Goal: Transaction & Acquisition: Download file/media

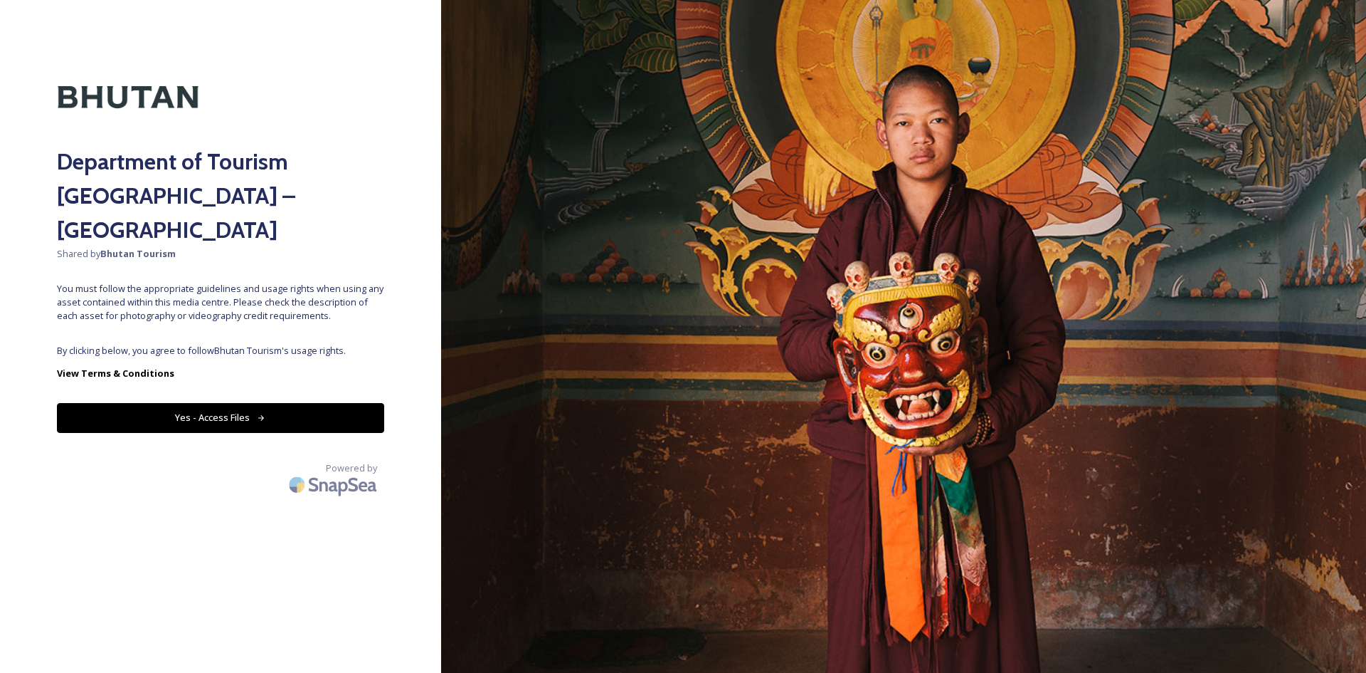
click at [295, 403] on button "Yes - Access Files" at bounding box center [220, 417] width 327 height 29
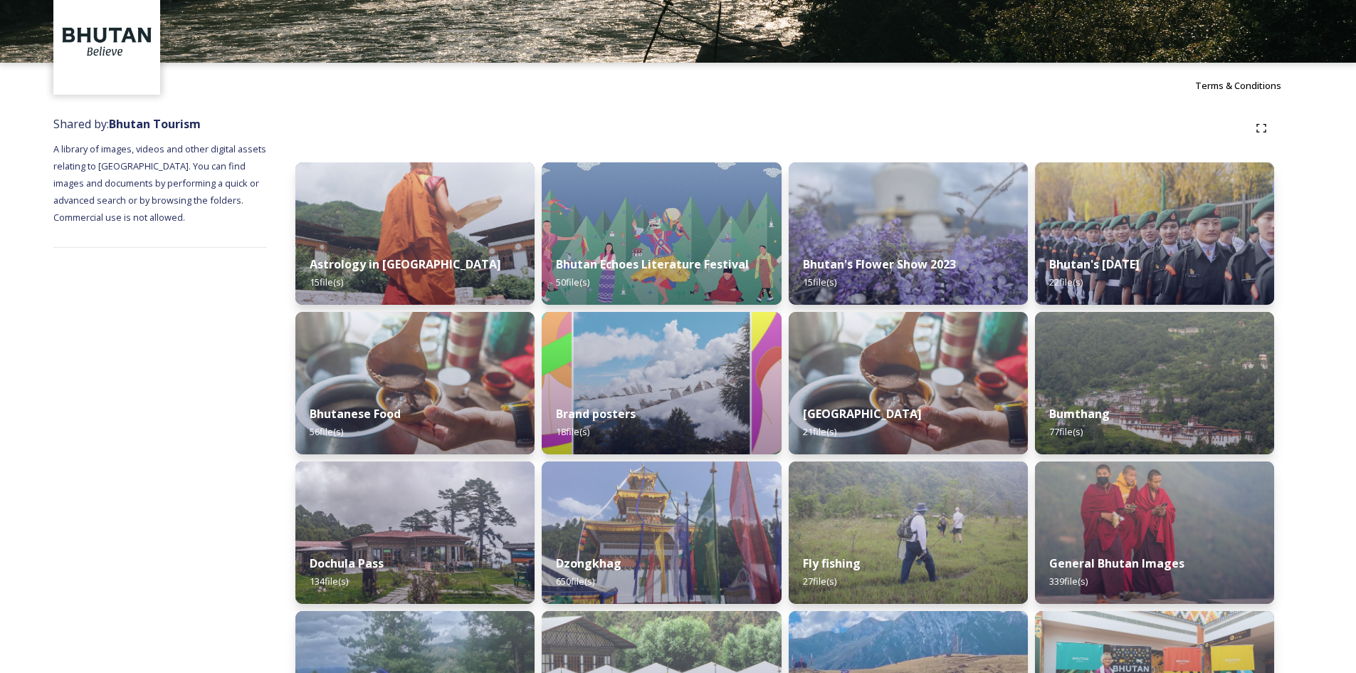
scroll to position [213, 0]
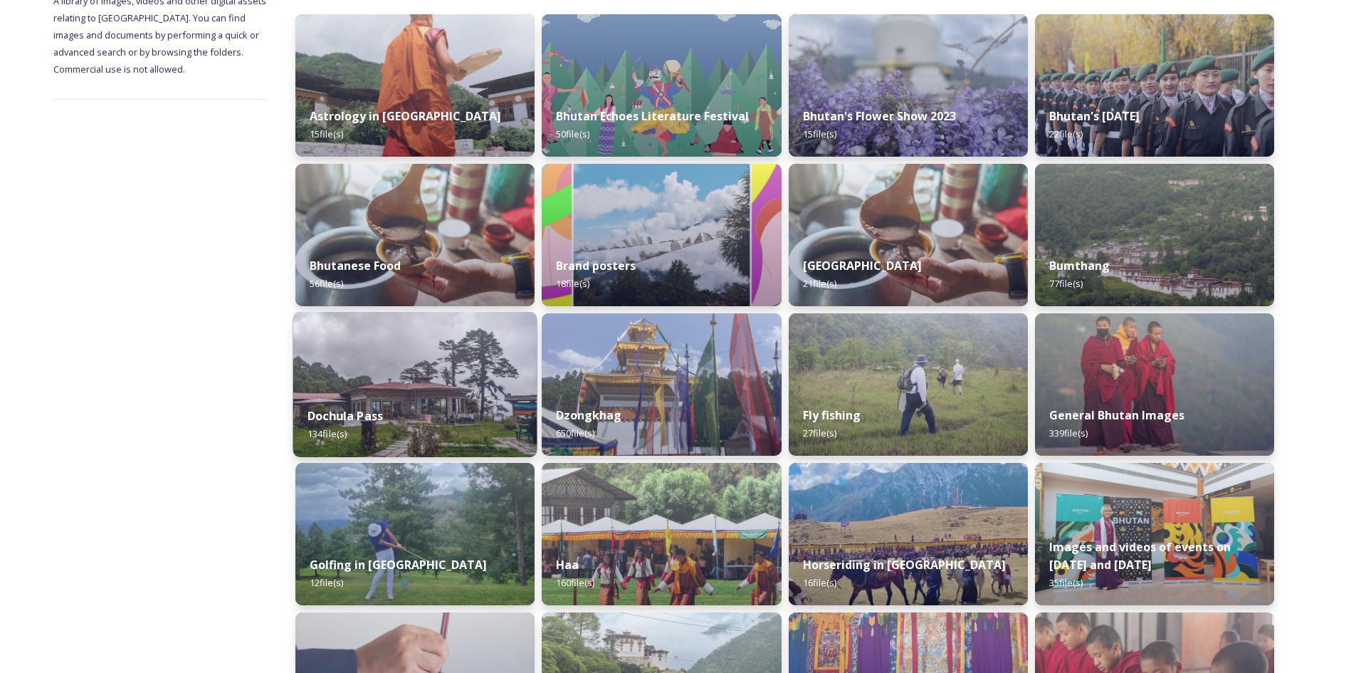
click at [400, 357] on img at bounding box center [415, 384] width 244 height 145
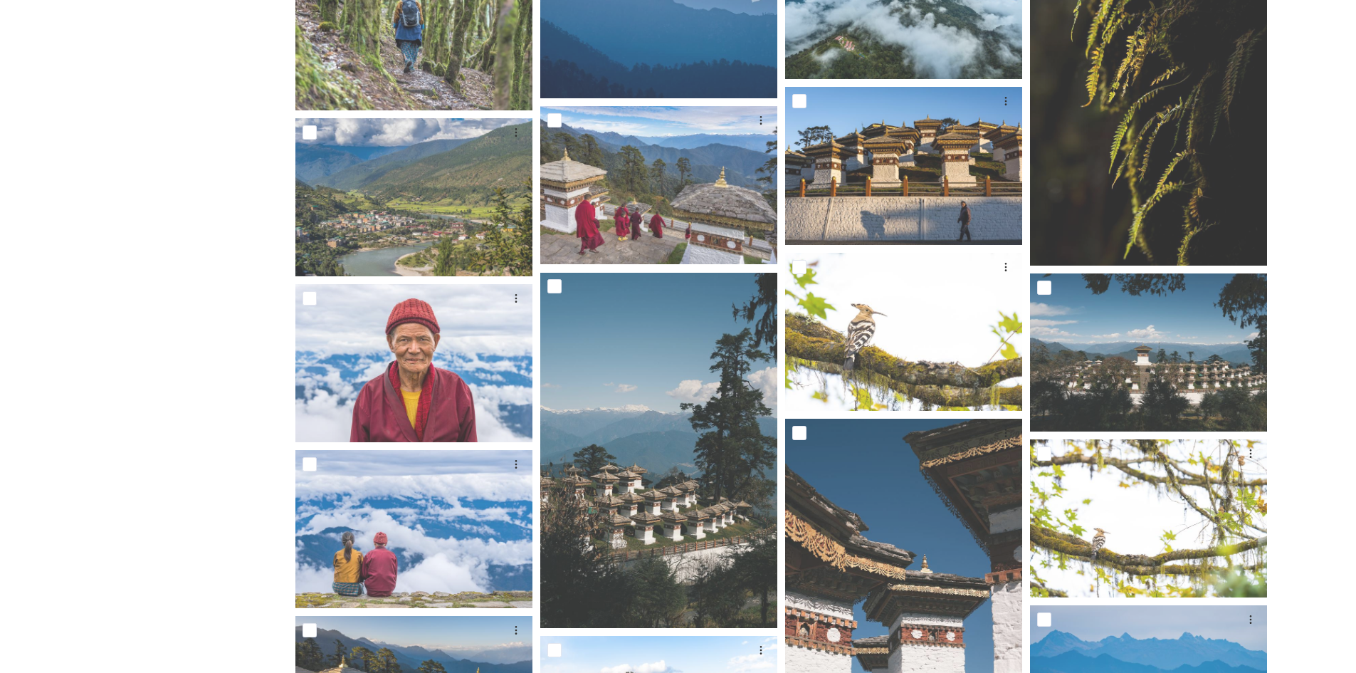
scroll to position [1423, 0]
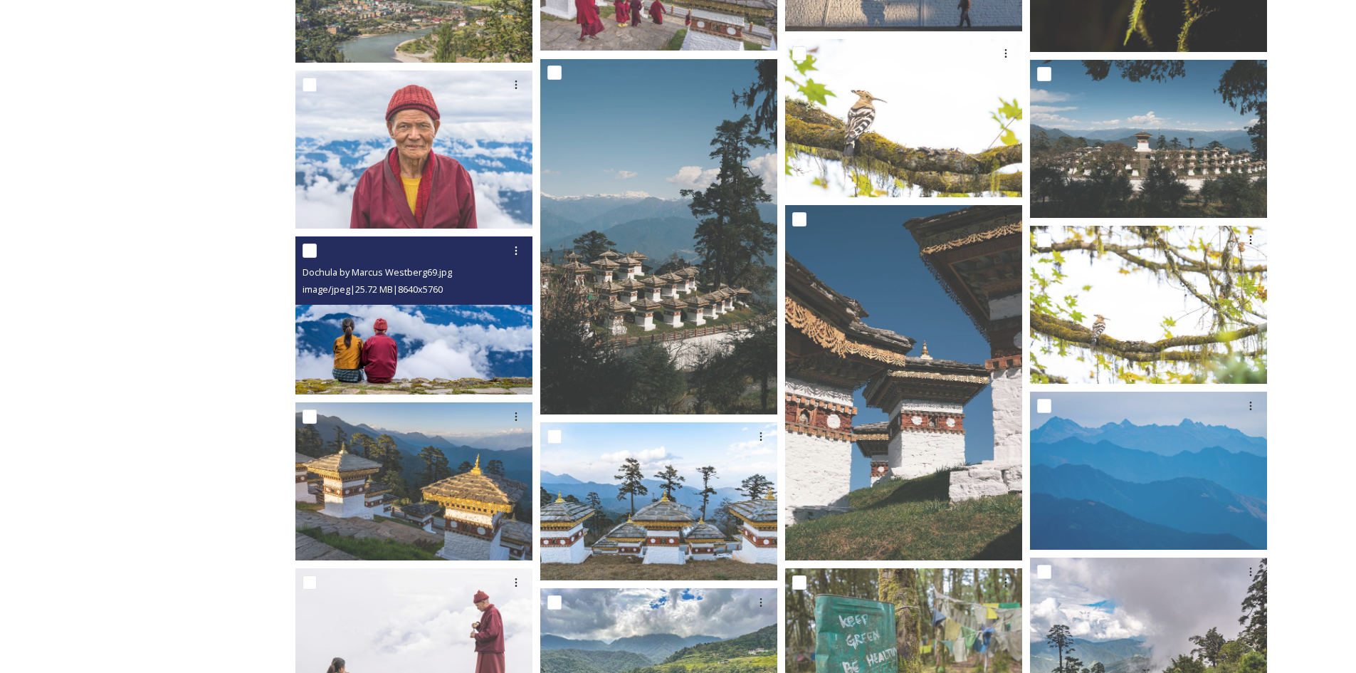
click at [455, 352] on img at bounding box center [413, 315] width 237 height 158
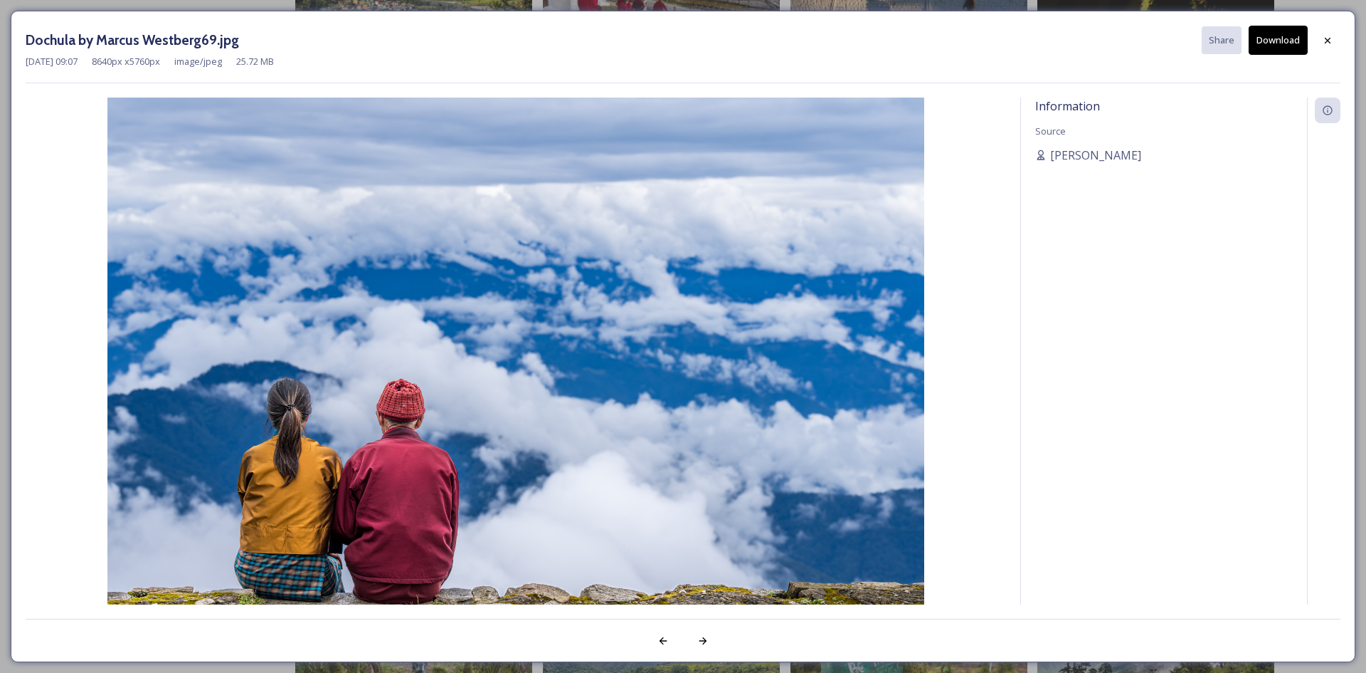
click at [1293, 41] on button "Download" at bounding box center [1278, 40] width 59 height 29
click at [1330, 40] on icon at bounding box center [1327, 40] width 11 height 11
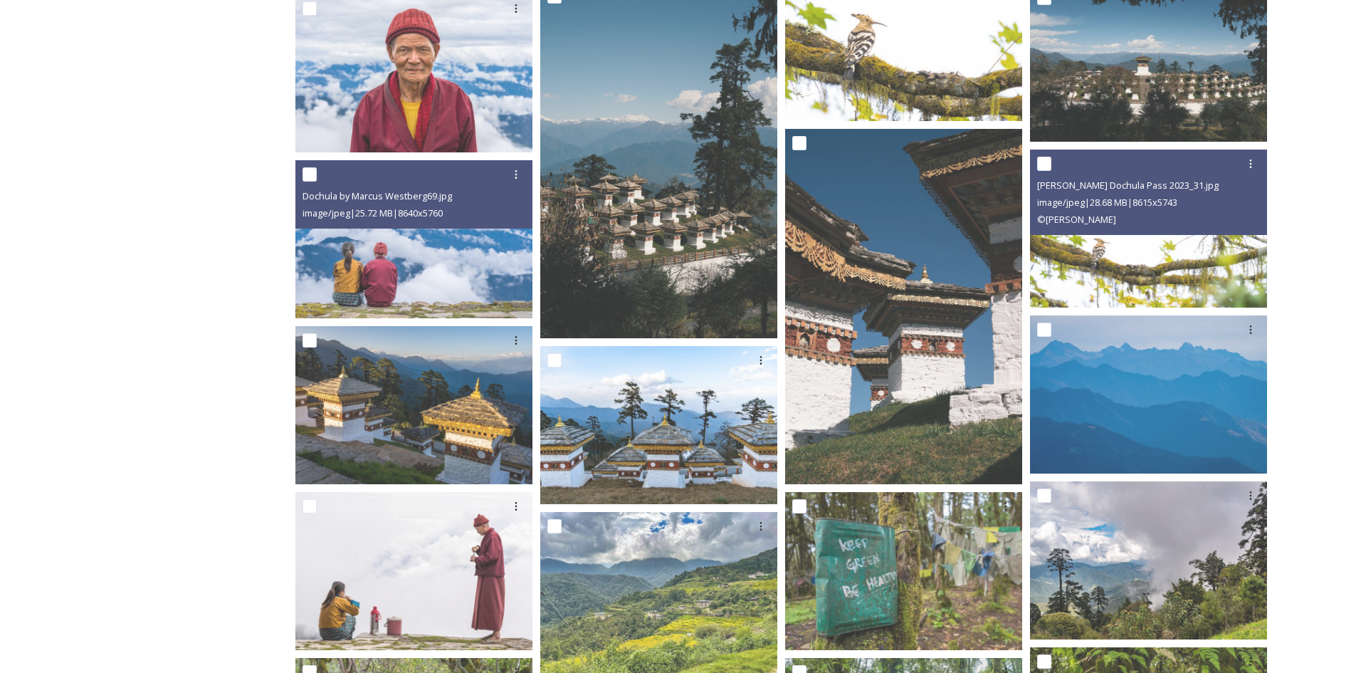
scroll to position [1708, 0]
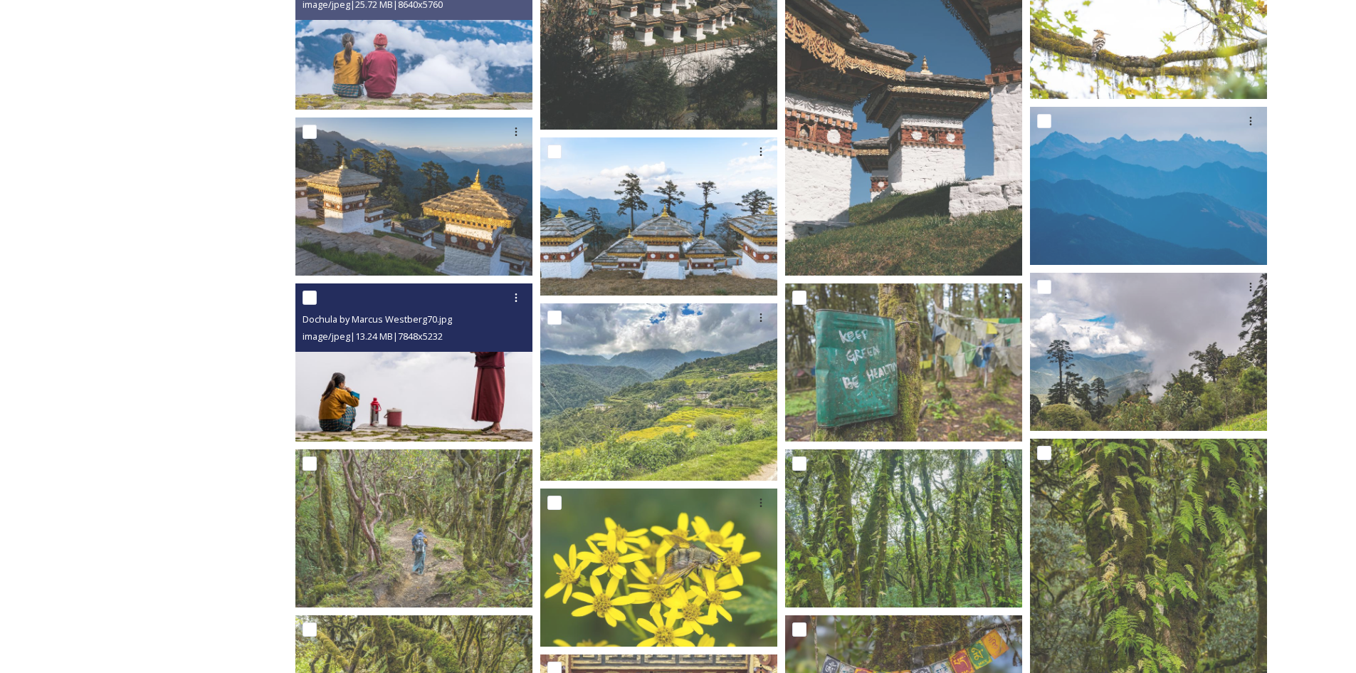
click at [434, 390] on img at bounding box center [413, 362] width 237 height 158
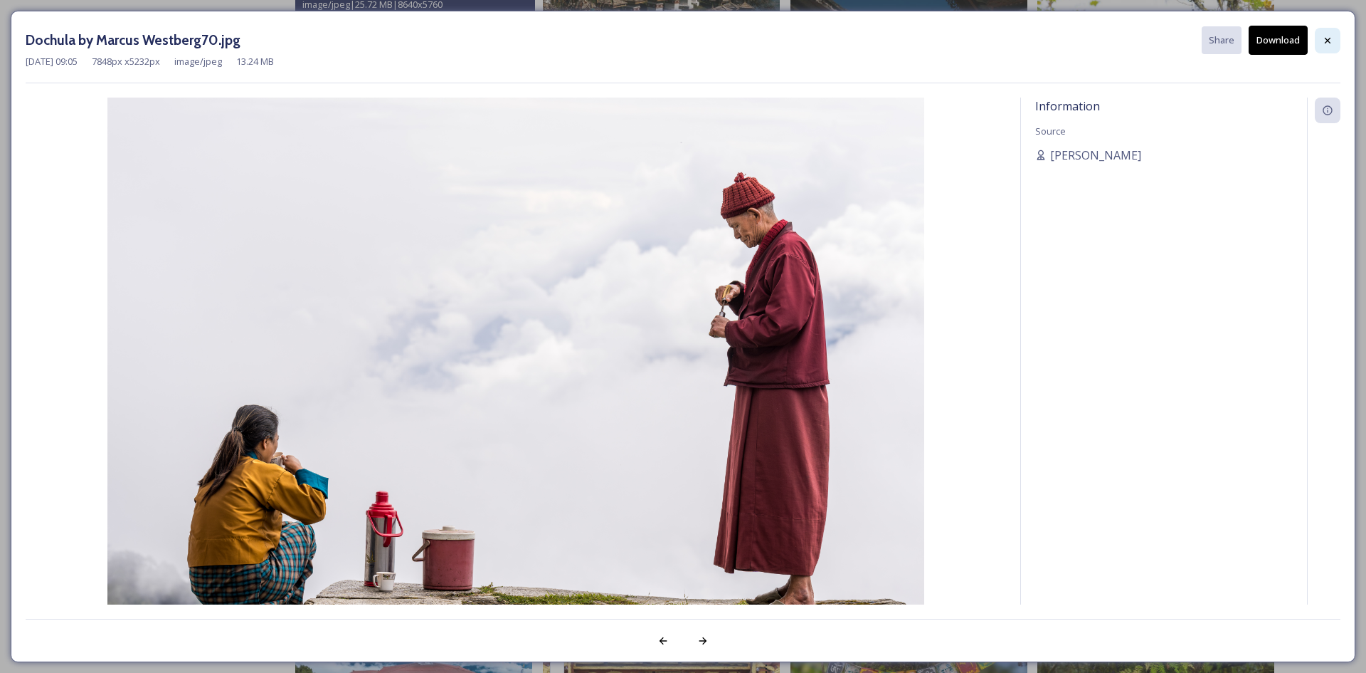
click at [1330, 43] on icon at bounding box center [1328, 40] width 6 height 6
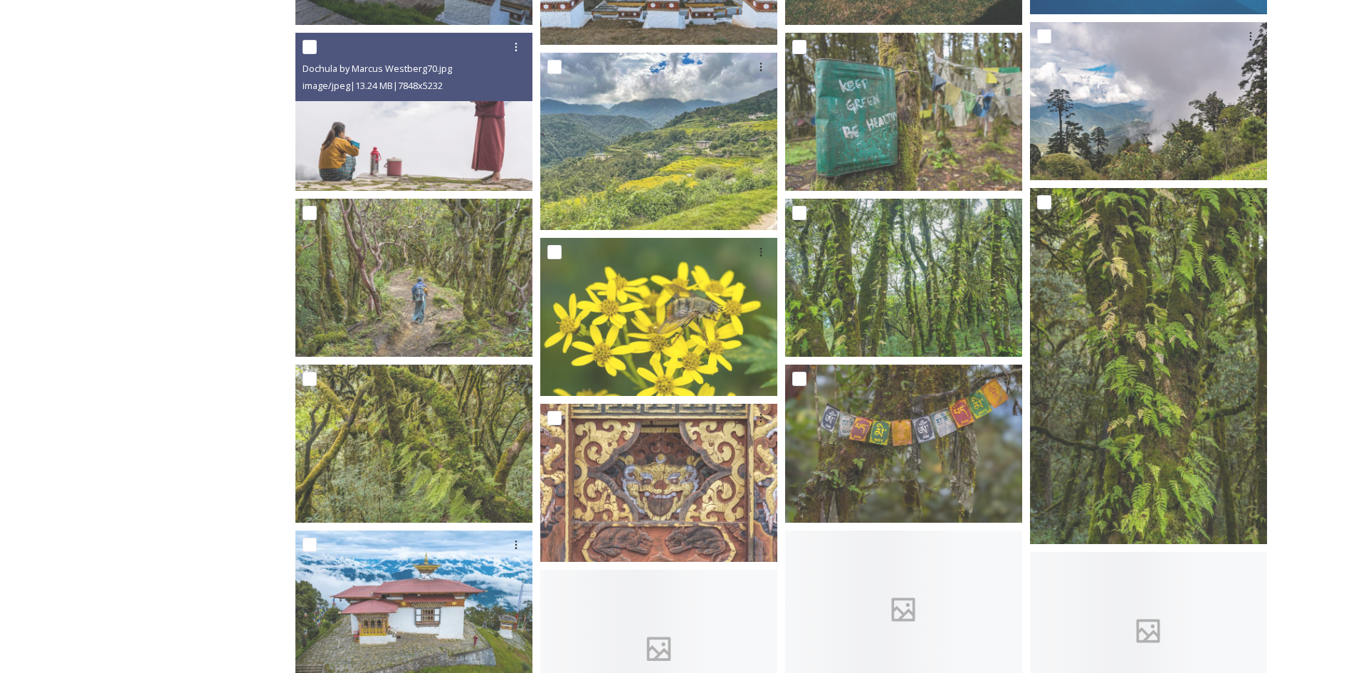
scroll to position [1993, 0]
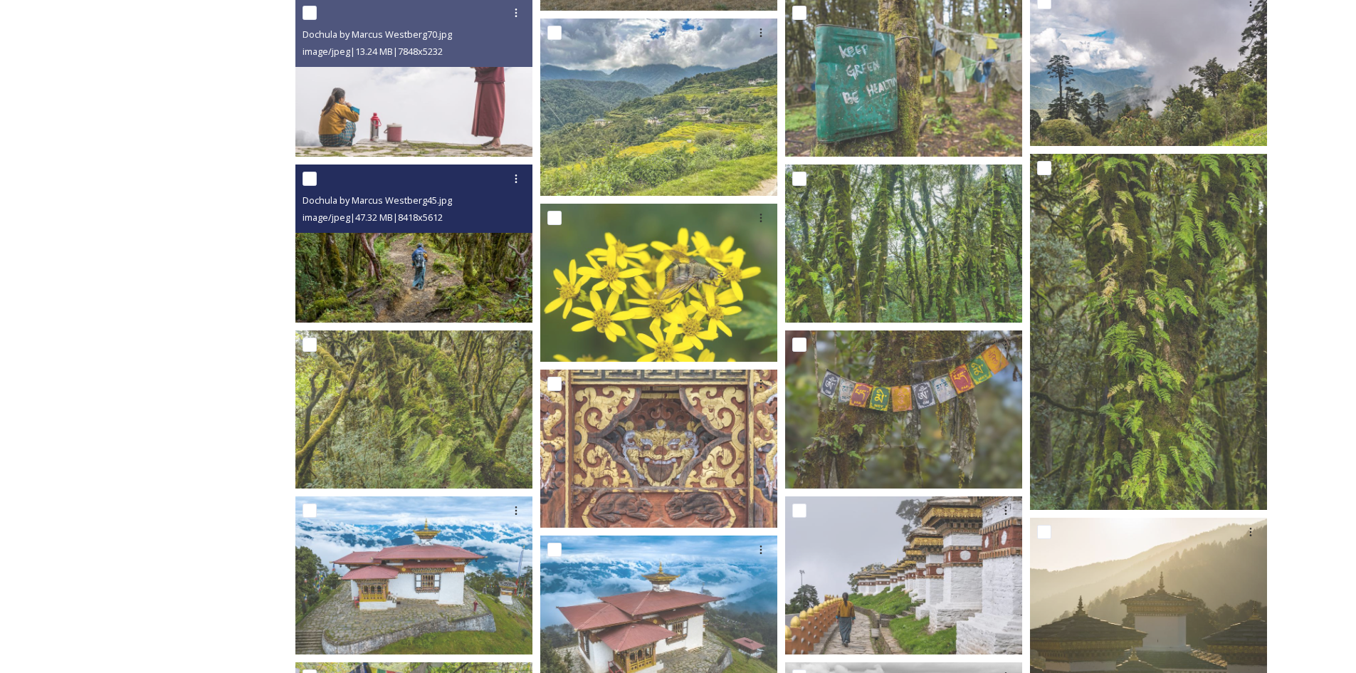
click at [459, 284] on img at bounding box center [413, 243] width 237 height 158
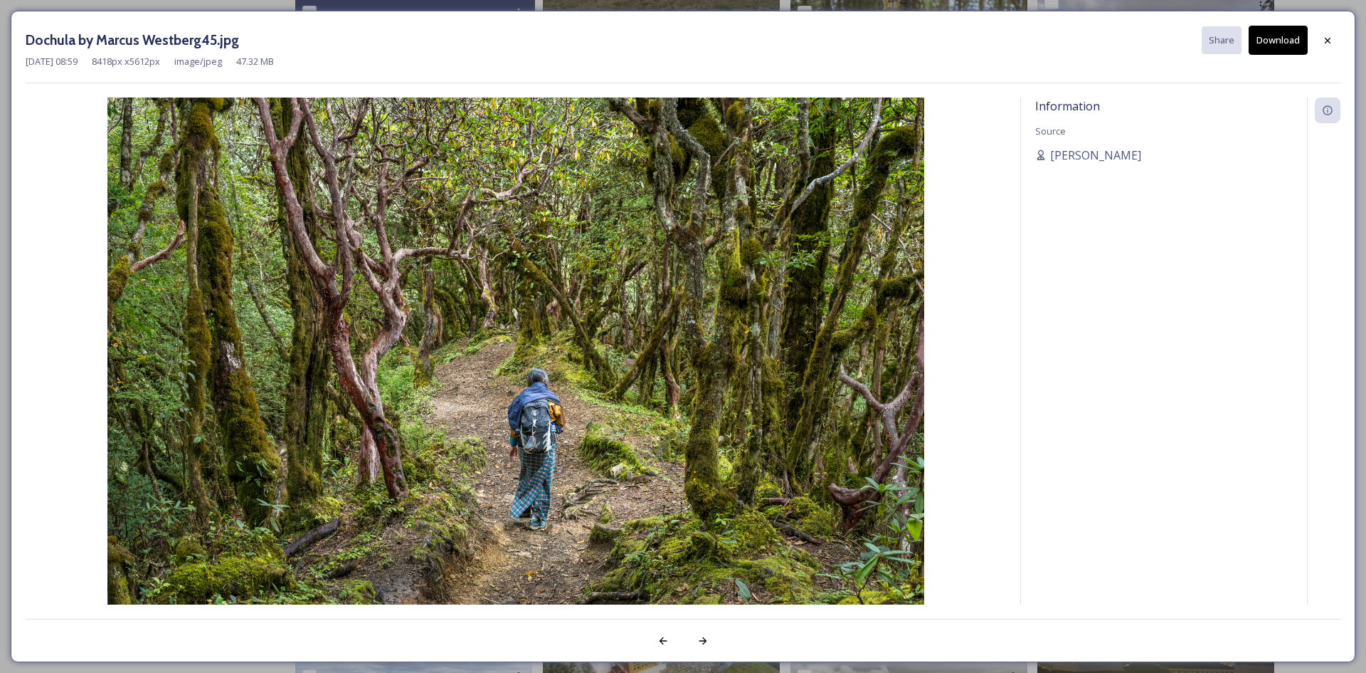
click at [1287, 38] on button "Download" at bounding box center [1278, 40] width 59 height 29
click at [1332, 44] on icon at bounding box center [1327, 40] width 11 height 11
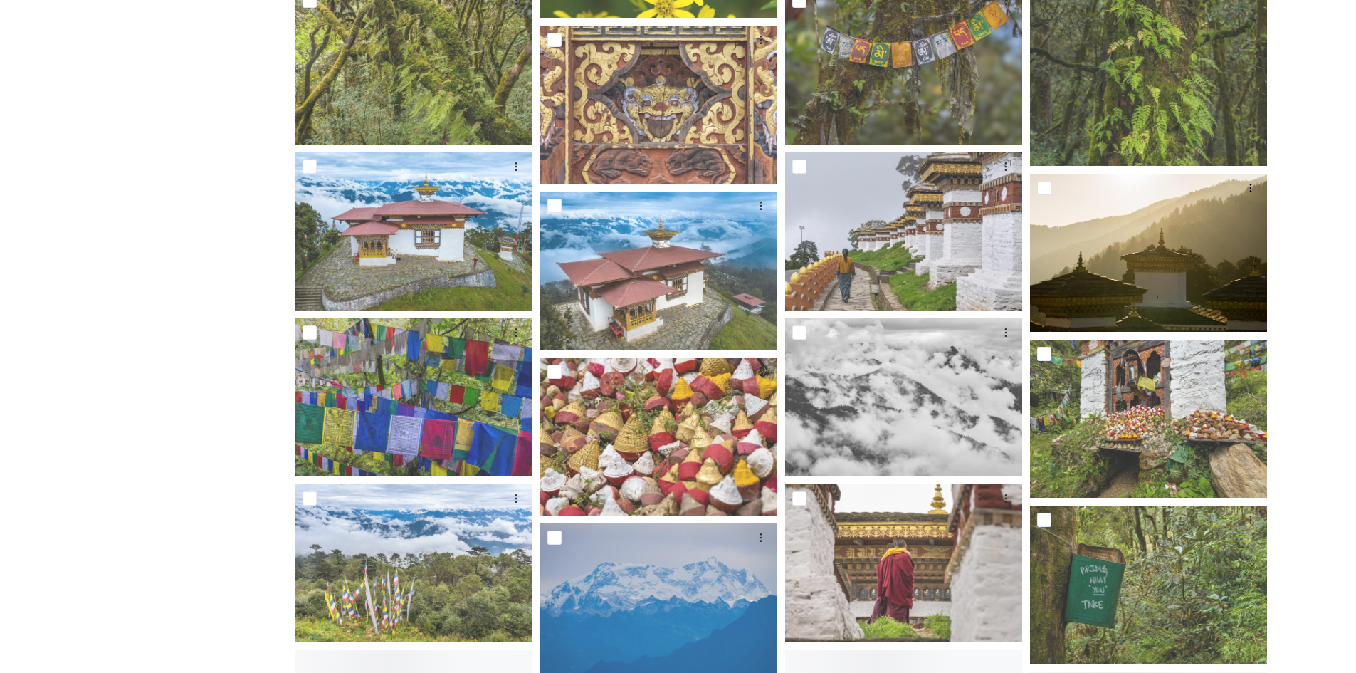
scroll to position [2348, 0]
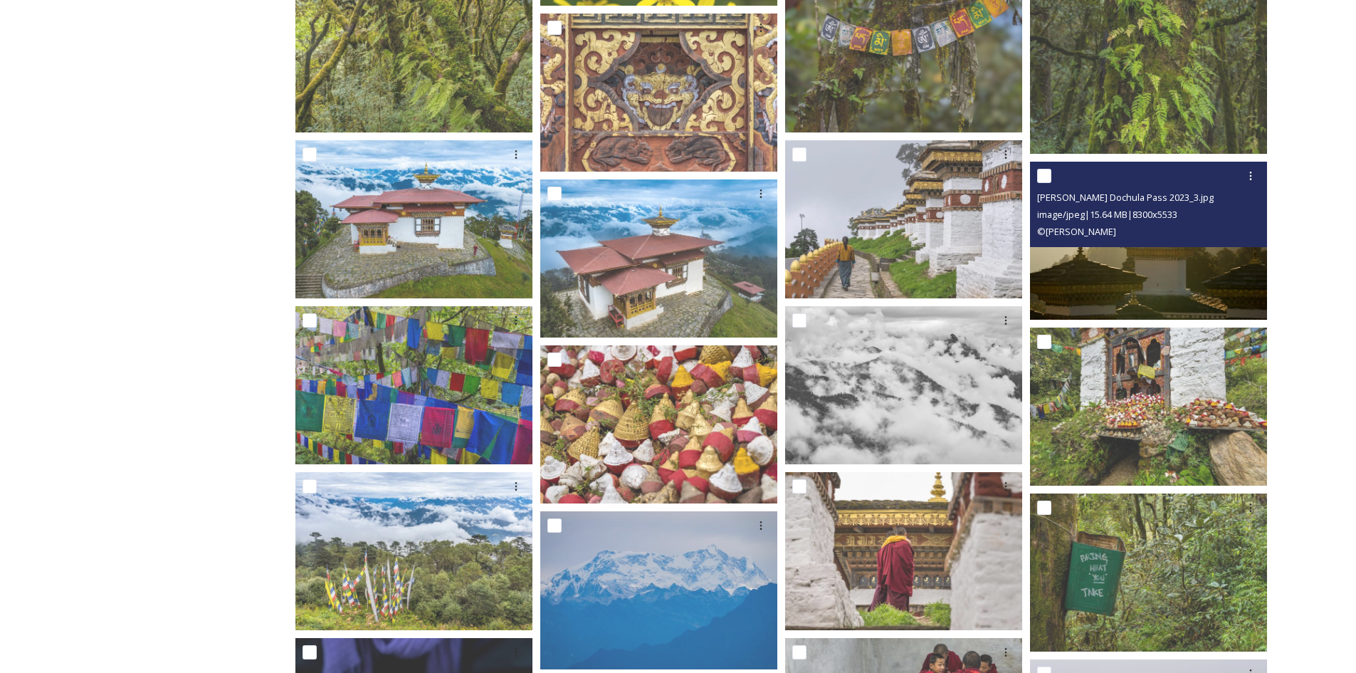
click at [1145, 278] on img at bounding box center [1148, 241] width 237 height 158
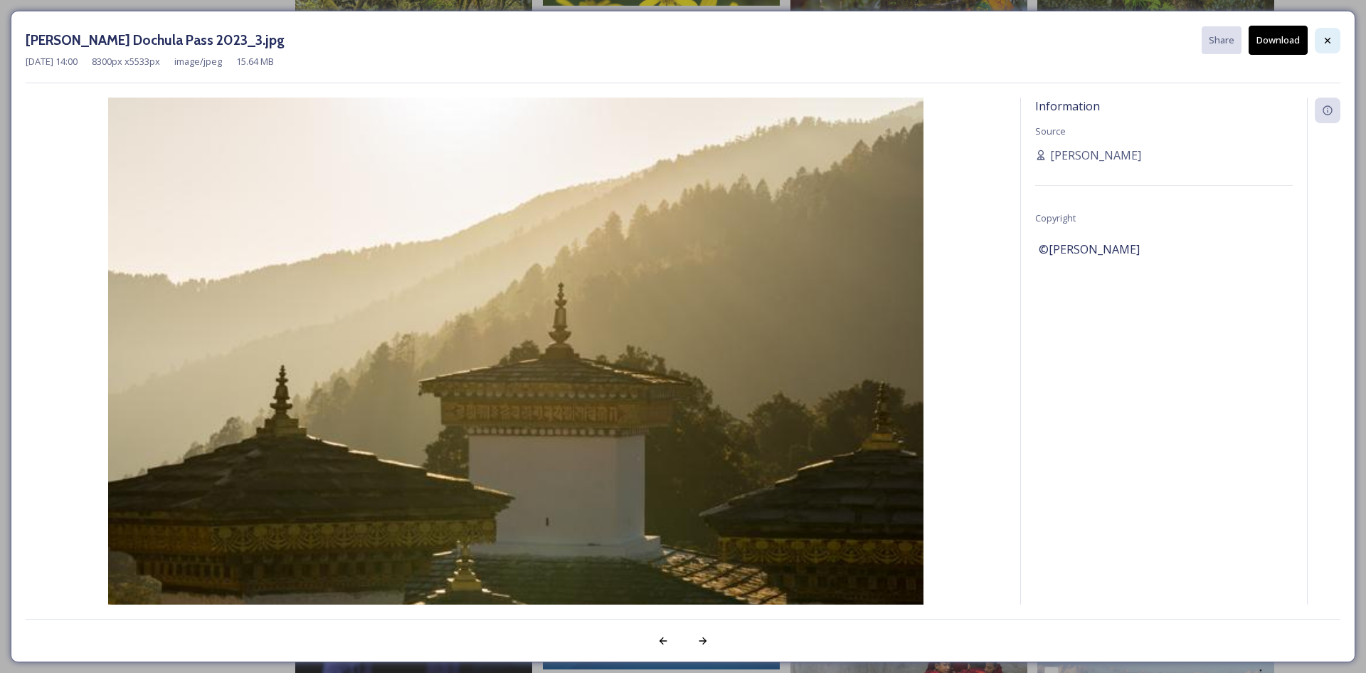
click at [1328, 42] on icon at bounding box center [1327, 40] width 11 height 11
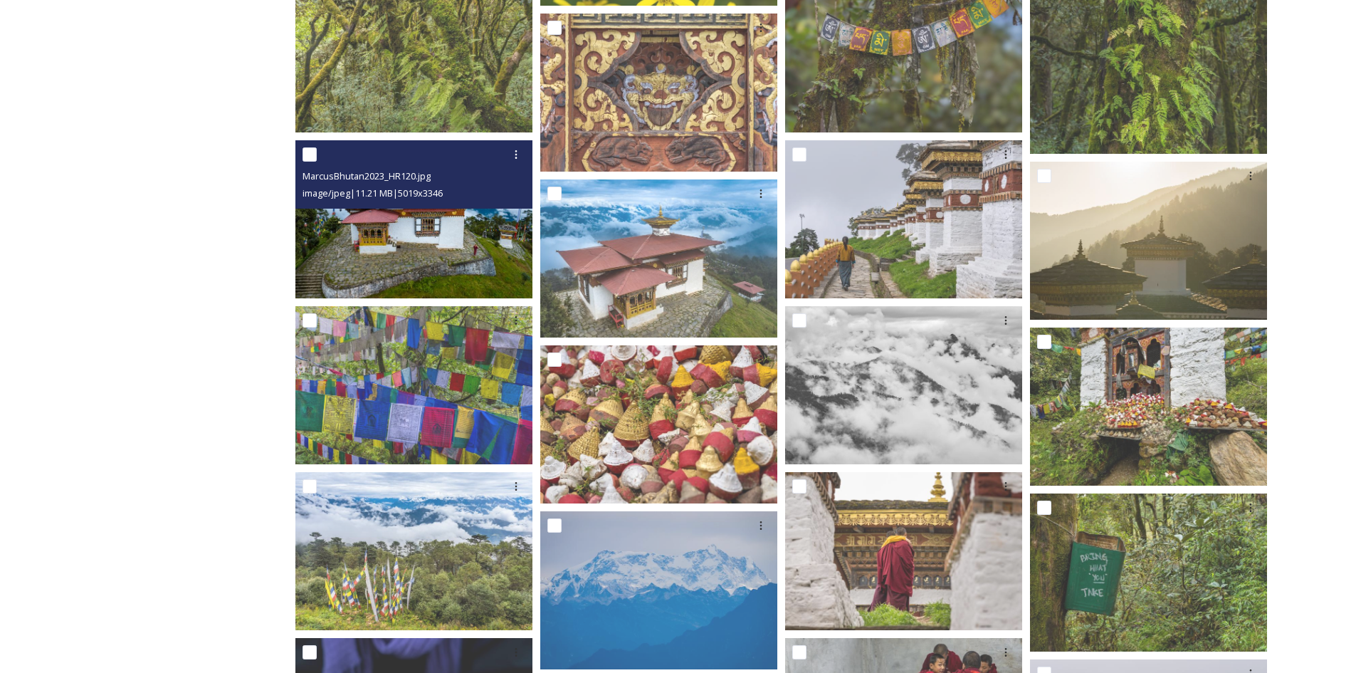
click at [460, 240] on img at bounding box center [413, 219] width 237 height 158
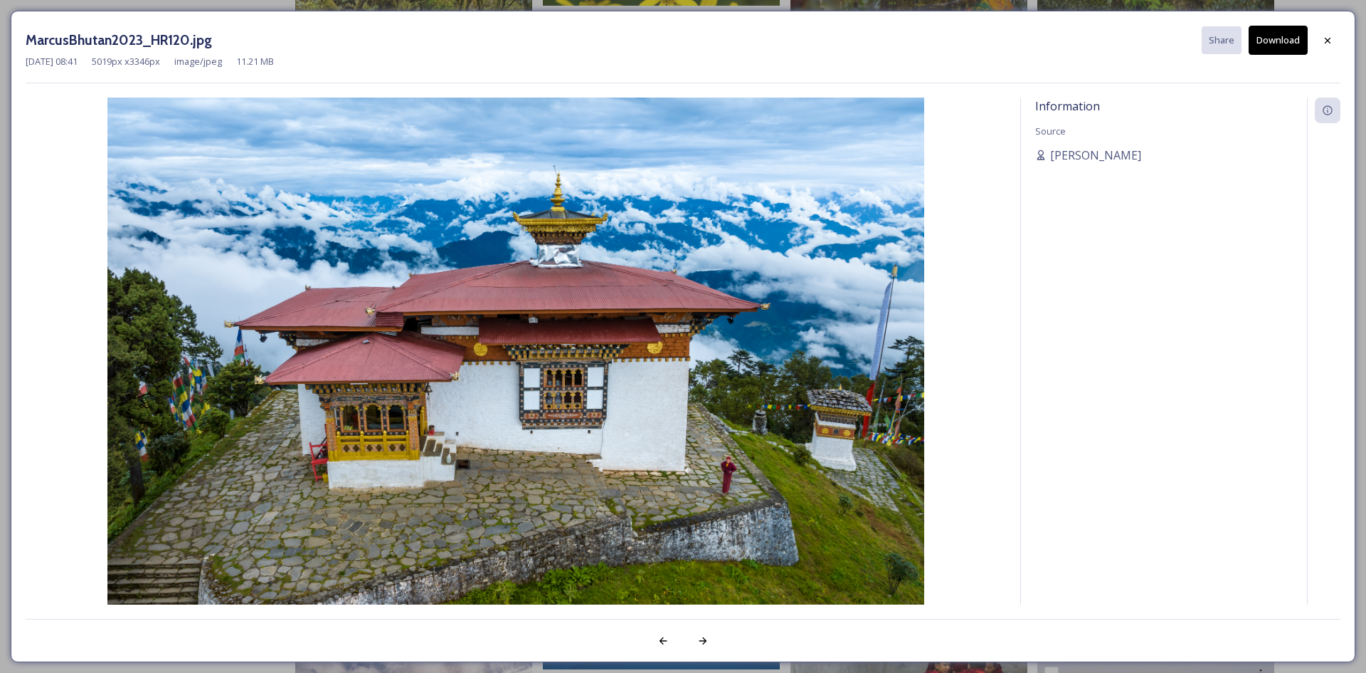
click at [1275, 40] on button "Download" at bounding box center [1278, 40] width 59 height 29
click at [1365, 78] on div "MarcusBhutan2023_HR120.jpg Share Download [DATE] 08:41 5019 px x 3346 px image/…" at bounding box center [683, 336] width 1366 height 673
click at [1359, 101] on div "MarcusBhutan2023_HR120.jpg Share Download [DATE] 08:41 5019 px x 3346 px image/…" at bounding box center [683, 336] width 1366 height 673
click at [1332, 43] on icon at bounding box center [1327, 40] width 11 height 11
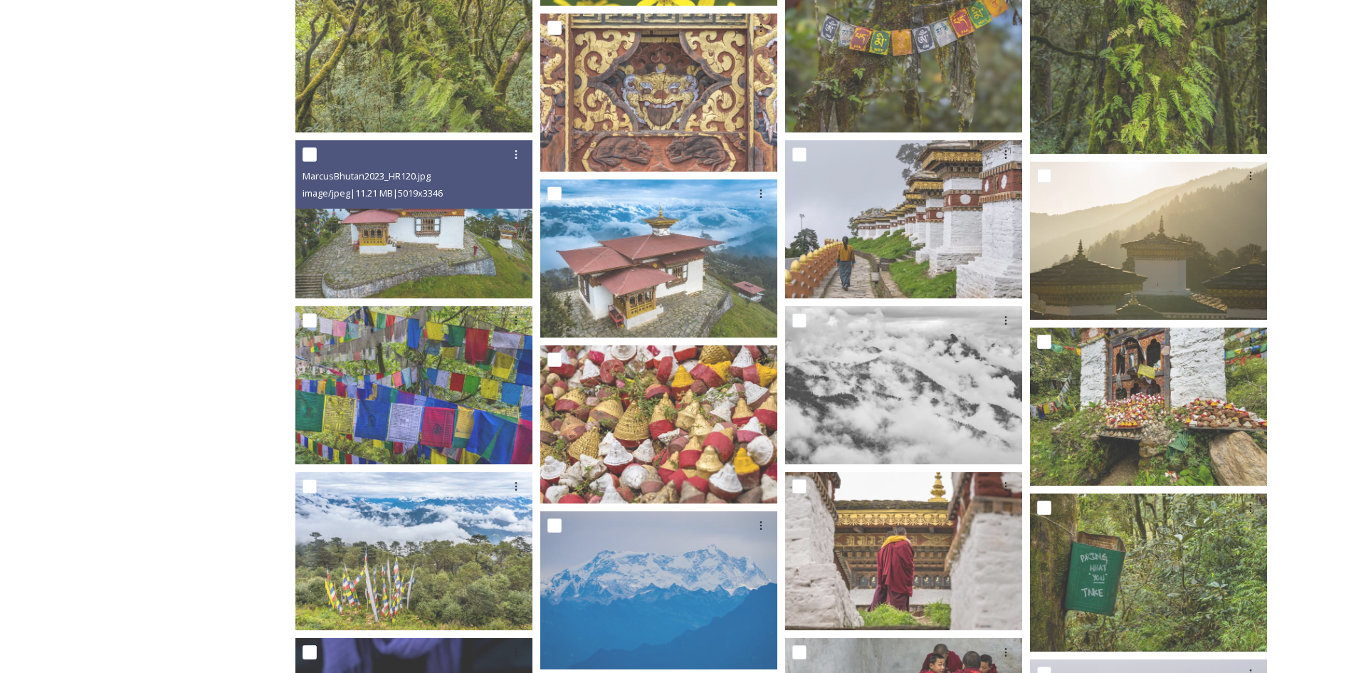
scroll to position [2491, 0]
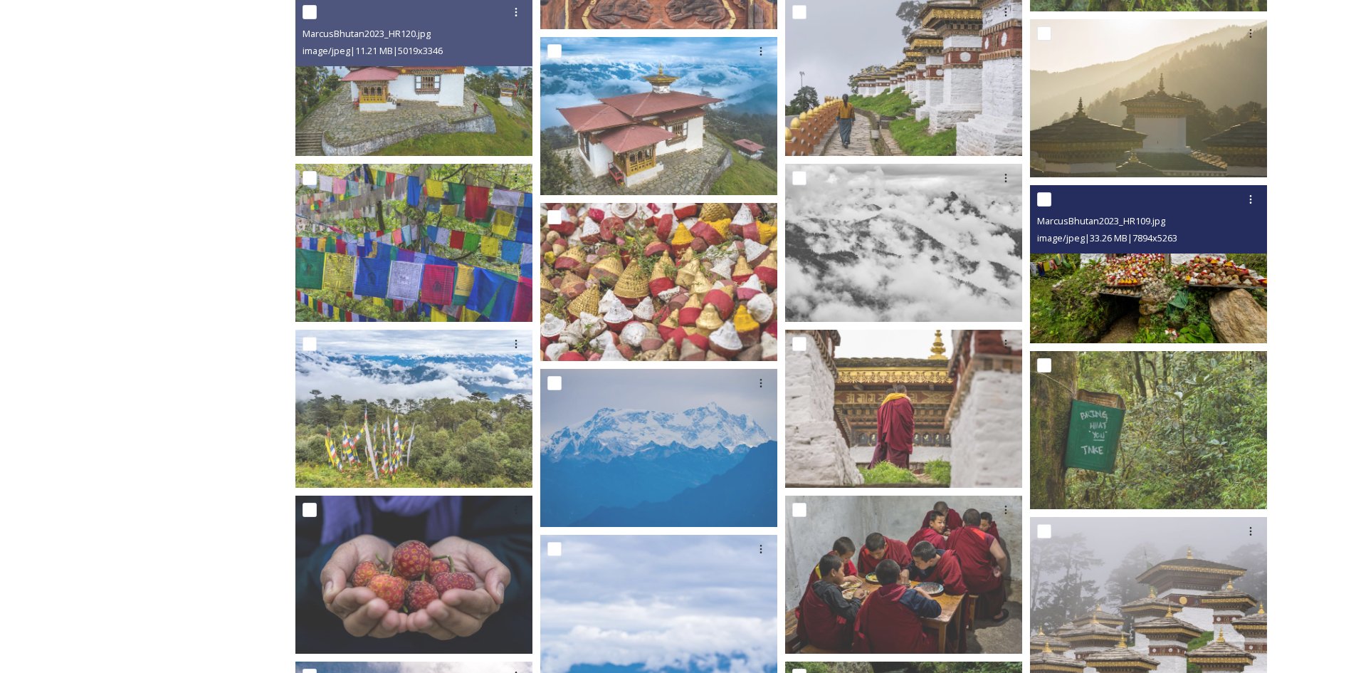
click at [1198, 273] on img at bounding box center [1148, 264] width 237 height 158
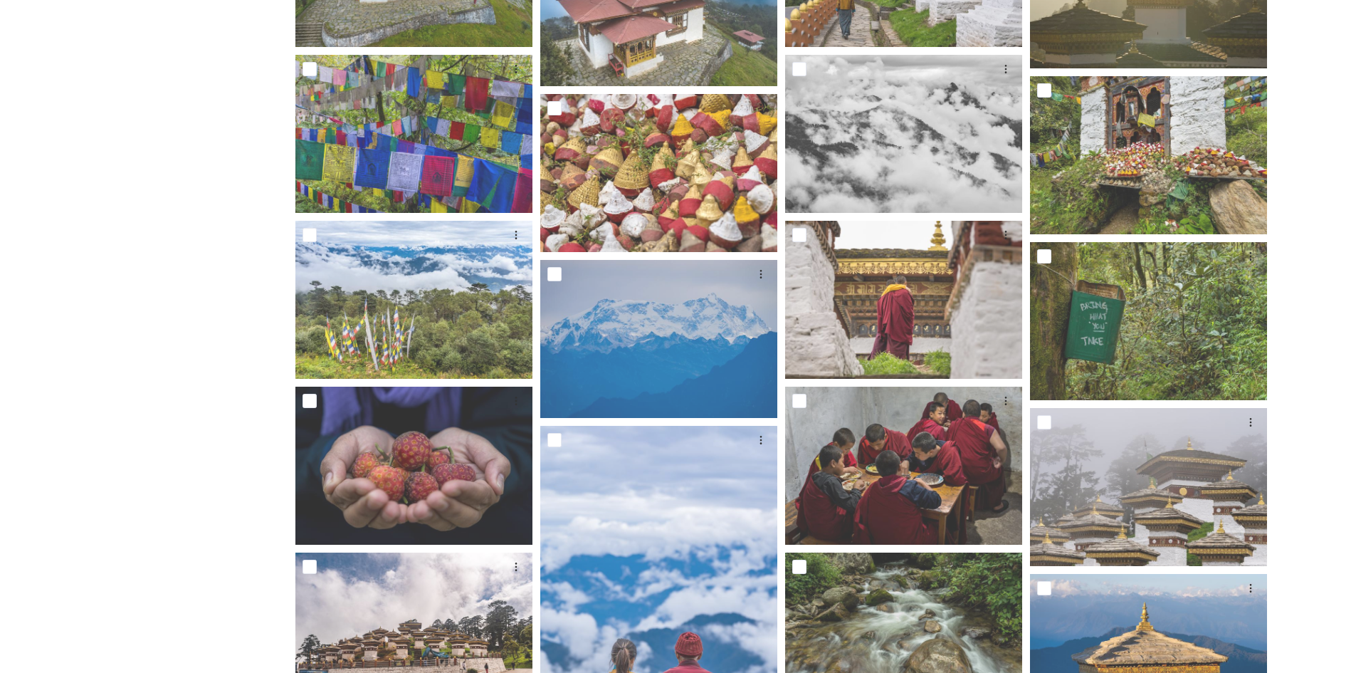
scroll to position [2775, 0]
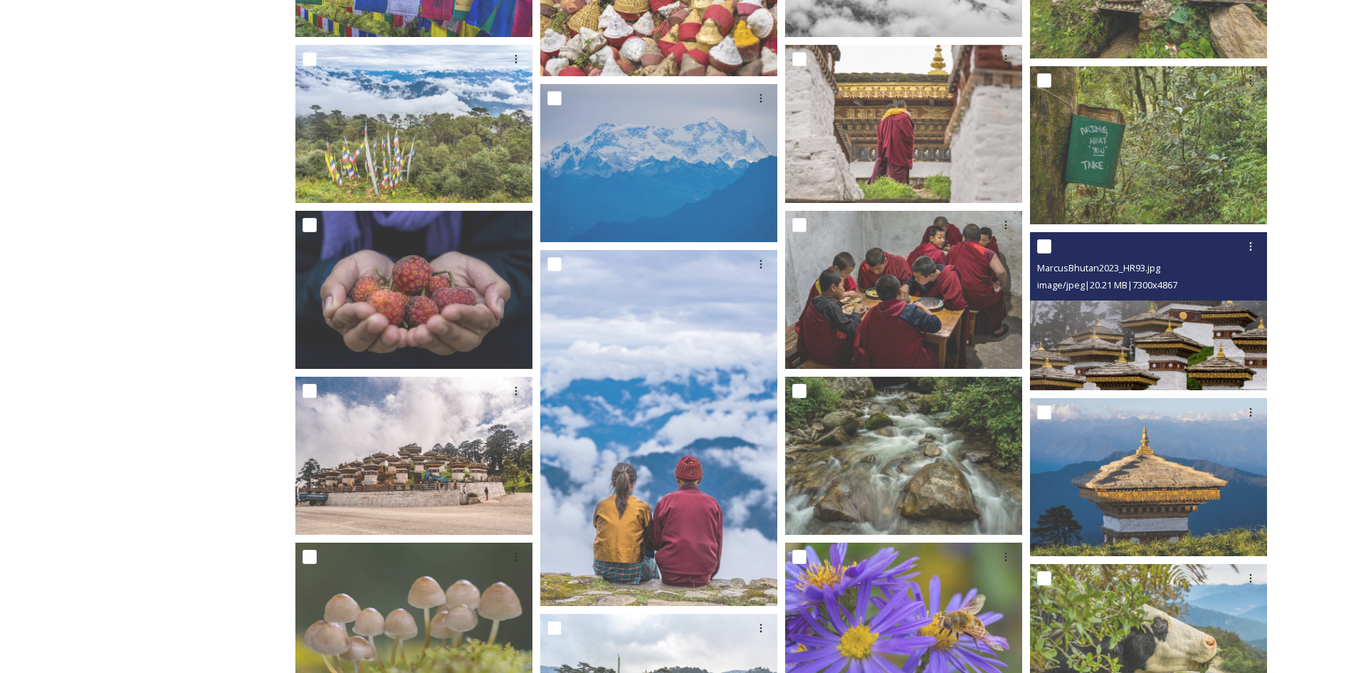
click at [1166, 358] on img at bounding box center [1148, 311] width 237 height 158
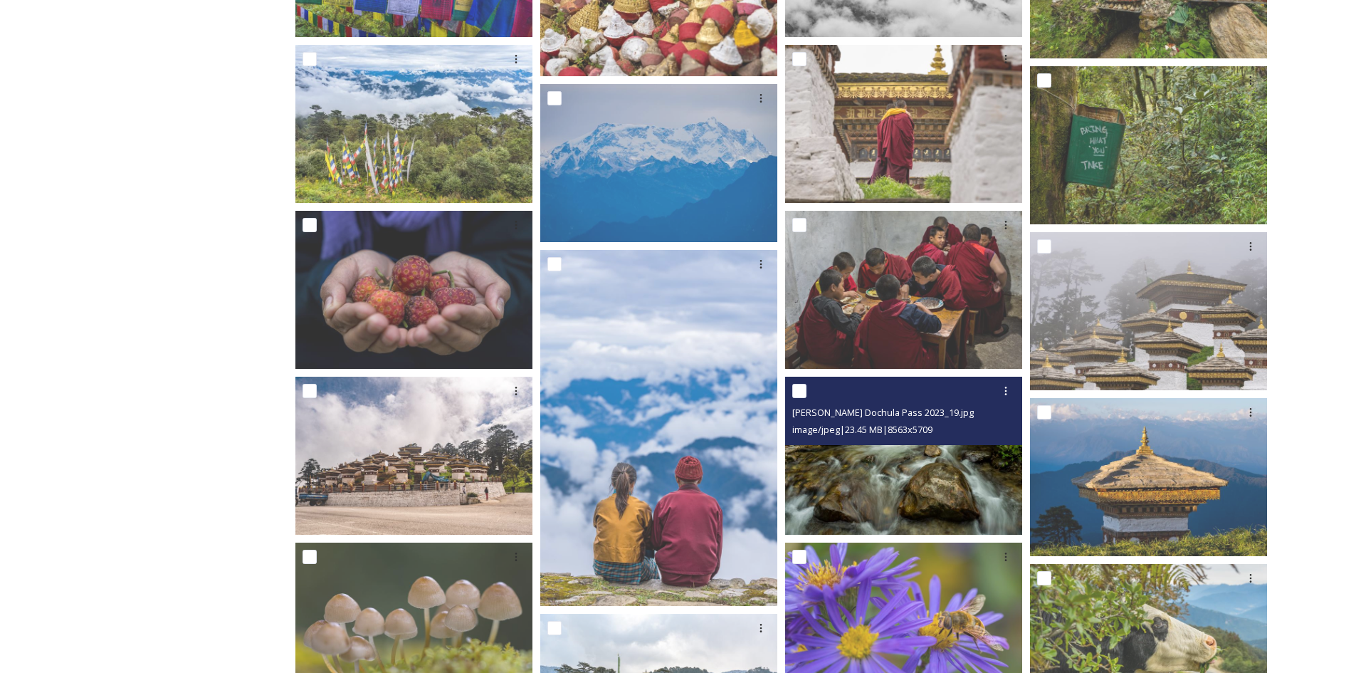
click at [946, 494] on img at bounding box center [903, 455] width 237 height 158
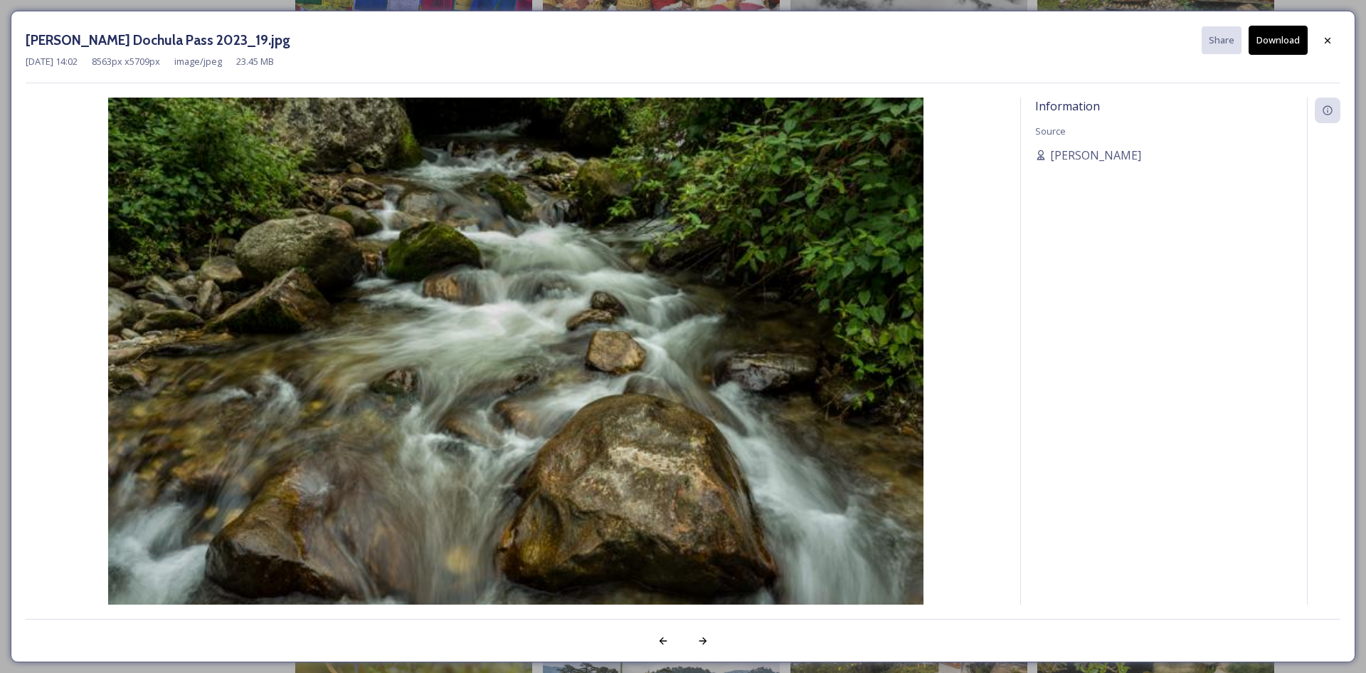
click at [1284, 38] on button "Download" at bounding box center [1278, 40] width 59 height 29
click at [1328, 46] on icon at bounding box center [1327, 40] width 11 height 11
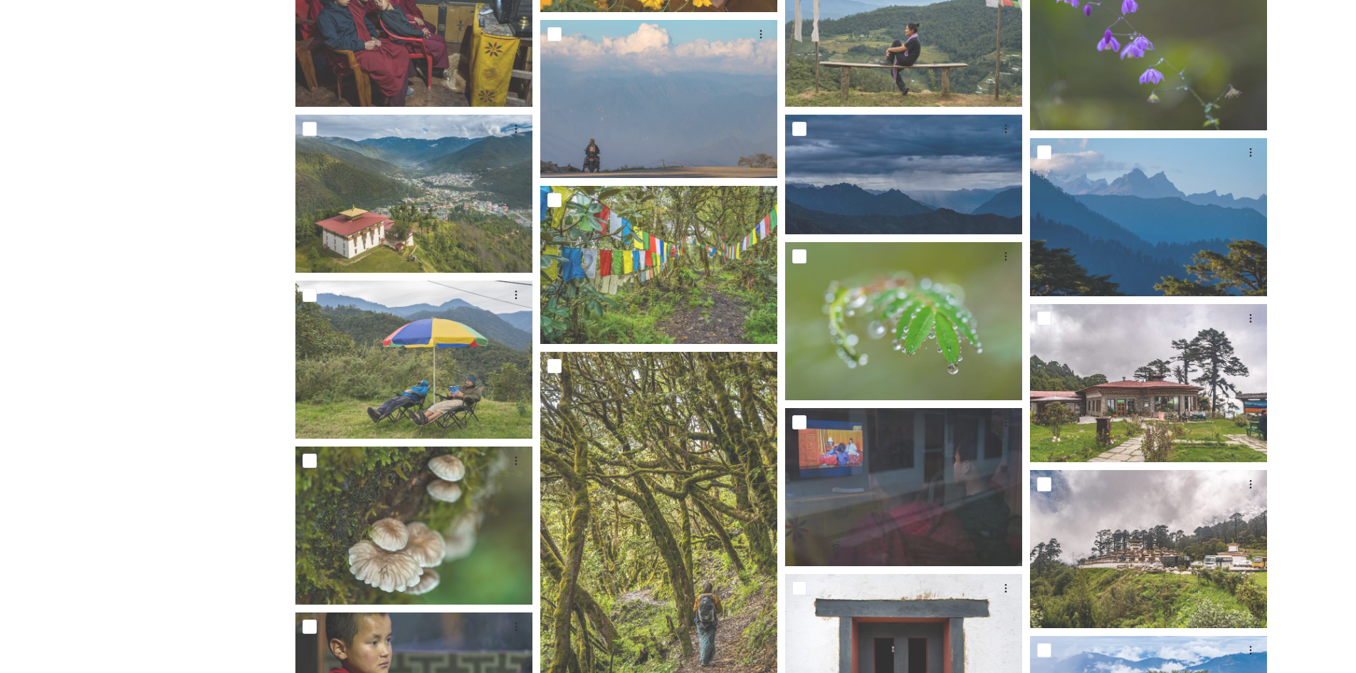
scroll to position [3914, 0]
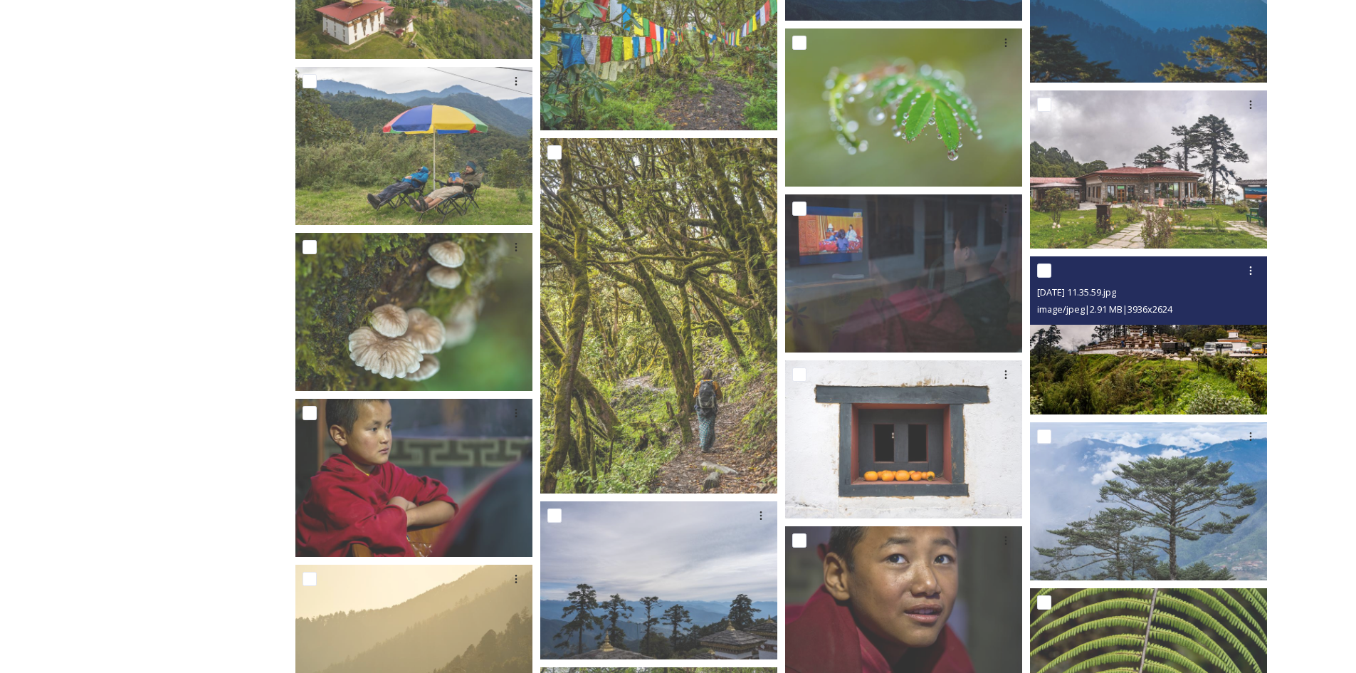
click at [1159, 375] on img at bounding box center [1148, 334] width 237 height 158
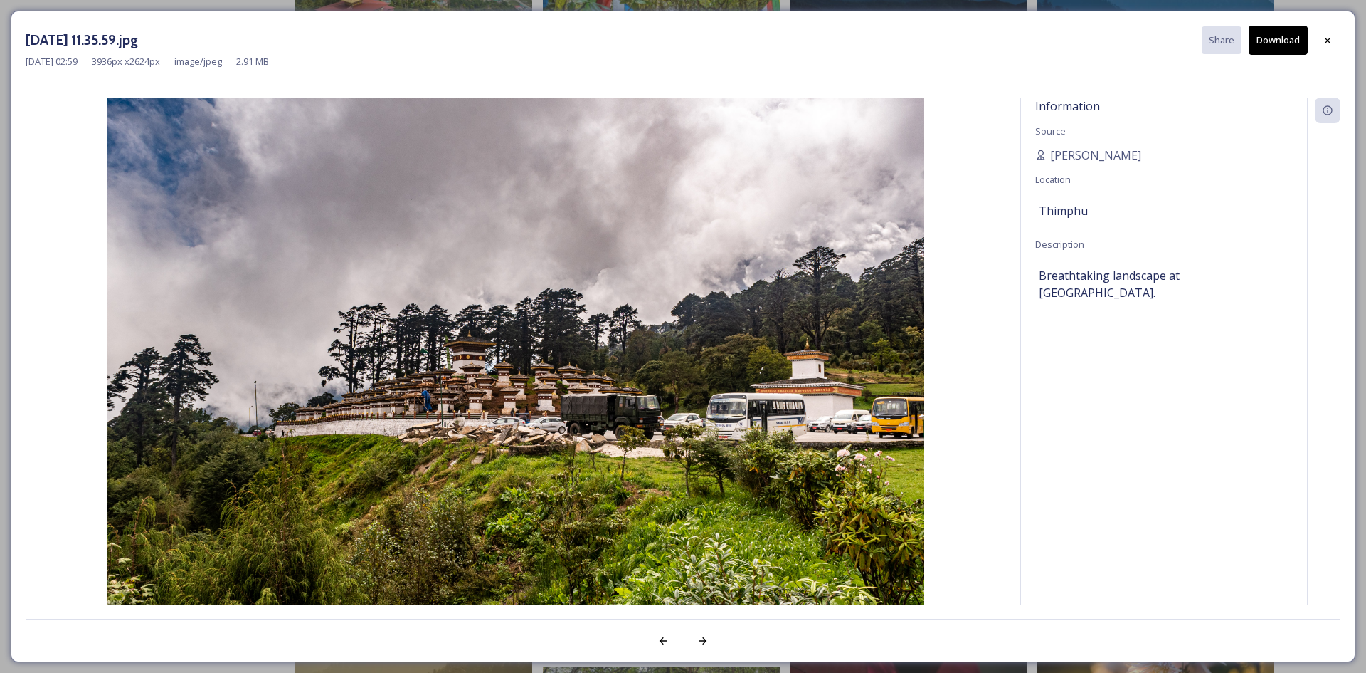
click at [1268, 41] on button "Download" at bounding box center [1278, 40] width 59 height 29
click at [1365, 189] on div "[DATE] 11.35.59.jpg Share Download [DATE] 02:59 3936 px x 2624 px image/jpeg 2.…" at bounding box center [683, 336] width 1366 height 673
click at [1329, 43] on icon at bounding box center [1327, 40] width 11 height 11
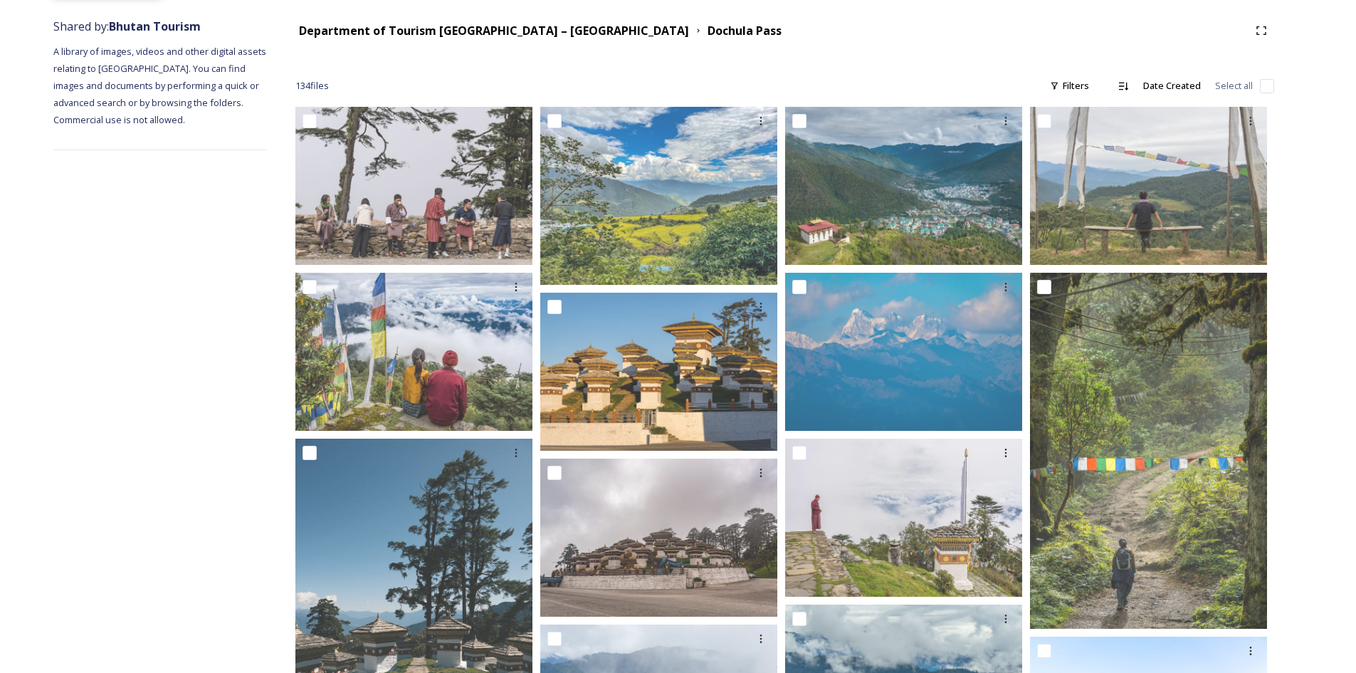
scroll to position [0, 0]
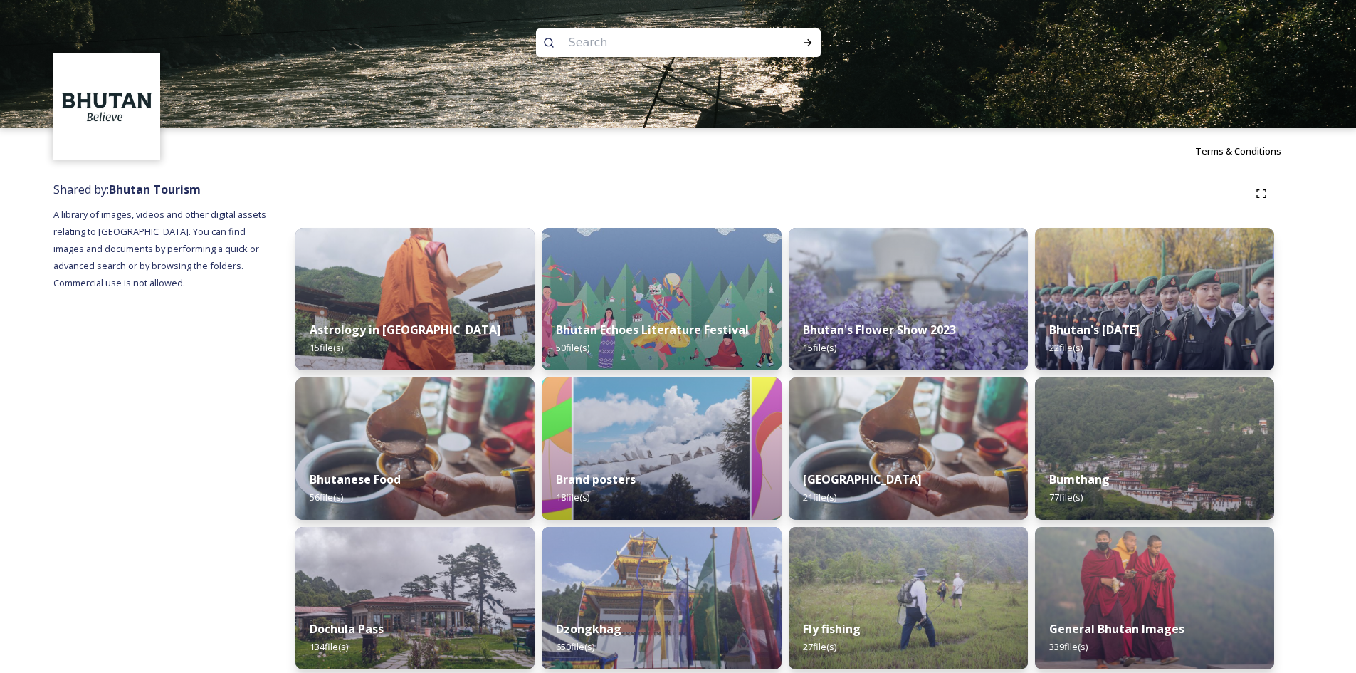
click at [581, 38] on input at bounding box center [658, 42] width 195 height 31
type input "mountain"
click at [810, 46] on icon at bounding box center [807, 42] width 11 height 11
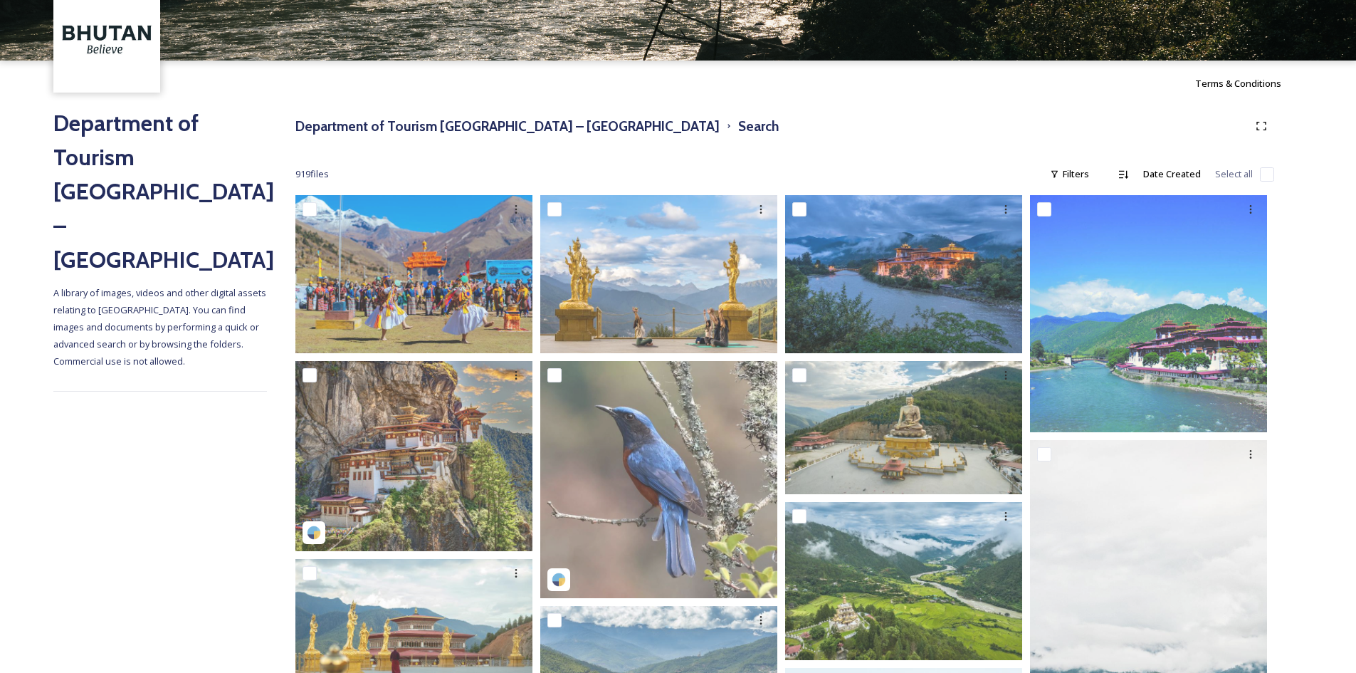
scroll to position [213, 0]
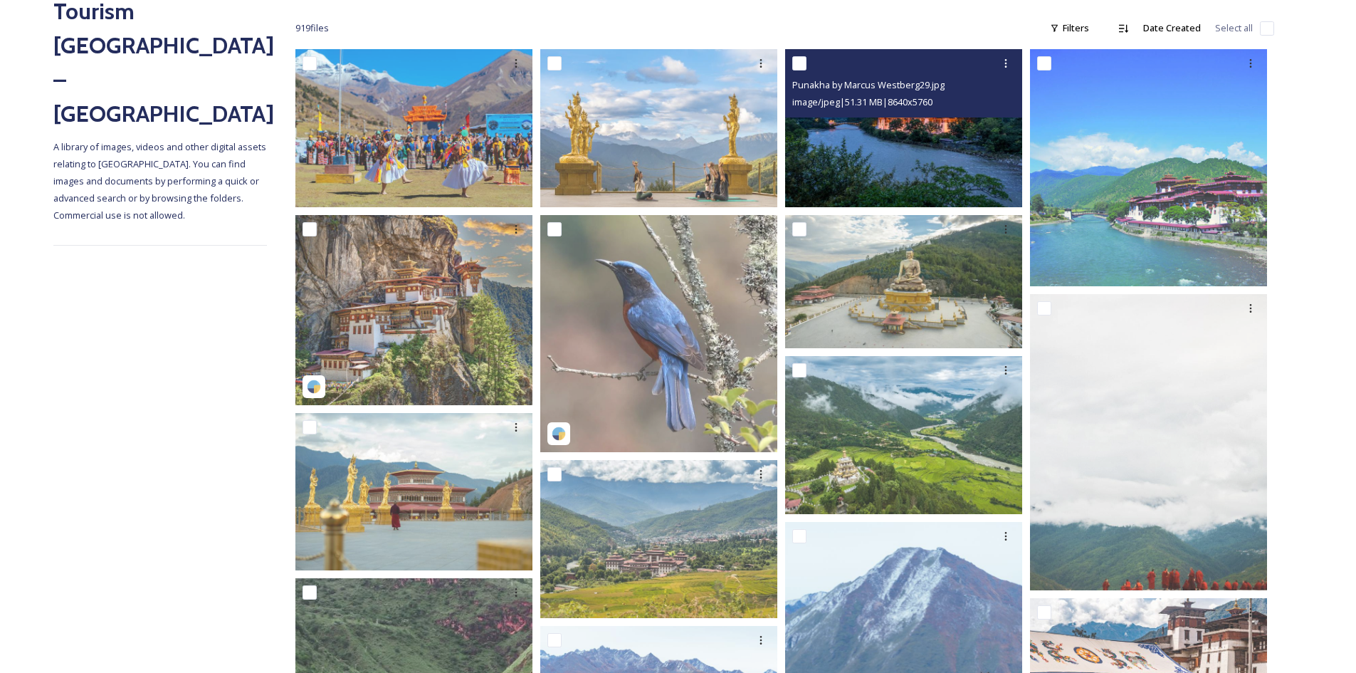
click at [949, 144] on img at bounding box center [903, 128] width 237 height 158
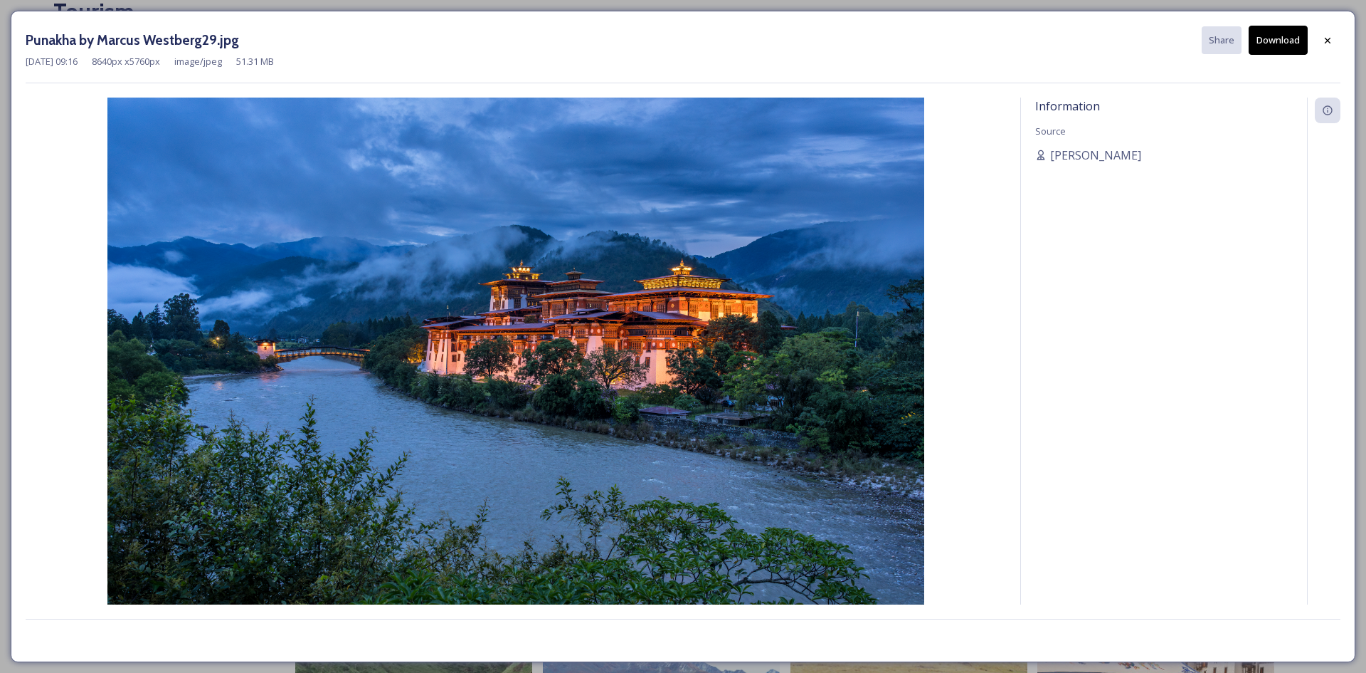
click at [1282, 51] on button "Download" at bounding box center [1278, 40] width 59 height 29
click at [1328, 43] on icon at bounding box center [1327, 40] width 11 height 11
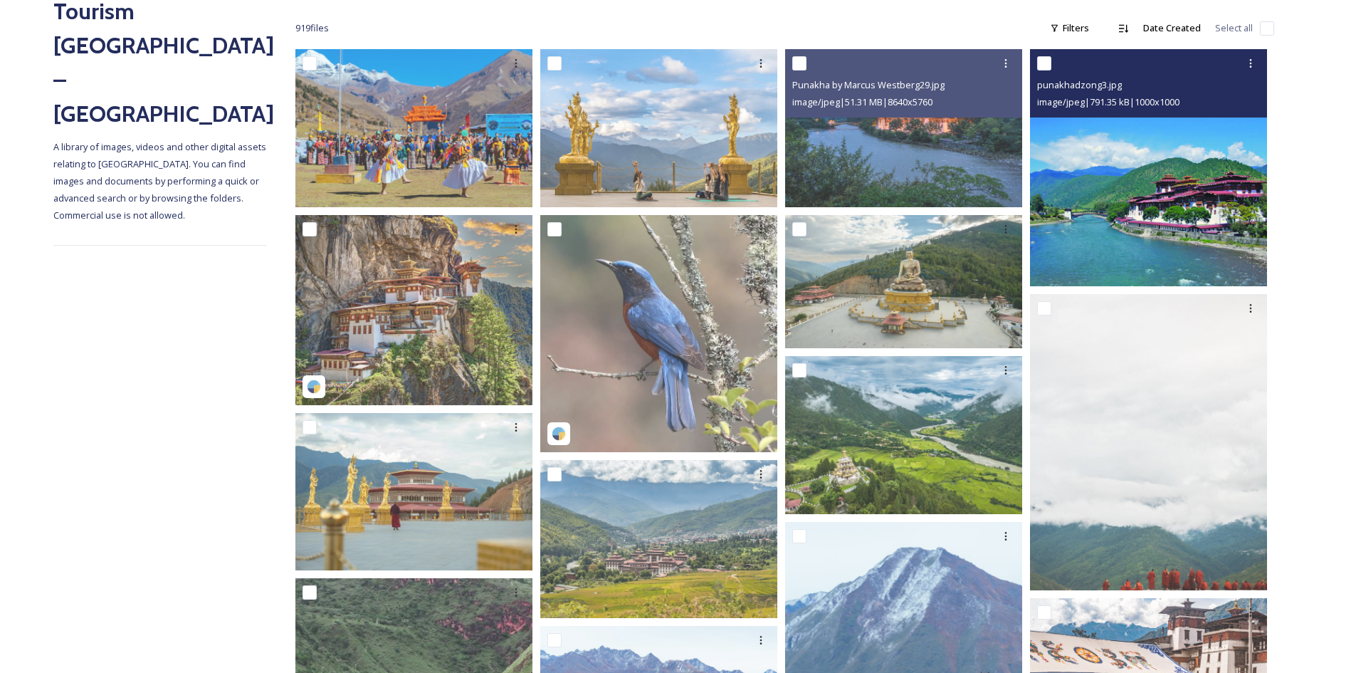
click at [1193, 187] on img at bounding box center [1148, 167] width 237 height 237
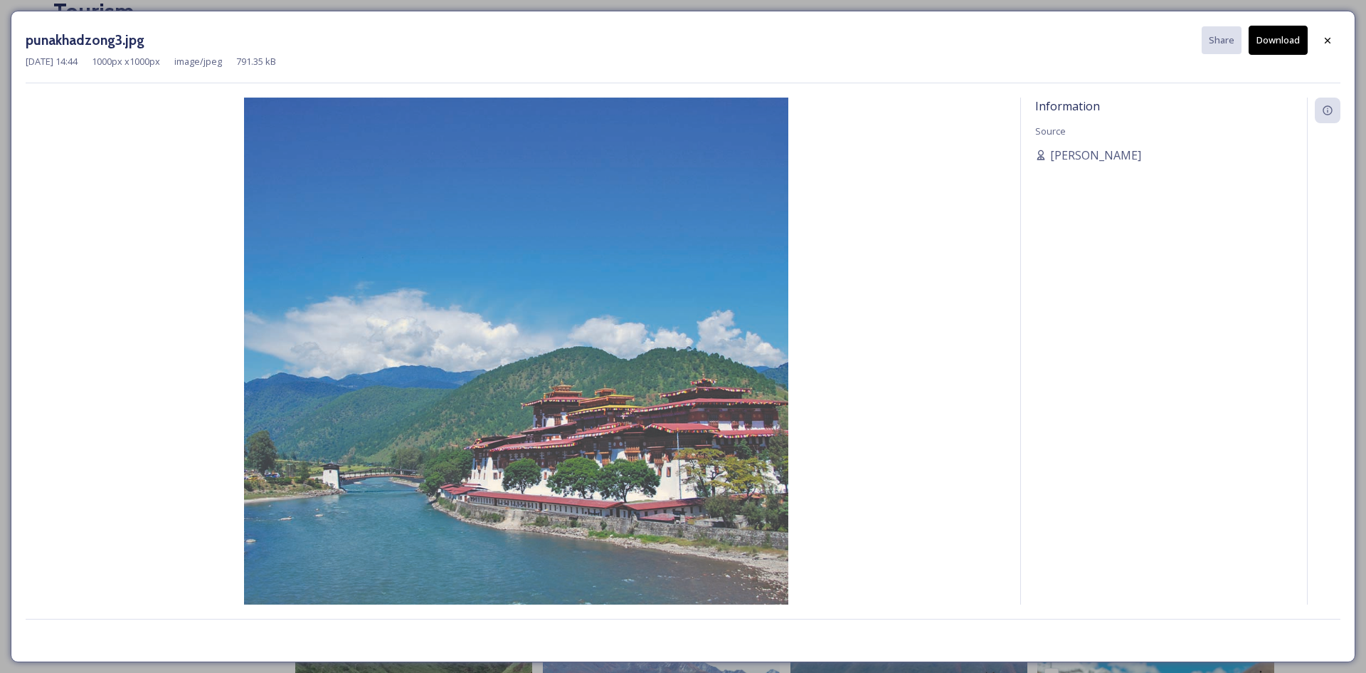
click at [1276, 45] on button "Download" at bounding box center [1278, 40] width 59 height 29
click at [1329, 43] on icon at bounding box center [1327, 40] width 11 height 11
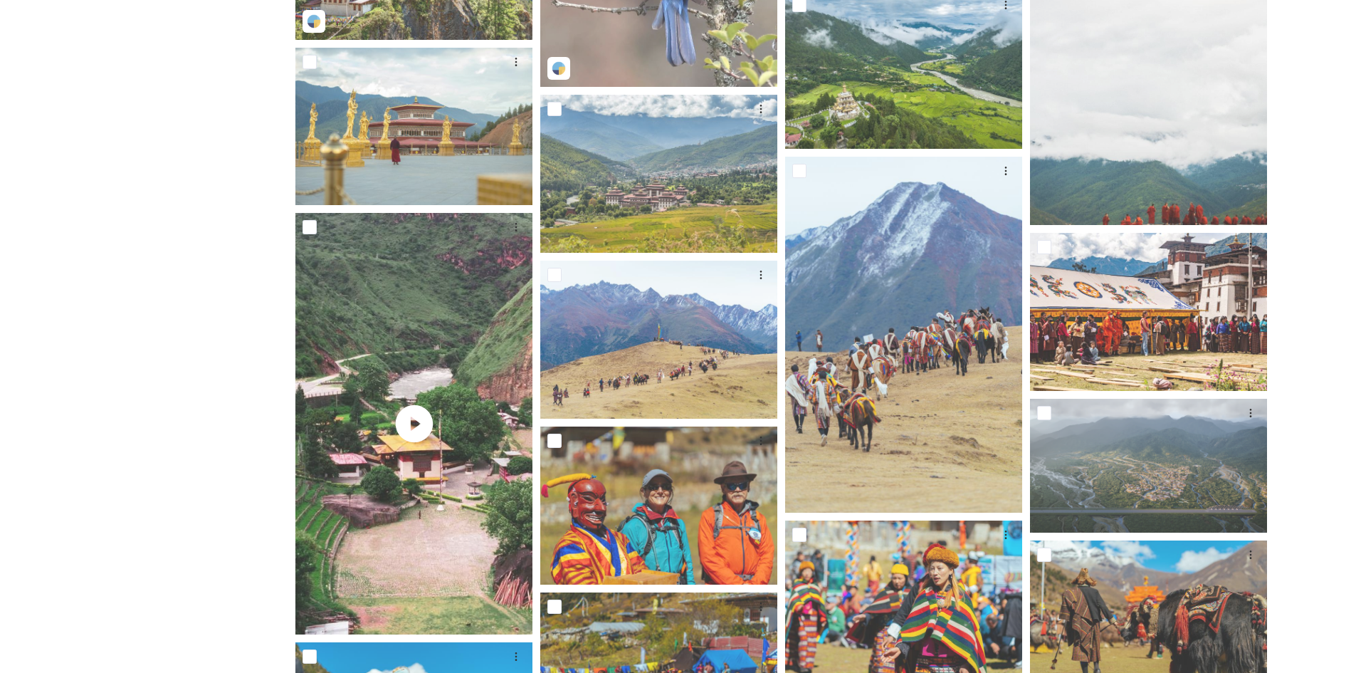
scroll to position [712, 0]
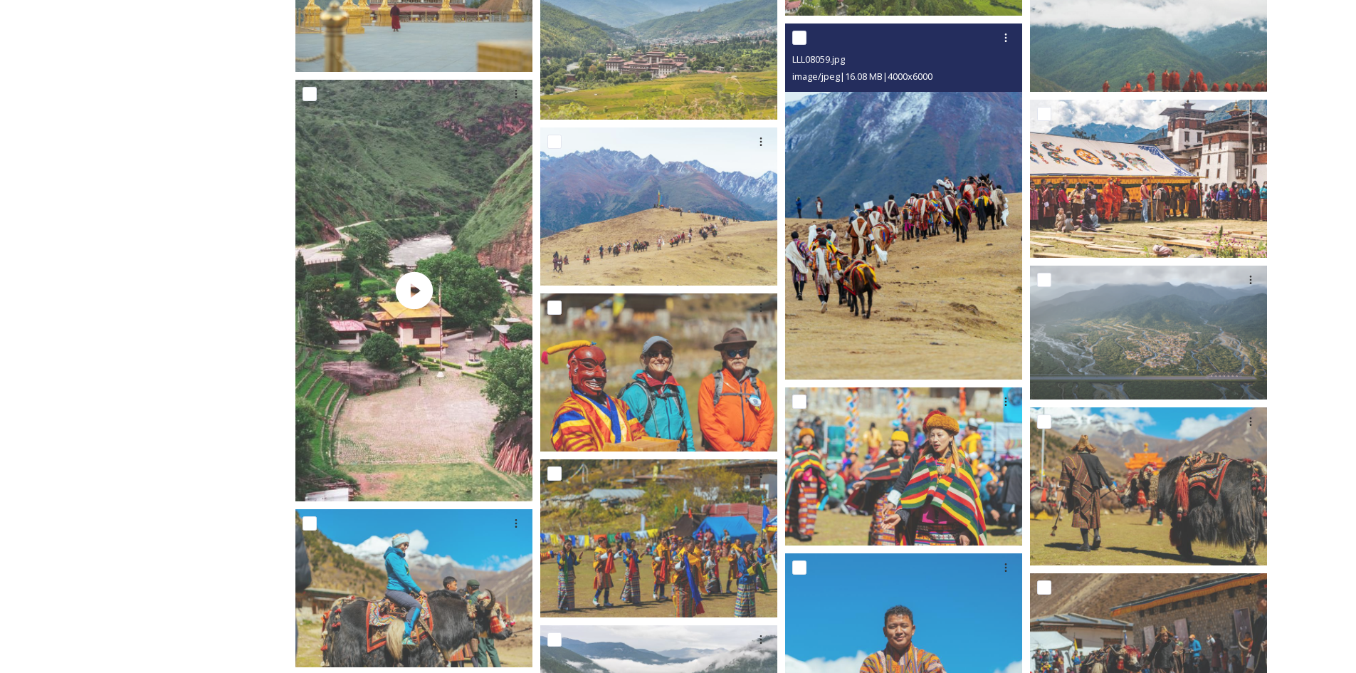
click at [929, 266] on img at bounding box center [903, 201] width 237 height 356
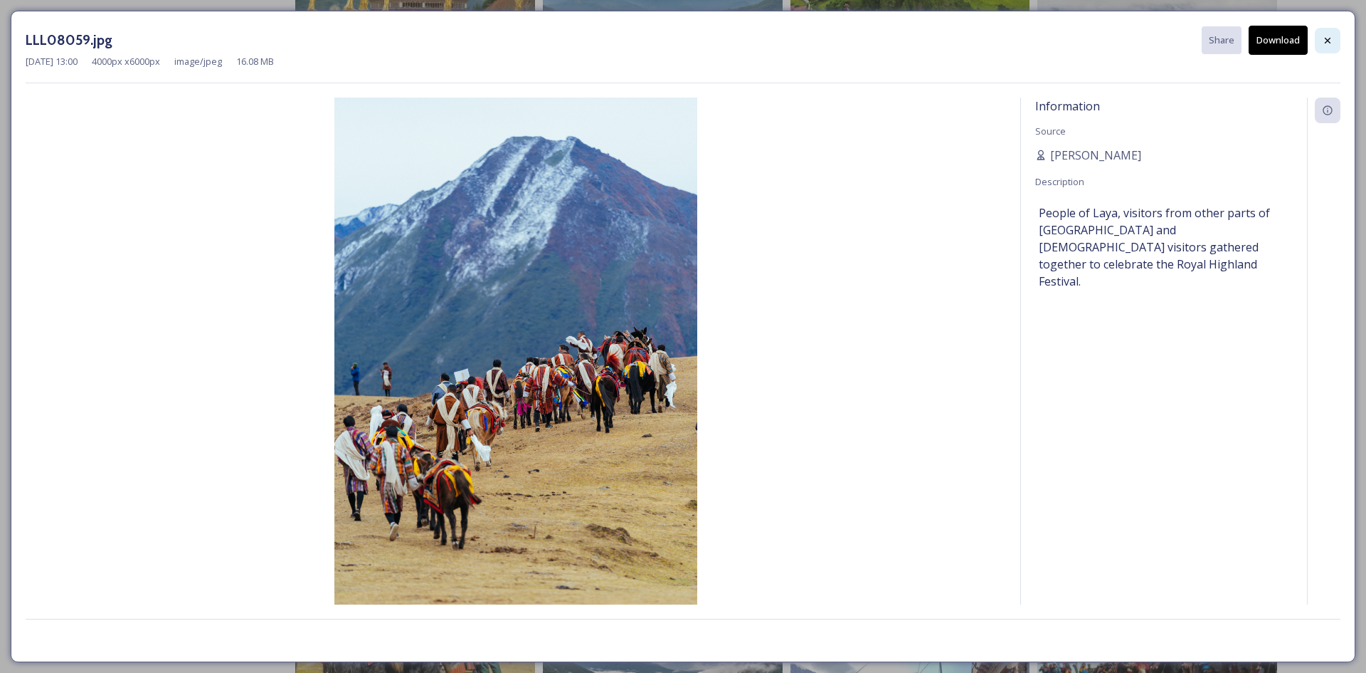
click at [1322, 42] on icon at bounding box center [1327, 40] width 11 height 11
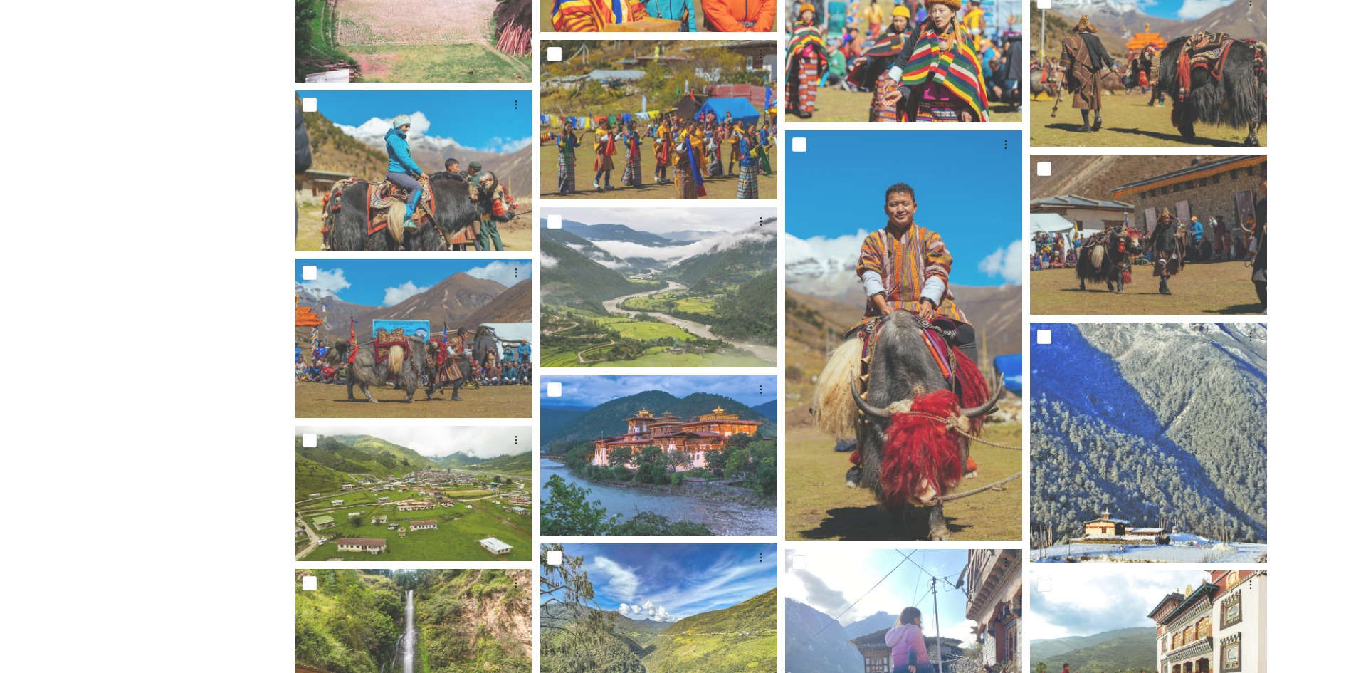
scroll to position [1281, 0]
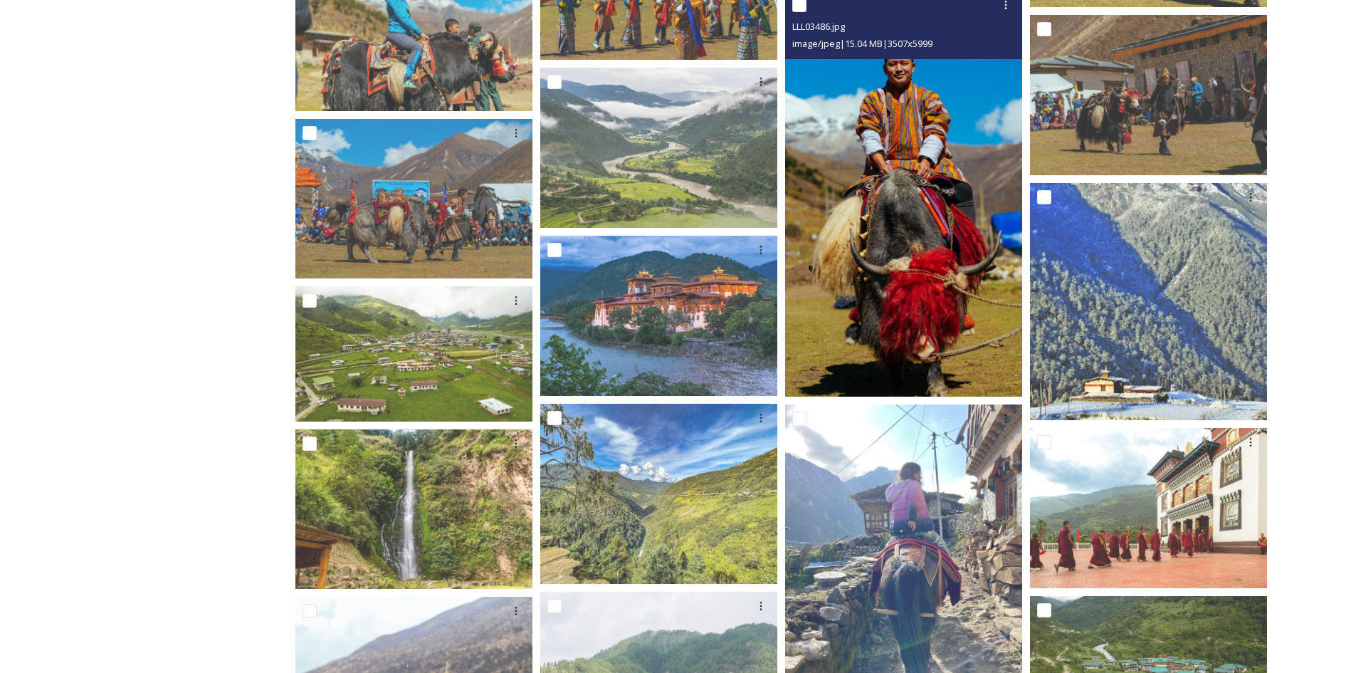
click at [925, 233] on img at bounding box center [903, 193] width 237 height 405
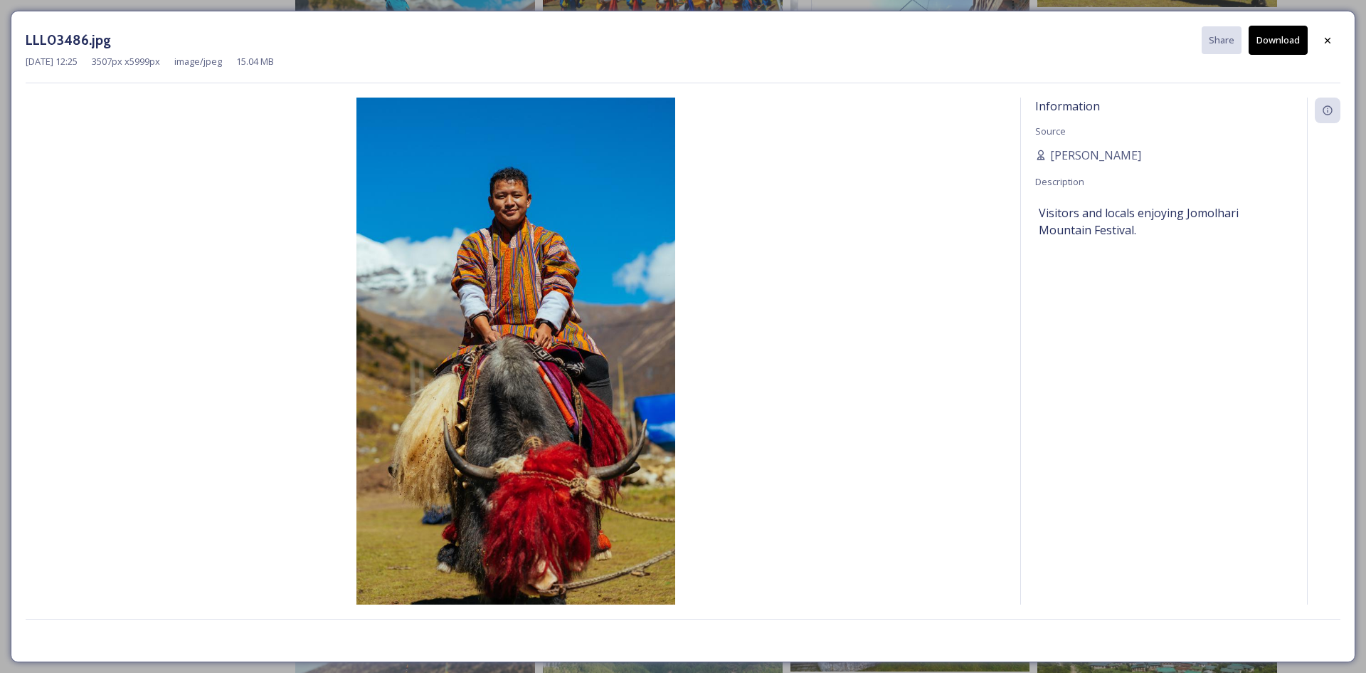
click at [1284, 43] on button "Download" at bounding box center [1278, 40] width 59 height 29
click at [1332, 45] on icon at bounding box center [1327, 40] width 11 height 11
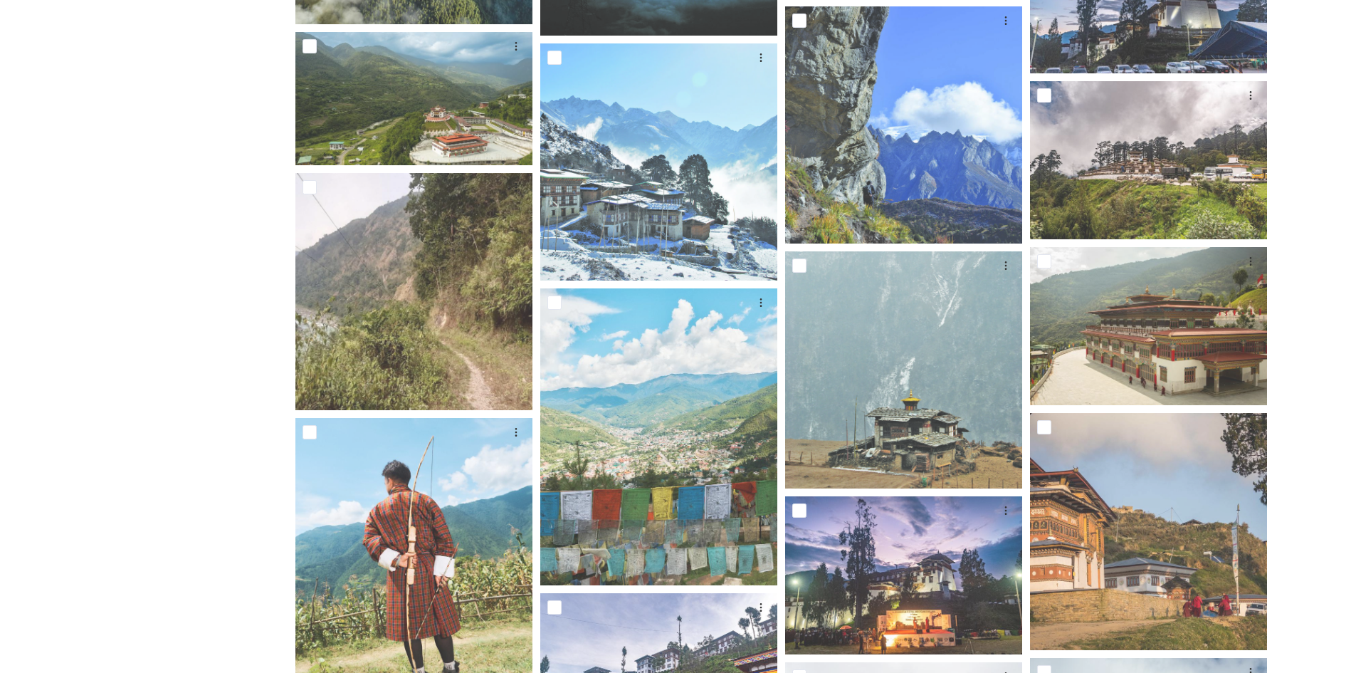
scroll to position [3131, 0]
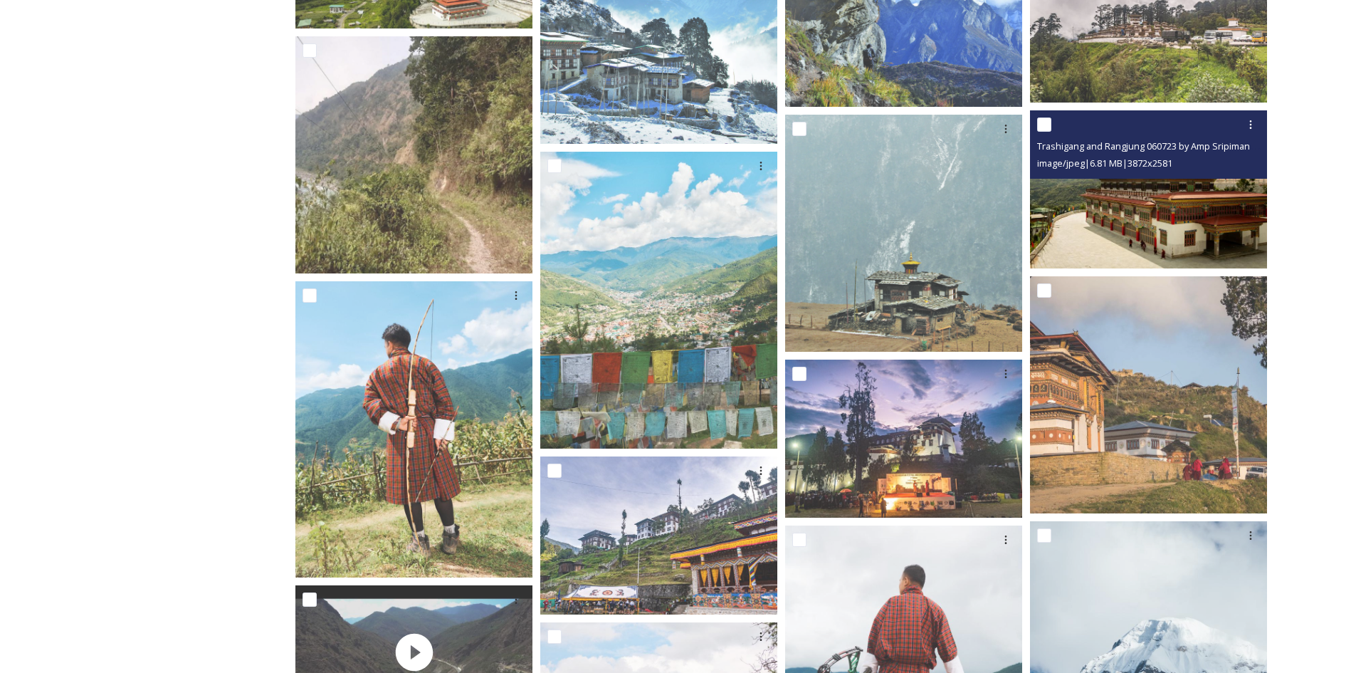
click at [1178, 196] on img at bounding box center [1148, 189] width 237 height 158
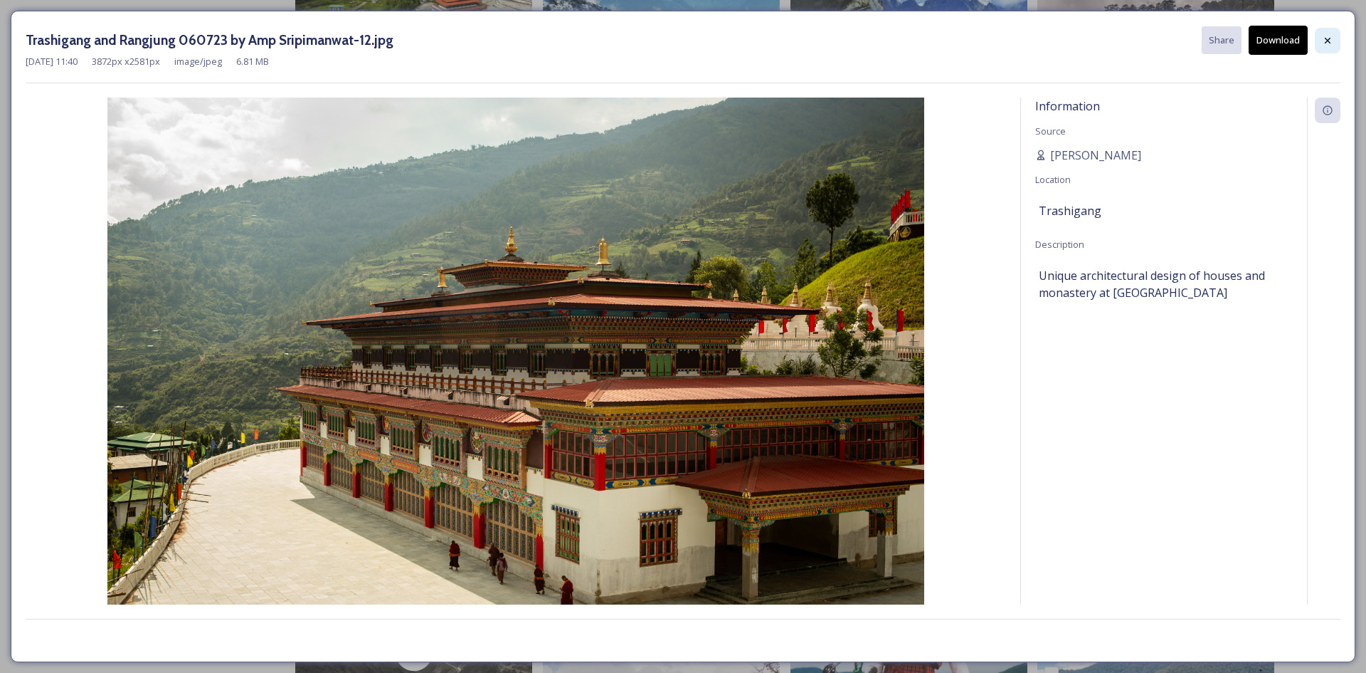
click at [1325, 43] on icon at bounding box center [1327, 40] width 11 height 11
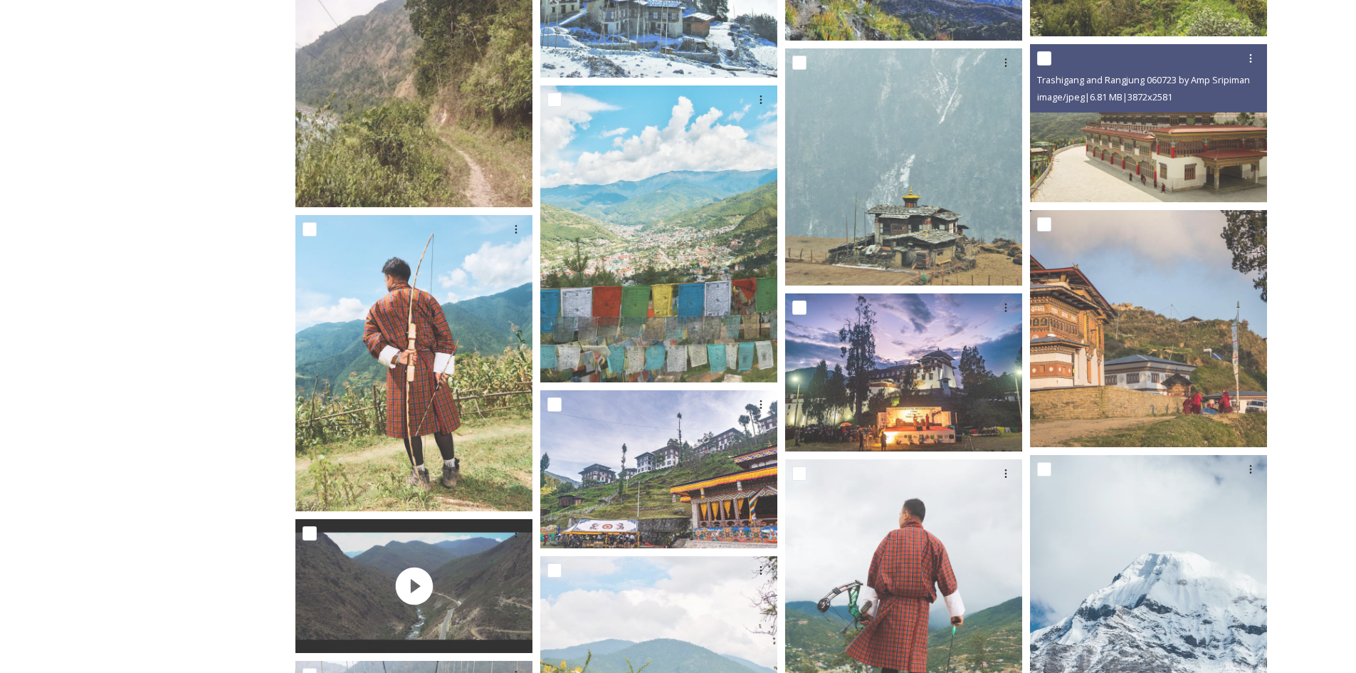
scroll to position [3487, 0]
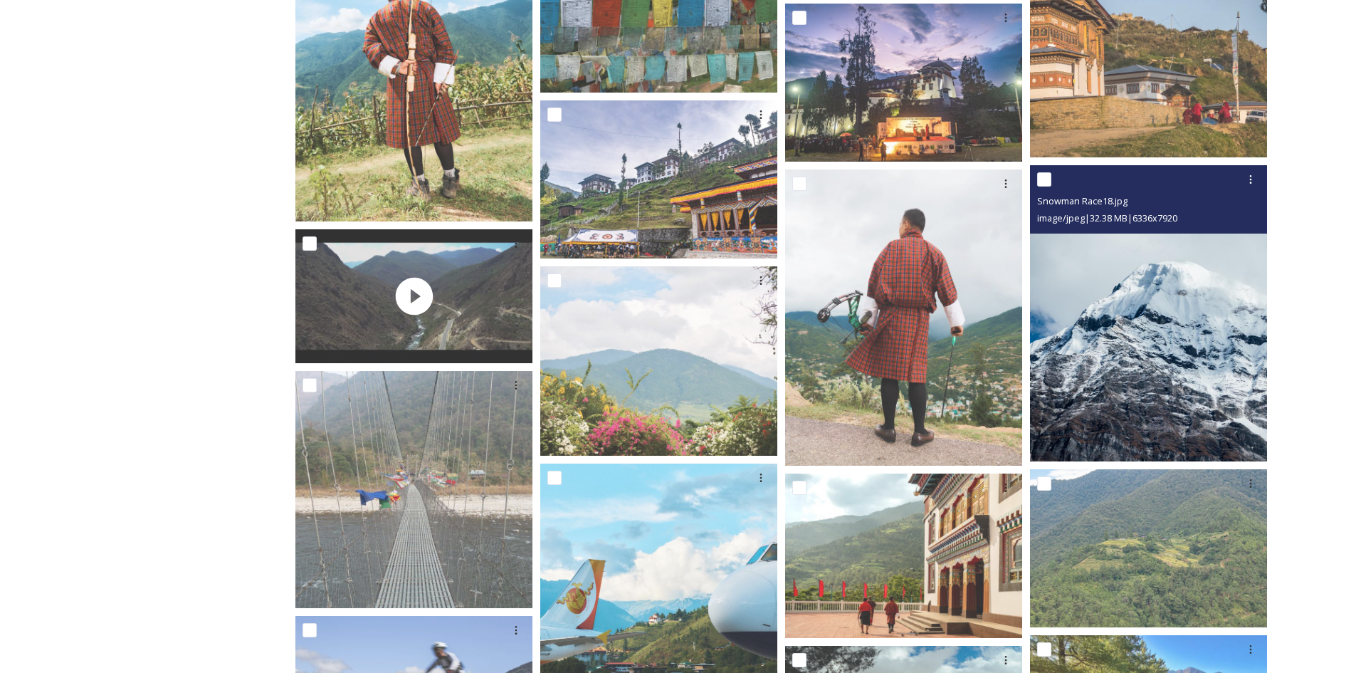
click at [1183, 367] on img at bounding box center [1148, 313] width 237 height 296
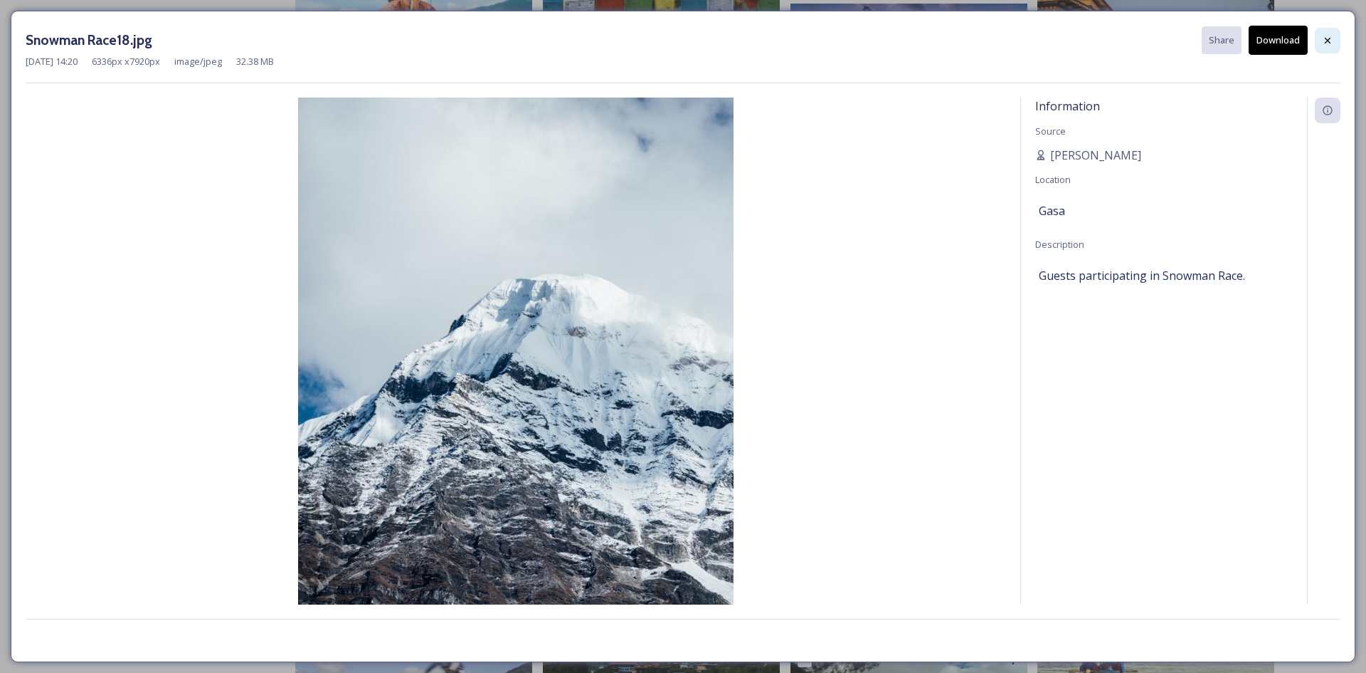
click at [1329, 44] on icon at bounding box center [1327, 40] width 11 height 11
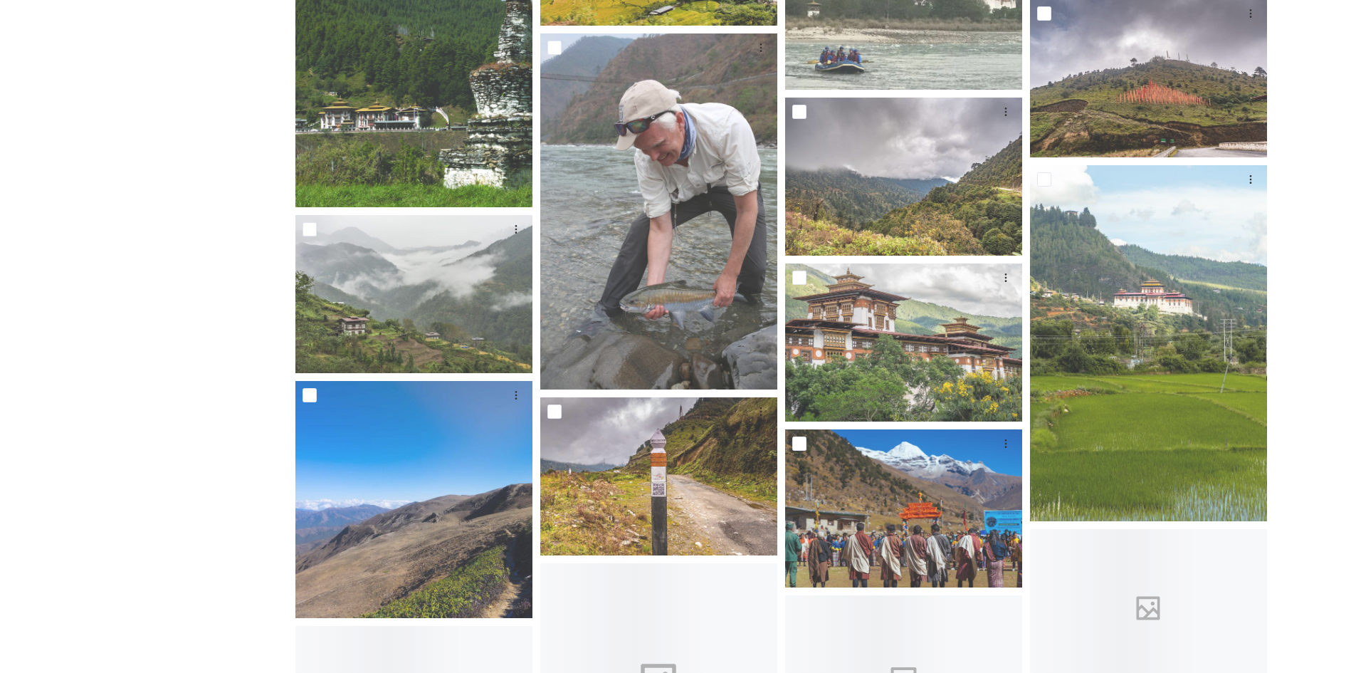
scroll to position [4768, 0]
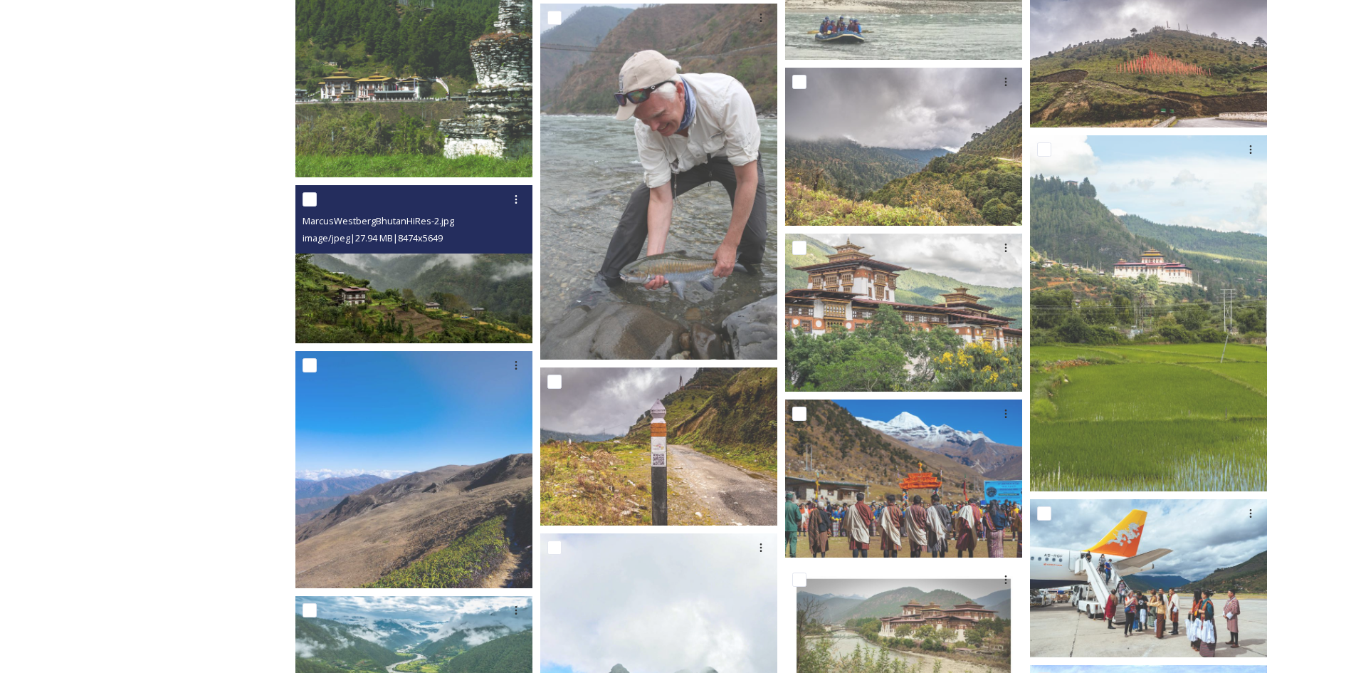
click at [480, 290] on img at bounding box center [413, 263] width 237 height 158
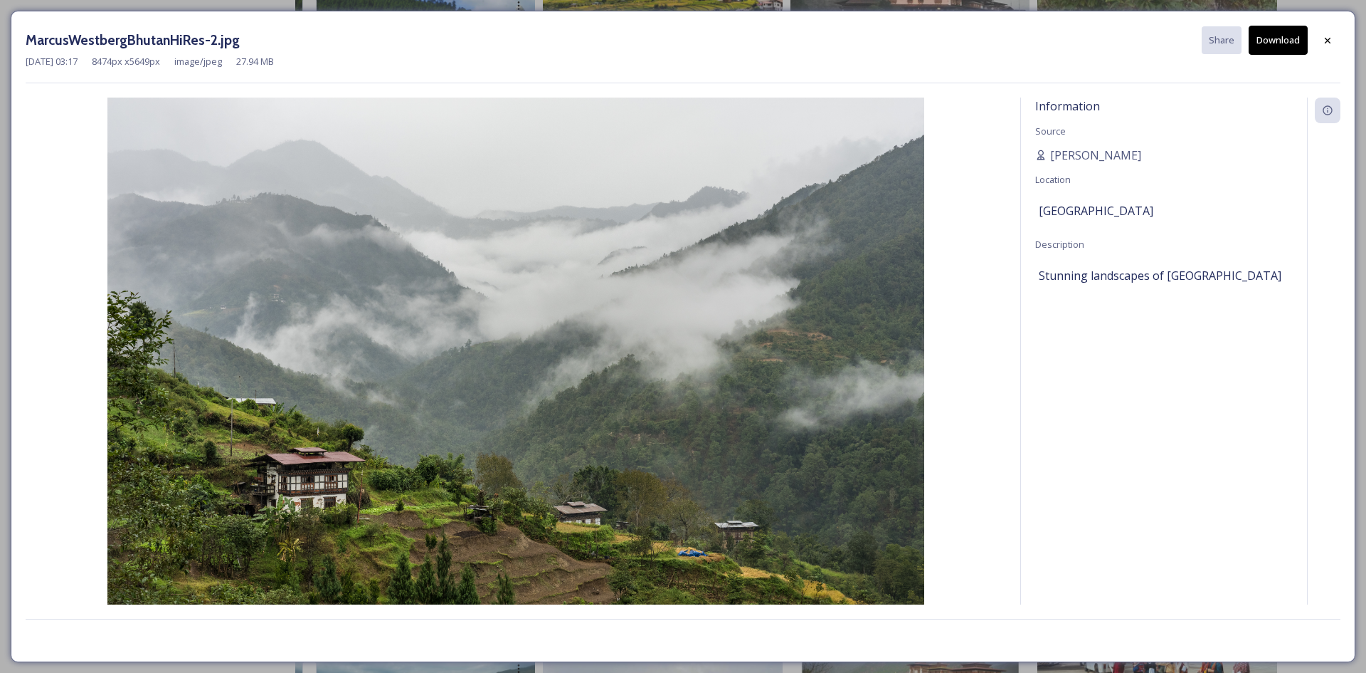
click at [1270, 33] on button "Download" at bounding box center [1278, 40] width 59 height 29
click at [1363, 78] on div "MarcusWestbergBhutanHiRes-2.jpg Share Download [DATE] 03:17 8474 px x 5649 px i…" at bounding box center [683, 336] width 1366 height 673
click at [1327, 36] on icon at bounding box center [1327, 40] width 11 height 11
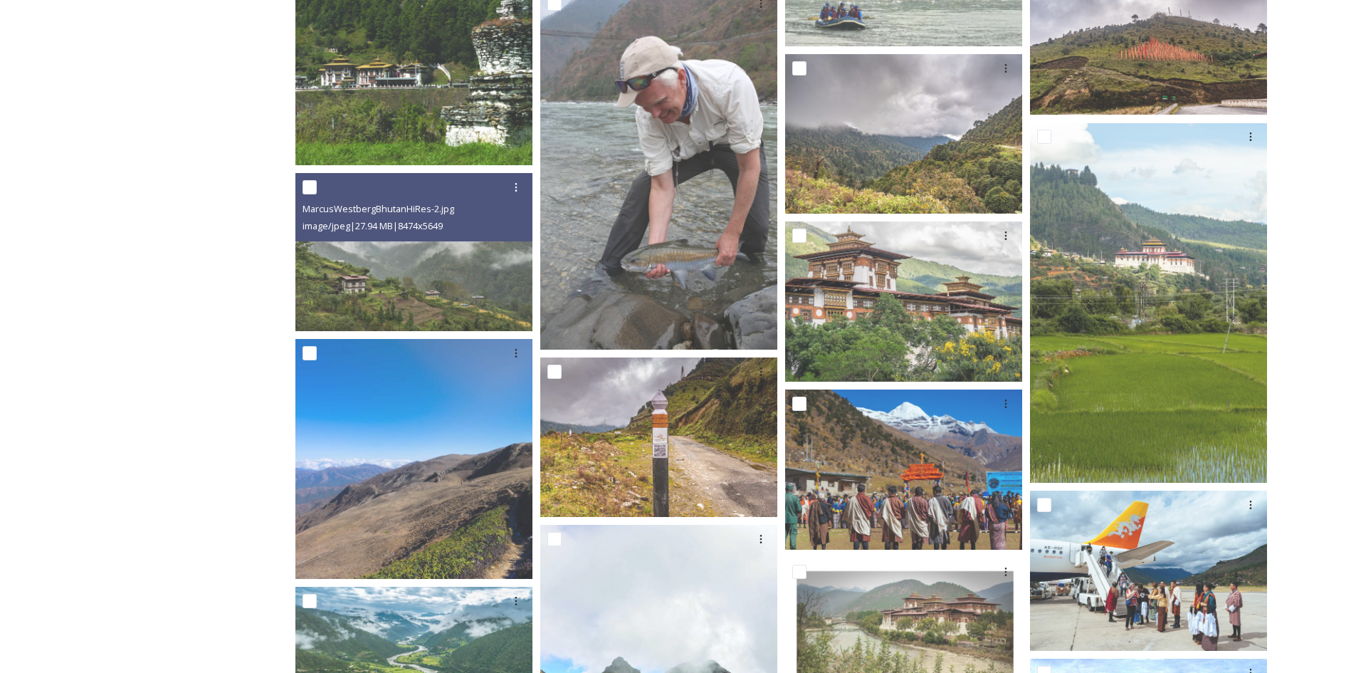
scroll to position [4982, 0]
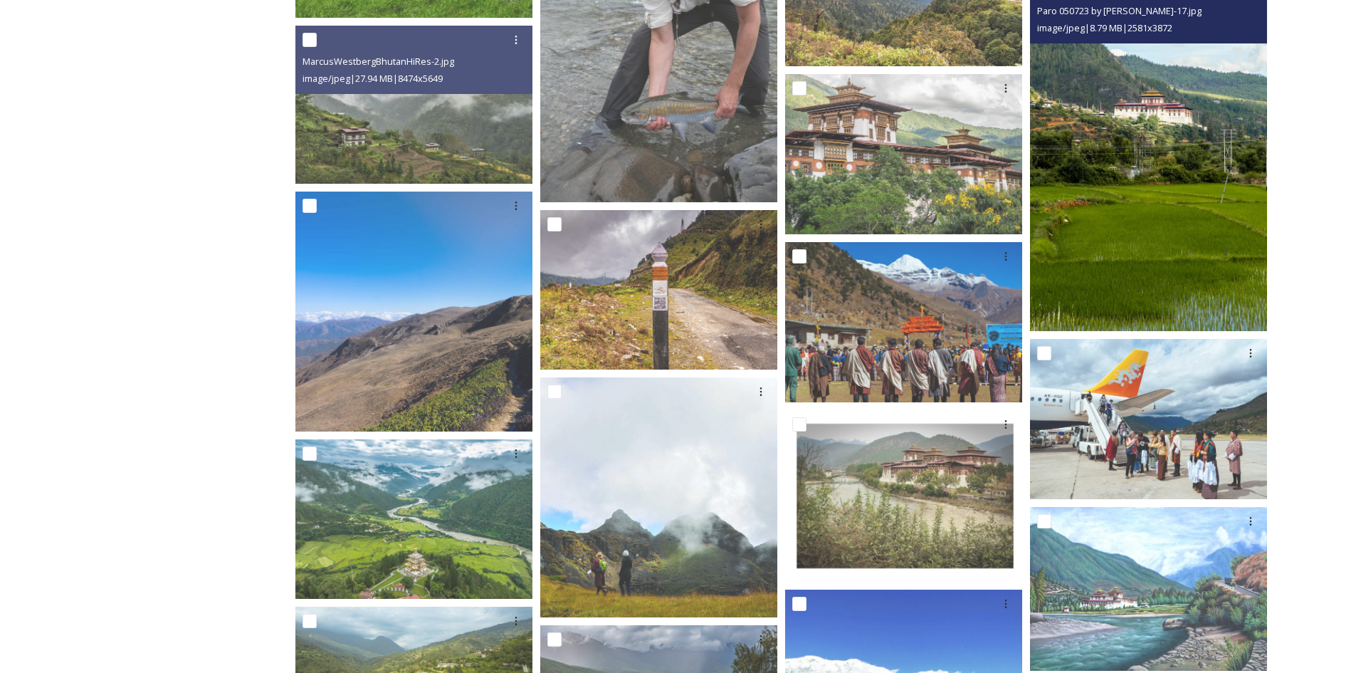
click at [1229, 185] on img at bounding box center [1148, 154] width 237 height 356
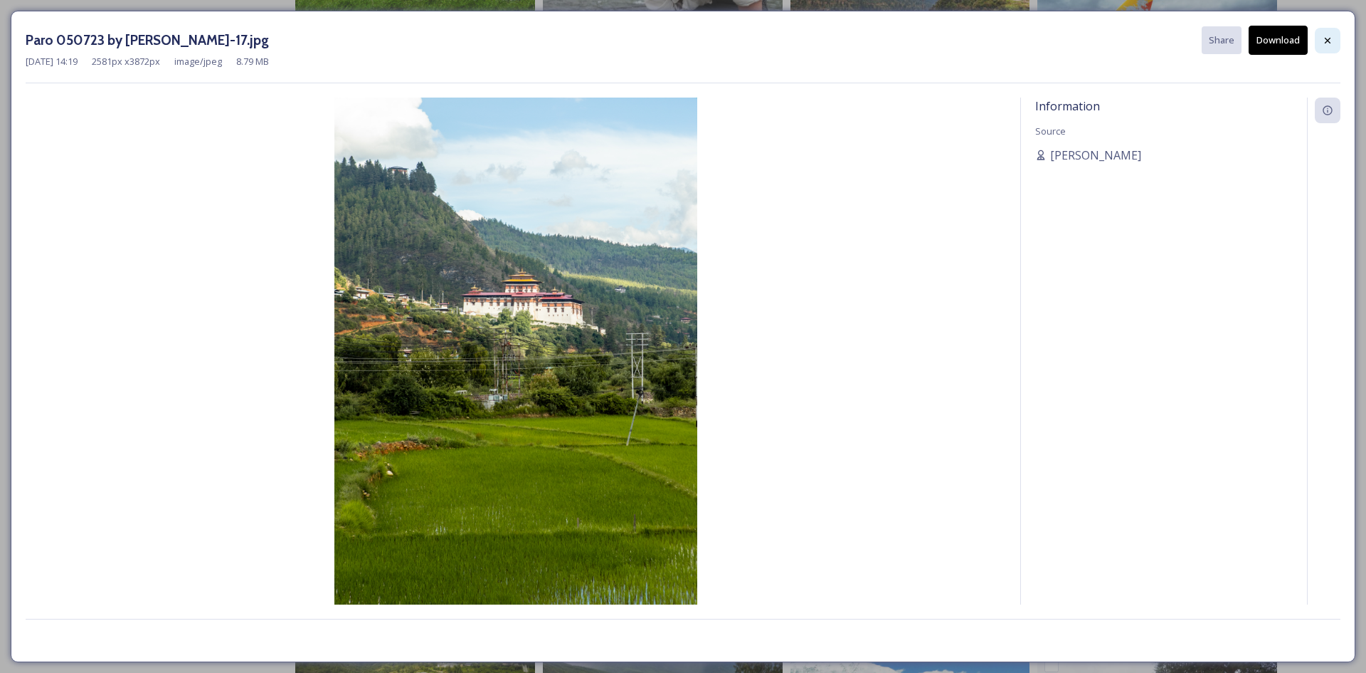
click at [1334, 49] on div at bounding box center [1328, 41] width 26 height 26
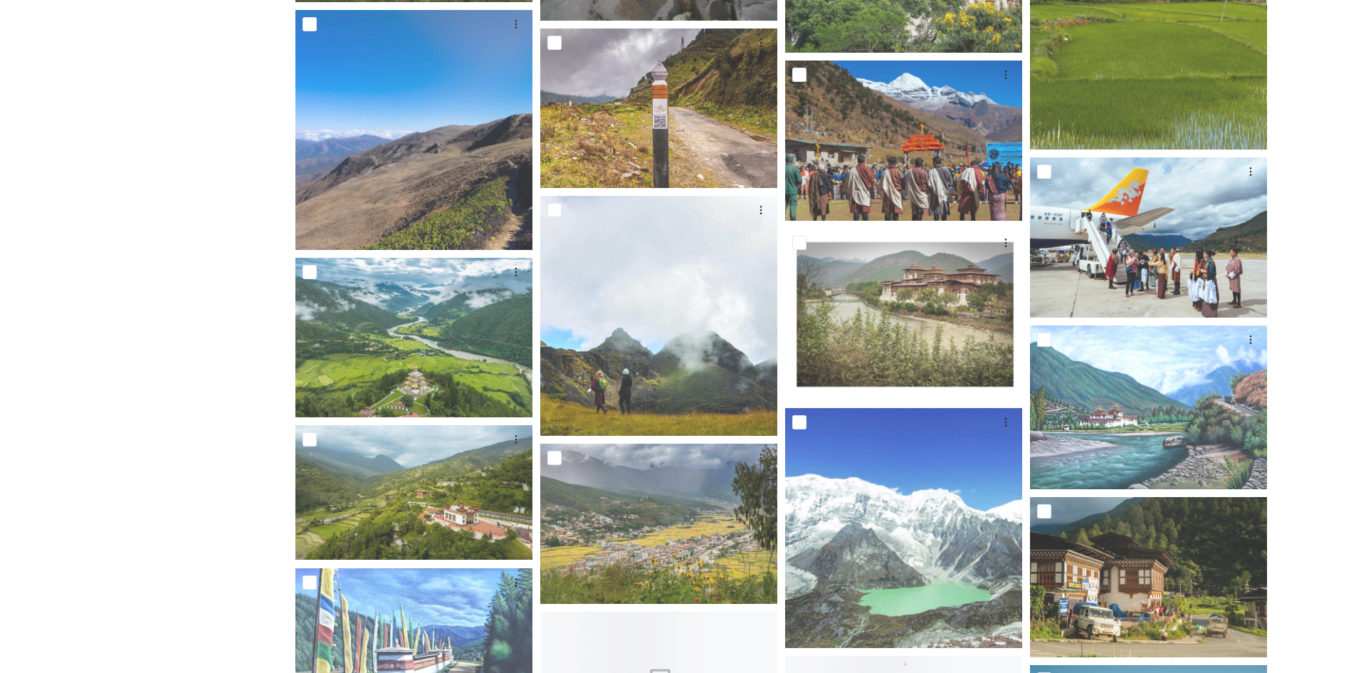
scroll to position [5337, 0]
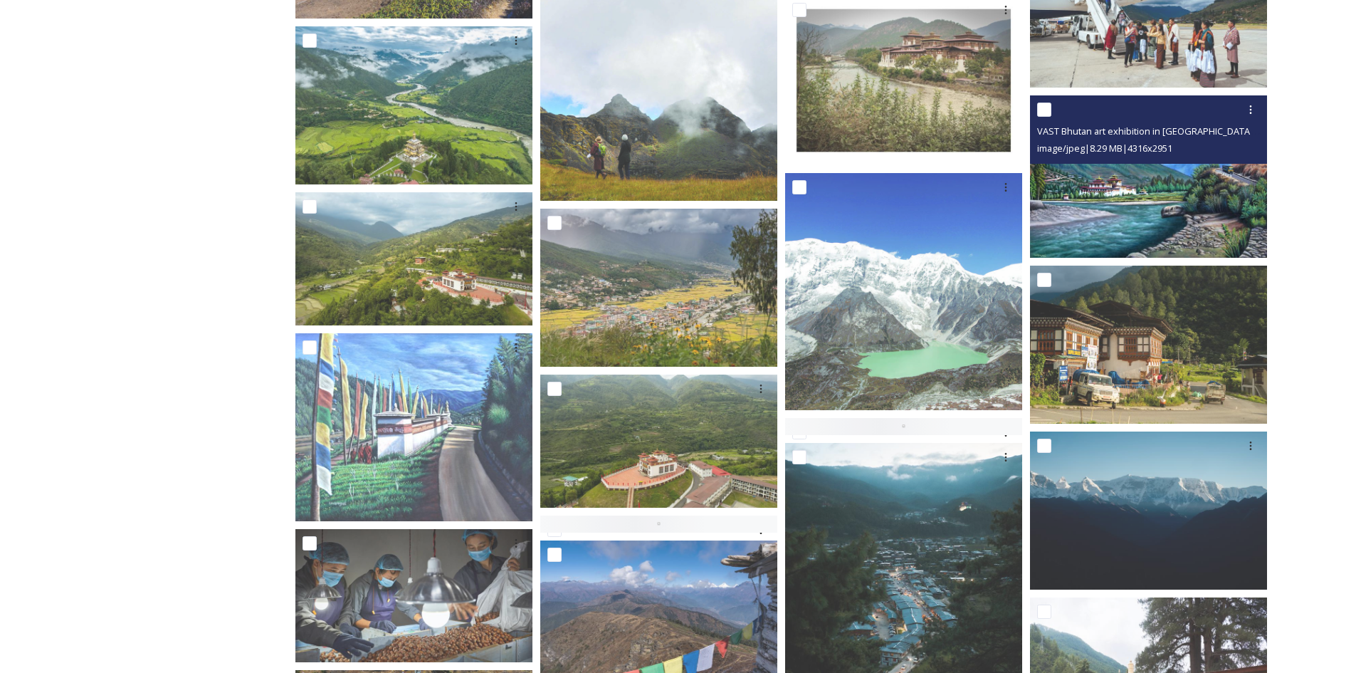
click at [1177, 210] on img at bounding box center [1148, 176] width 237 height 162
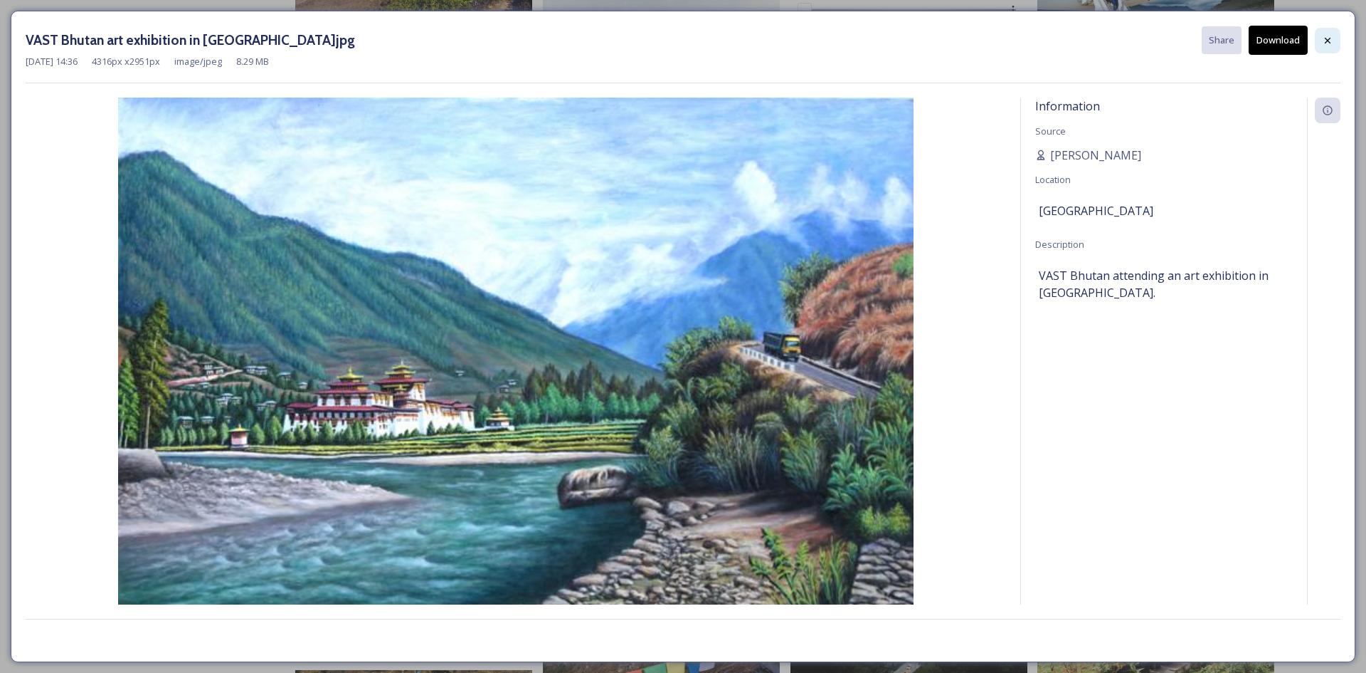
click at [1327, 46] on icon at bounding box center [1327, 40] width 11 height 11
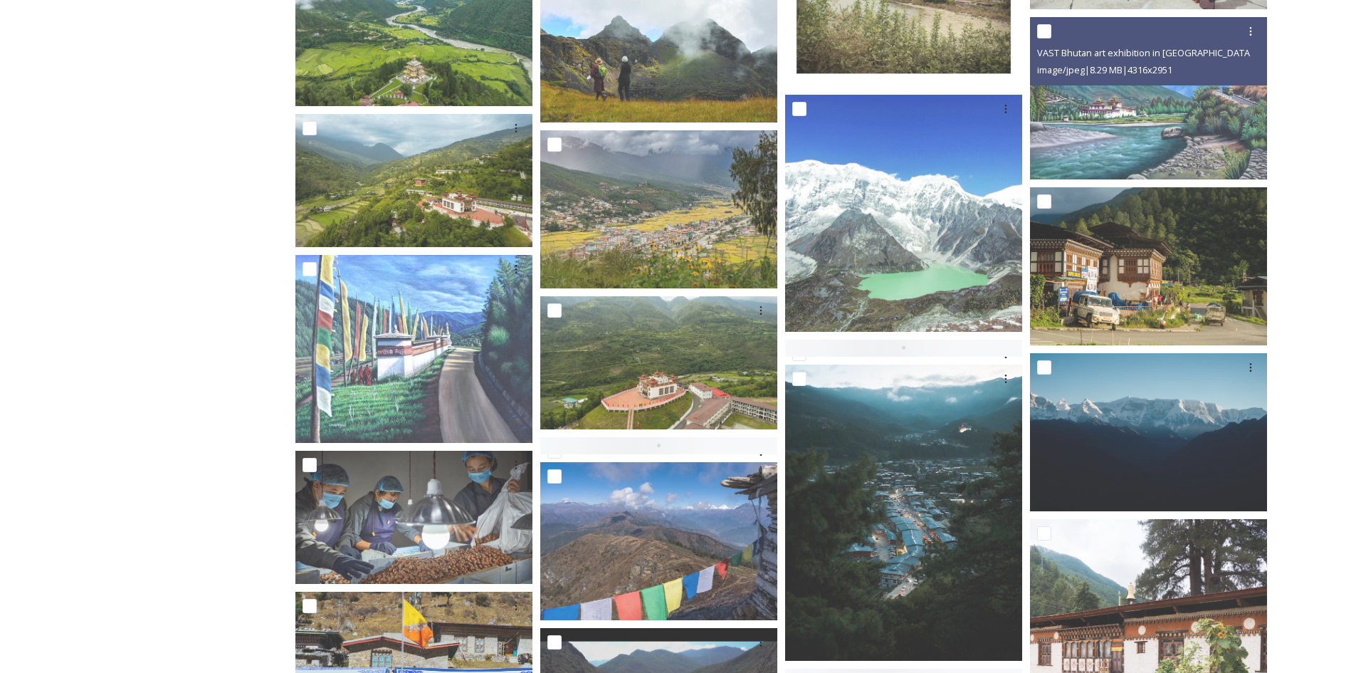
scroll to position [5551, 0]
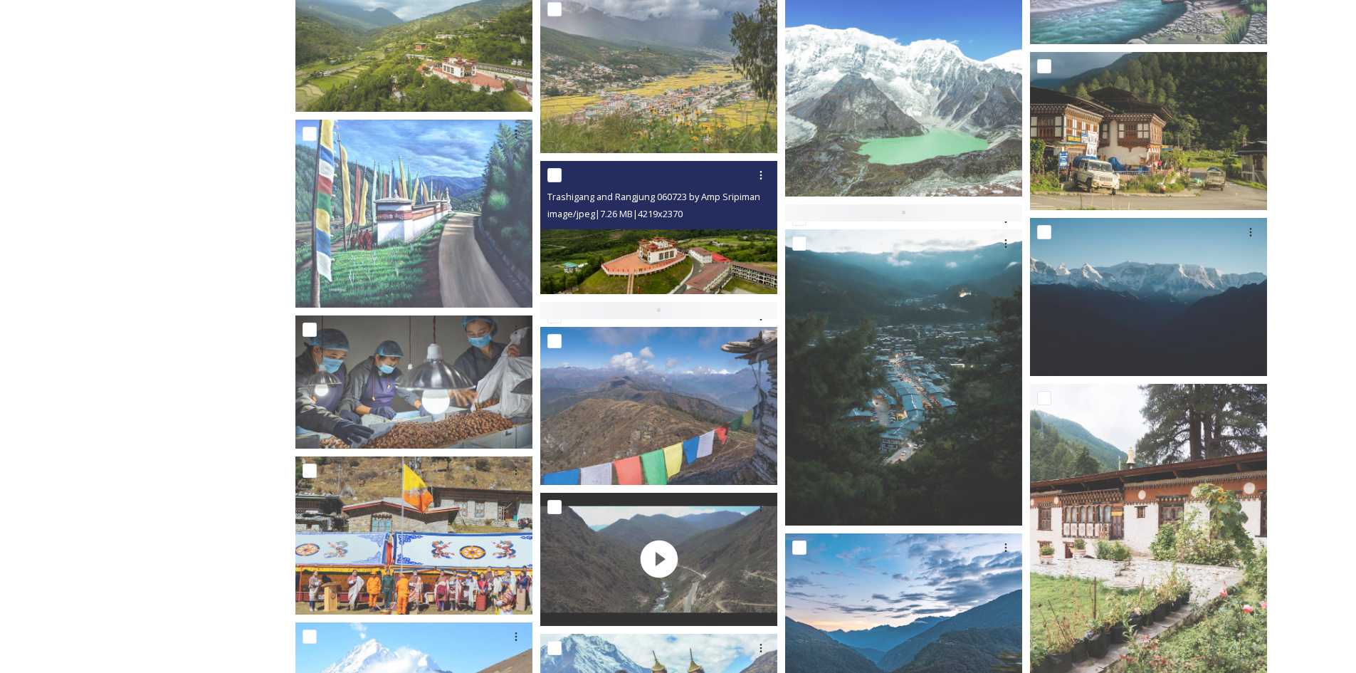
click at [690, 251] on img at bounding box center [658, 227] width 237 height 133
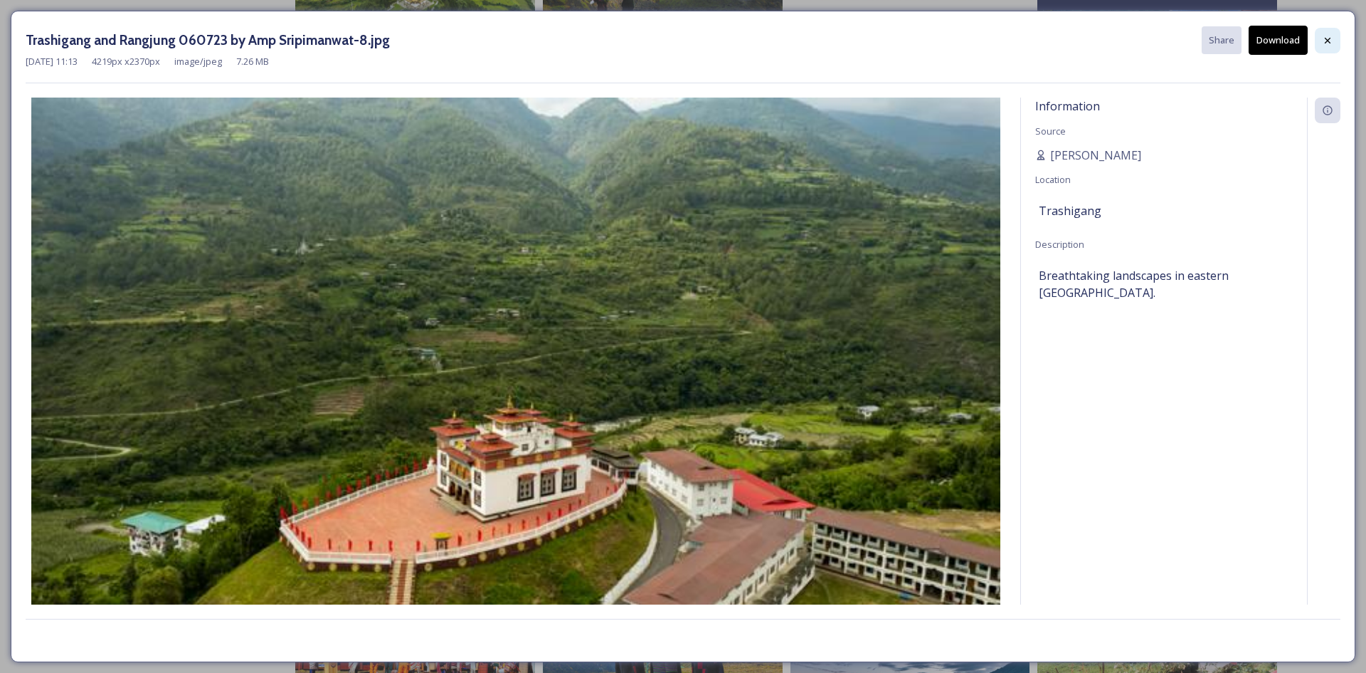
click at [1328, 45] on icon at bounding box center [1327, 40] width 11 height 11
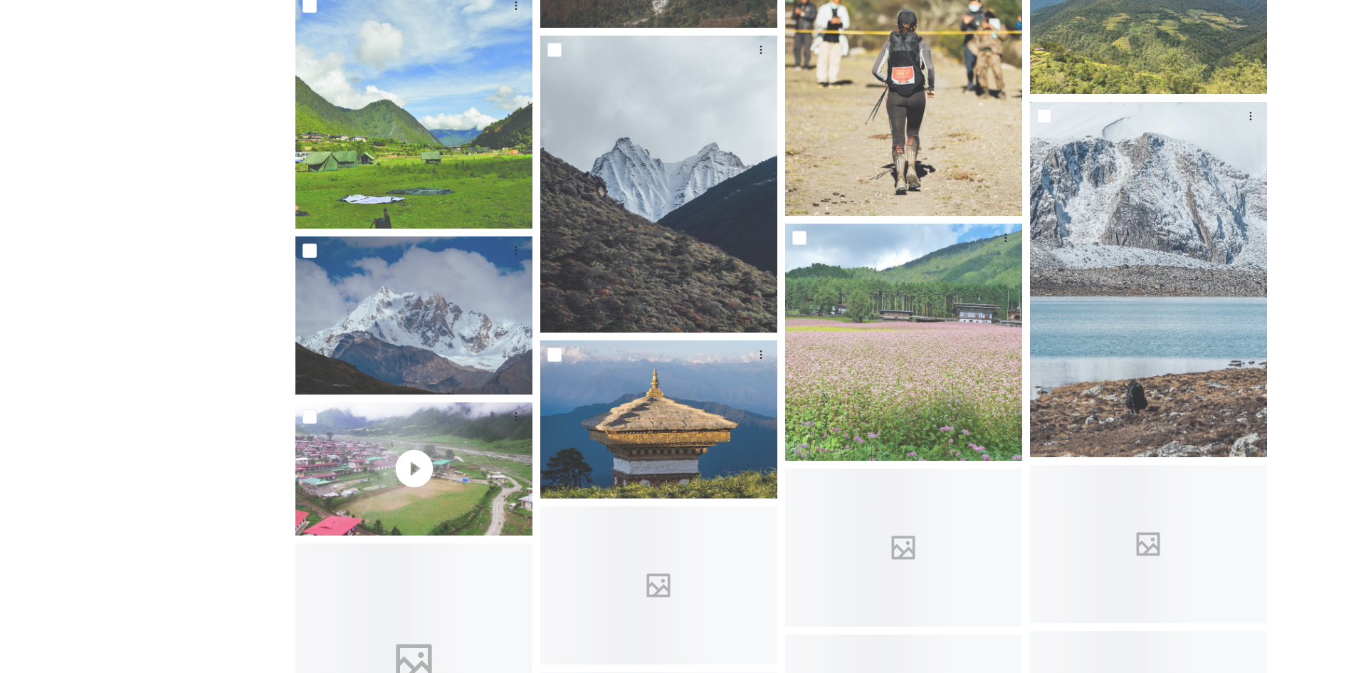
scroll to position [7828, 0]
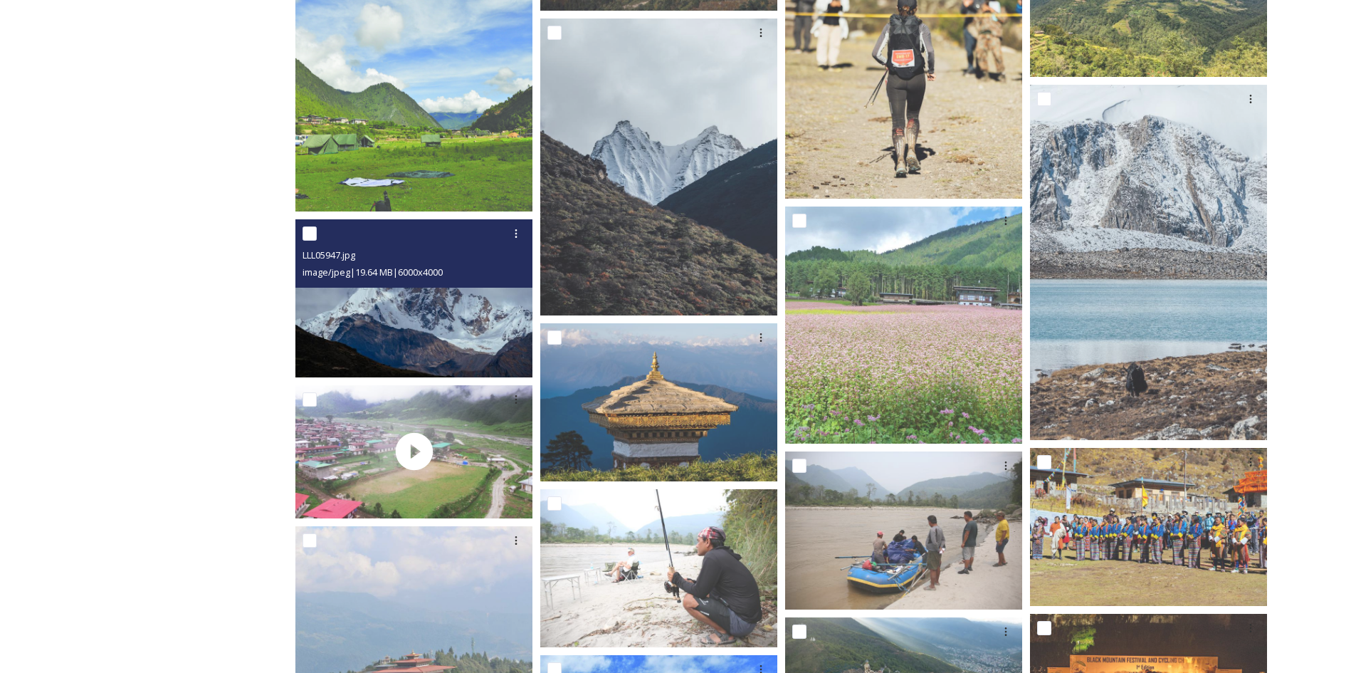
click at [430, 329] on img at bounding box center [413, 298] width 237 height 158
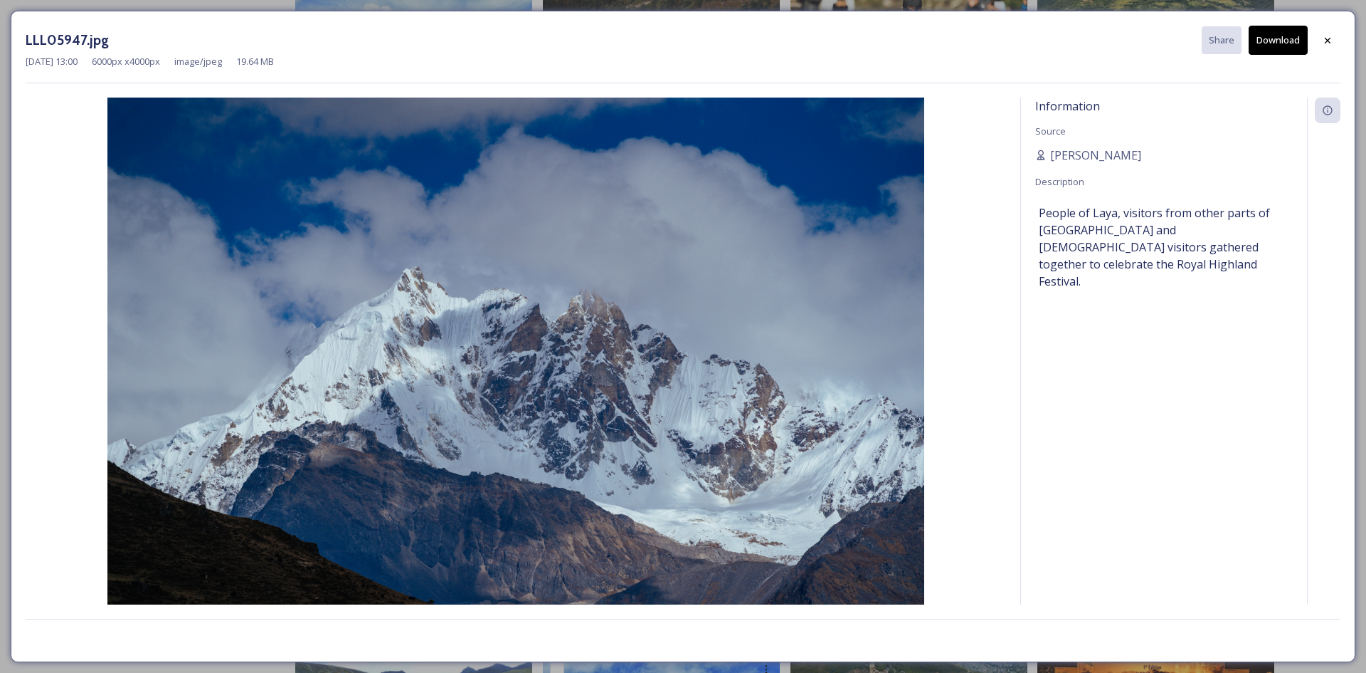
click at [1285, 42] on button "Download" at bounding box center [1278, 40] width 59 height 29
click at [1329, 41] on icon at bounding box center [1328, 40] width 6 height 6
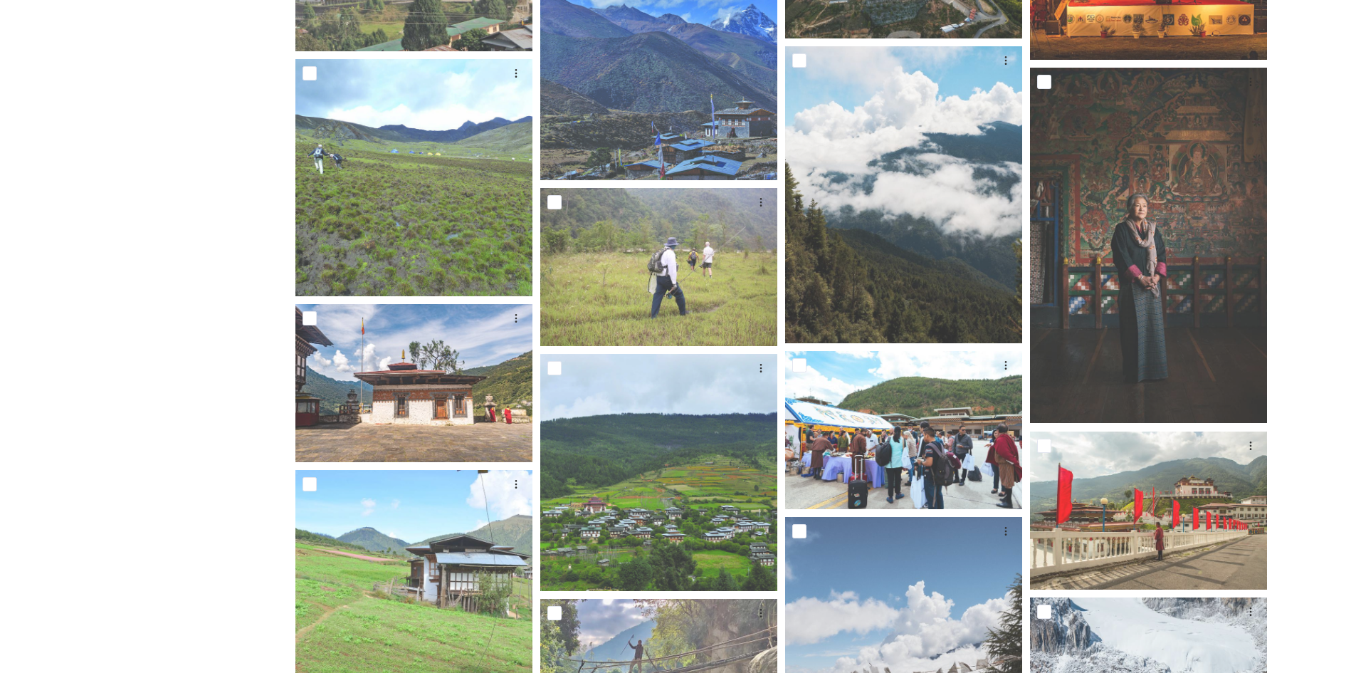
scroll to position [8825, 0]
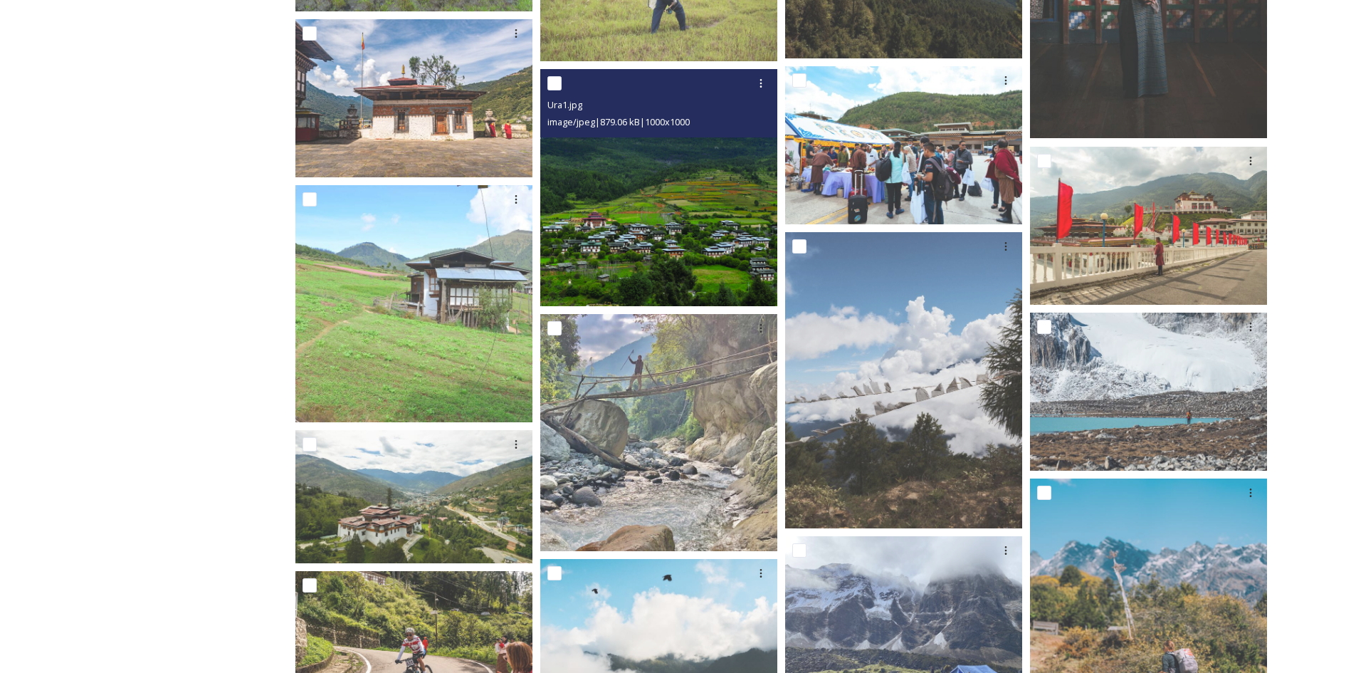
click at [674, 223] on img at bounding box center [658, 187] width 237 height 237
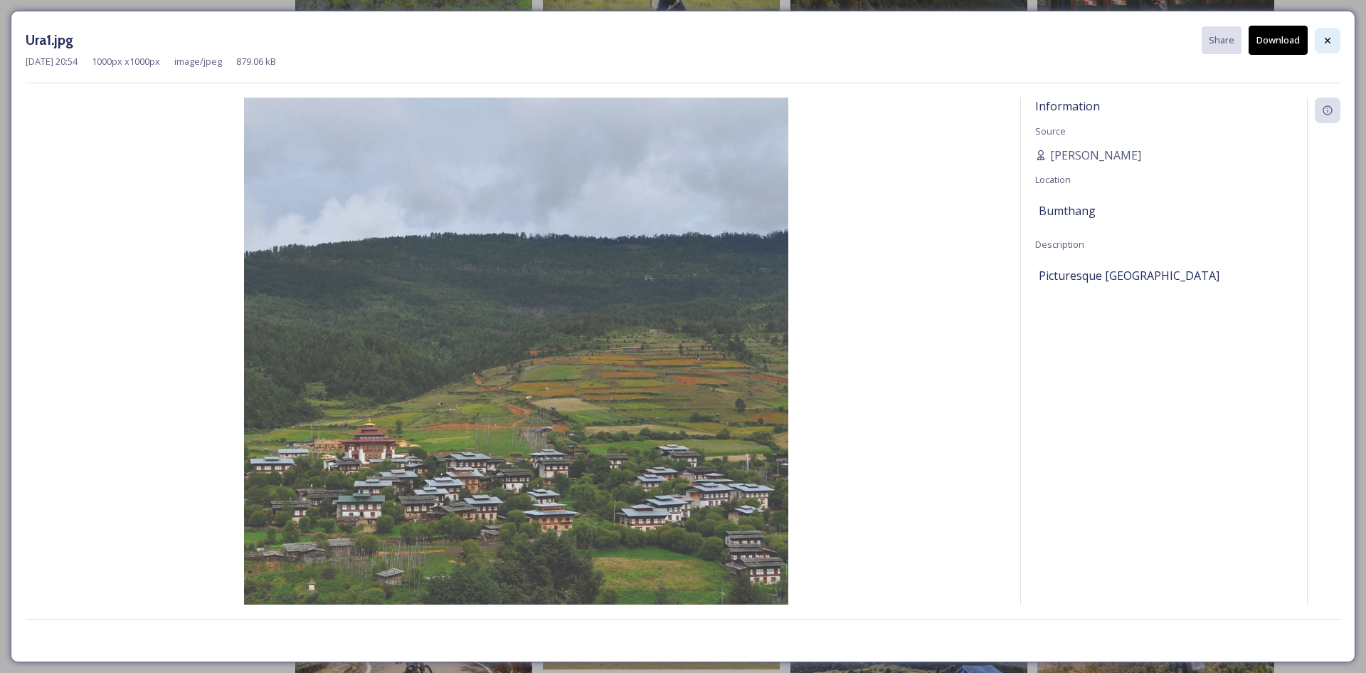
click at [1332, 43] on icon at bounding box center [1327, 40] width 11 height 11
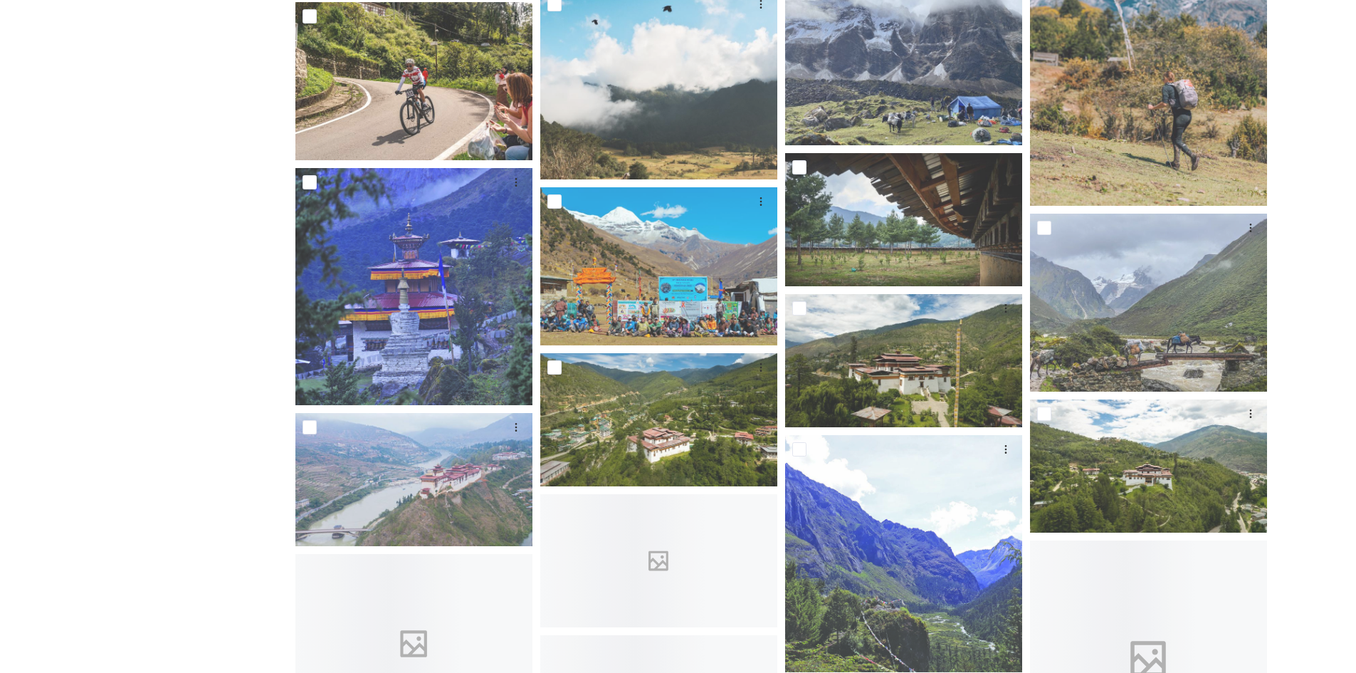
scroll to position [9394, 0]
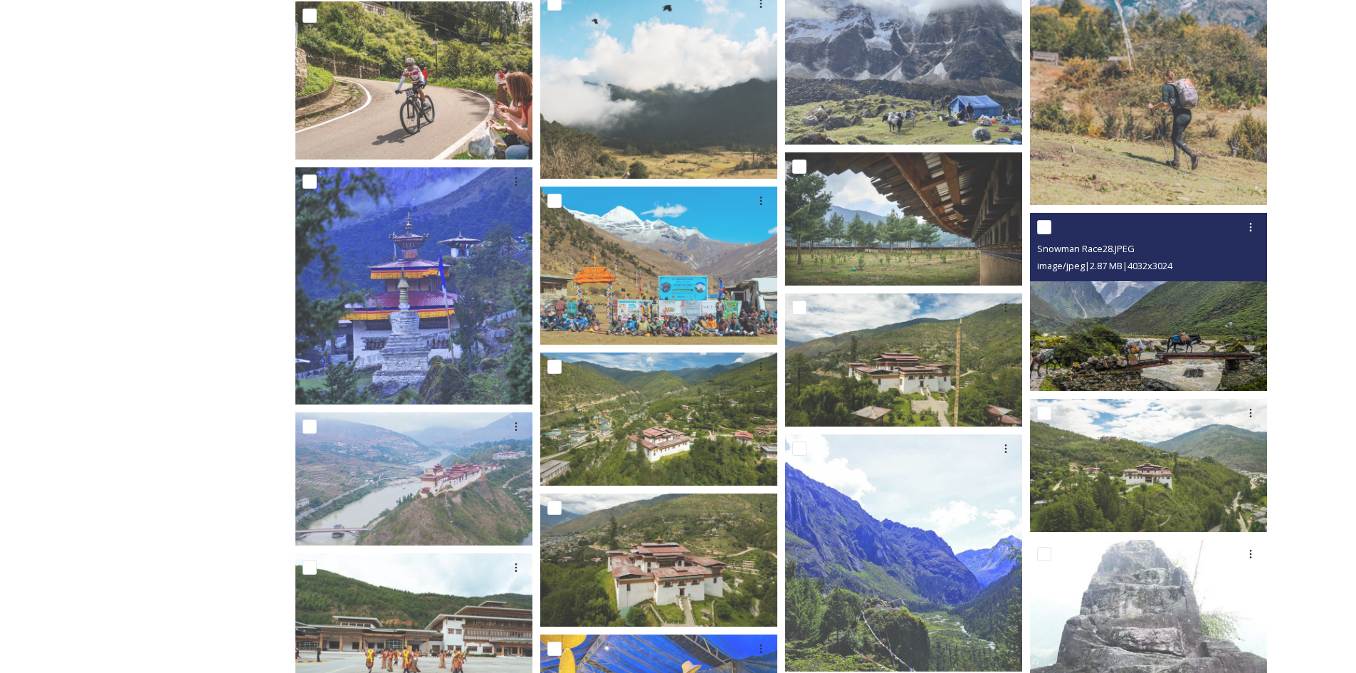
click at [1161, 339] on img at bounding box center [1148, 302] width 237 height 178
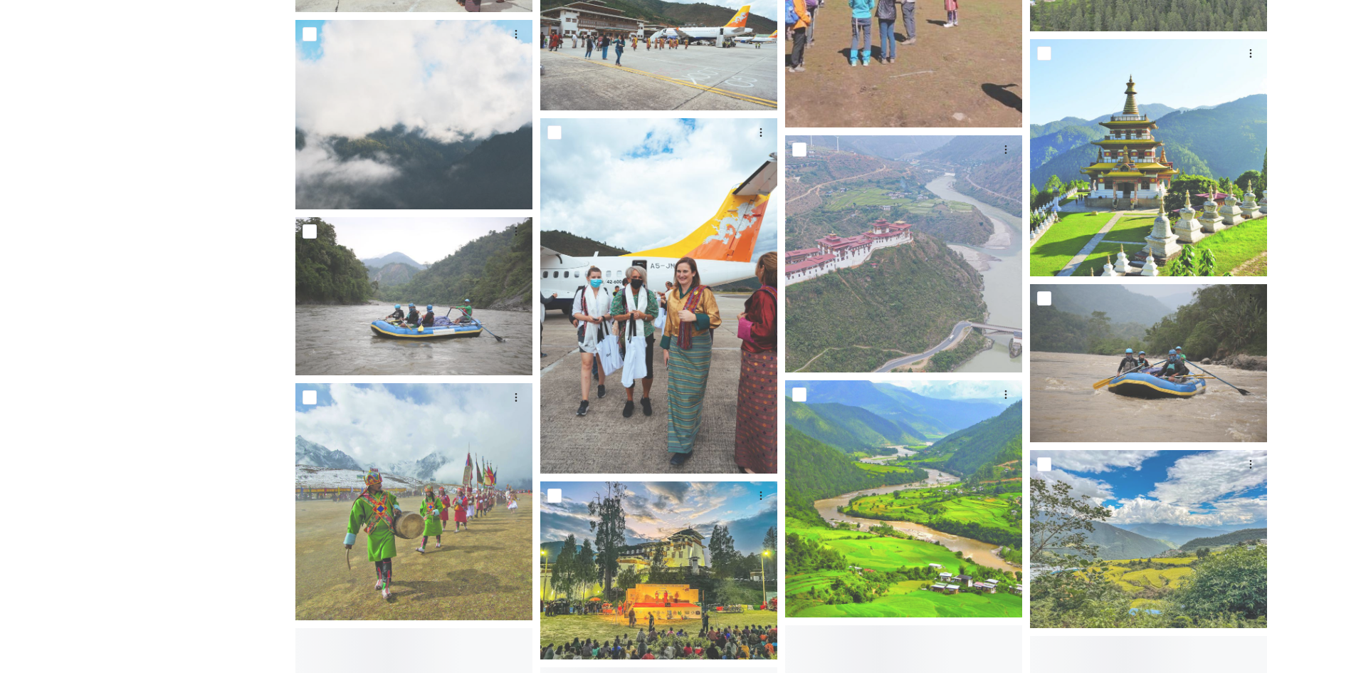
scroll to position [10898, 0]
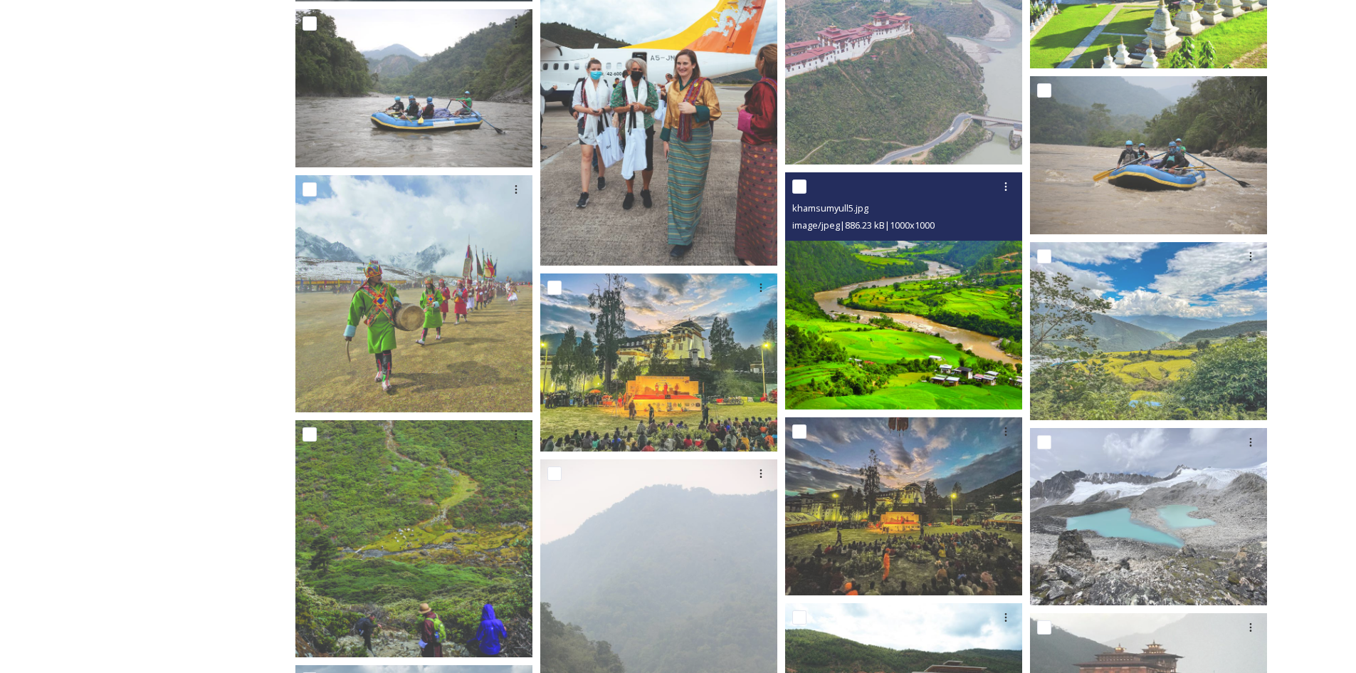
click at [883, 330] on img at bounding box center [903, 290] width 237 height 237
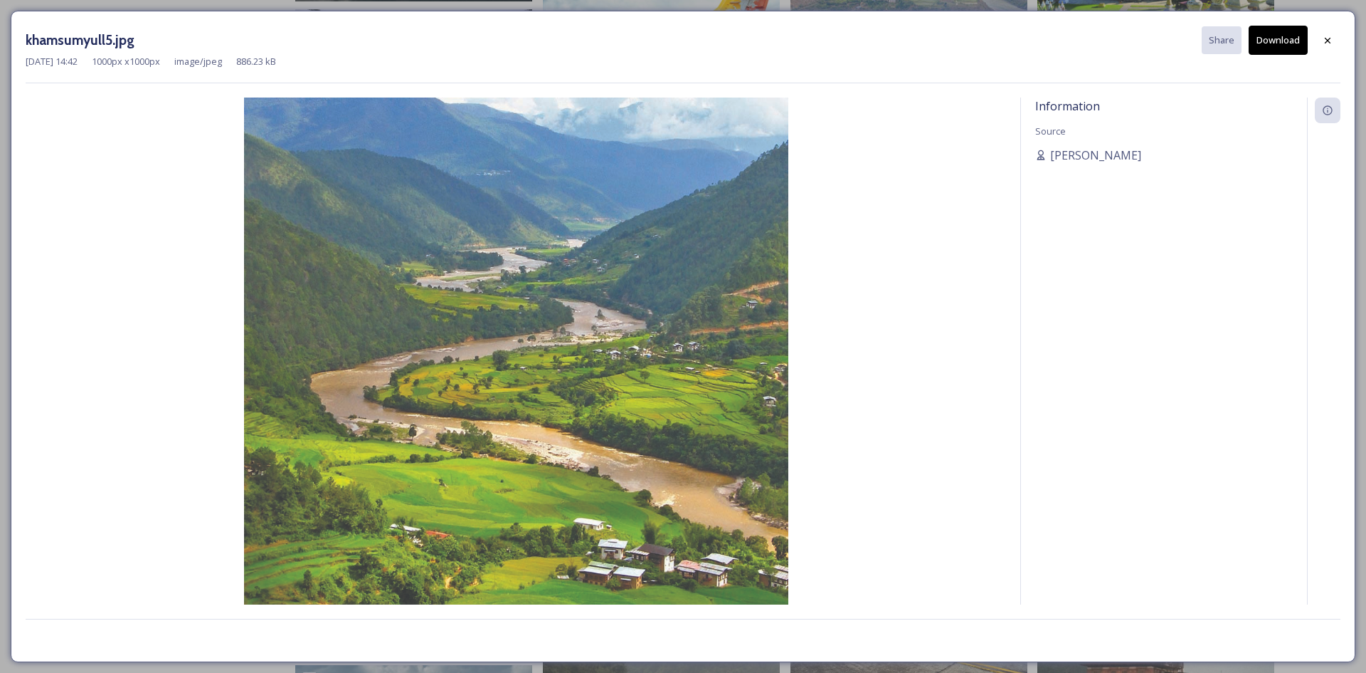
click at [1275, 42] on button "Download" at bounding box center [1278, 40] width 59 height 29
click at [1366, 117] on div "khamsumyull5.jpg Share Download [DATE] 14:42 1000 px x 1000 px image/jpeg 886.2…" at bounding box center [683, 336] width 1366 height 673
click at [1327, 36] on icon at bounding box center [1327, 40] width 11 height 11
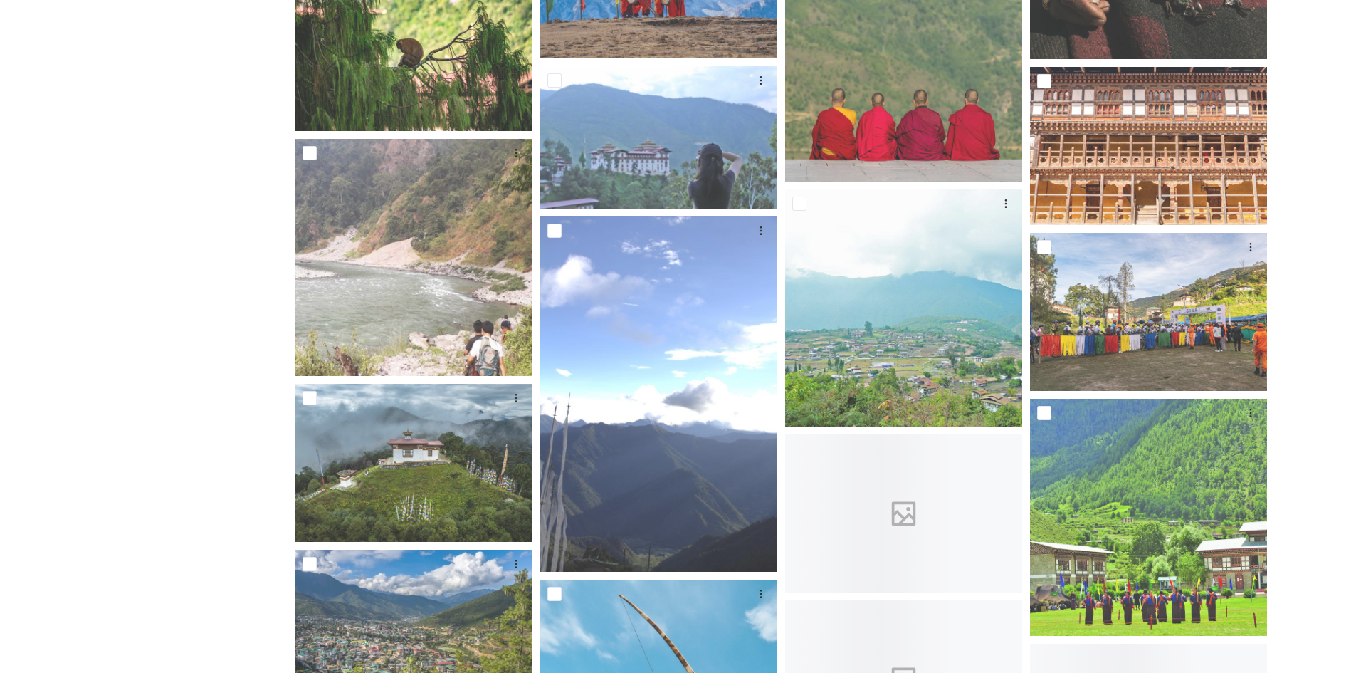
scroll to position [15880, 0]
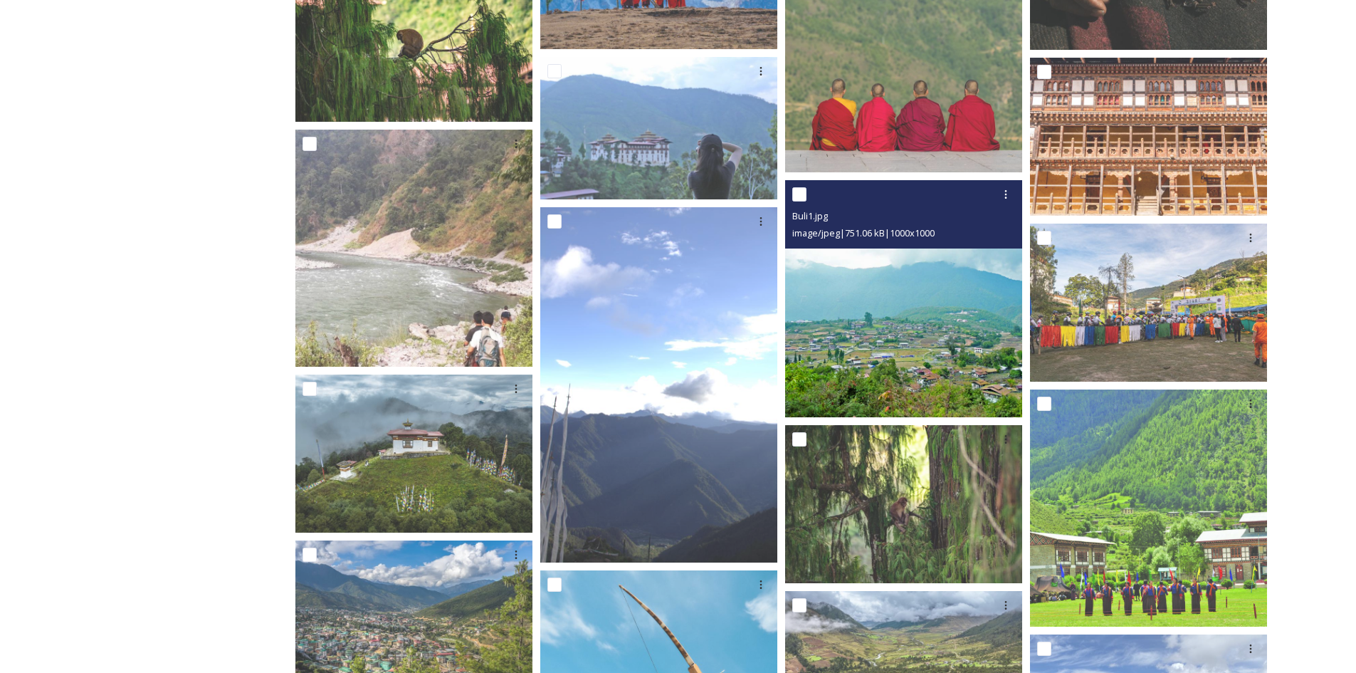
click at [924, 361] on img at bounding box center [903, 298] width 237 height 237
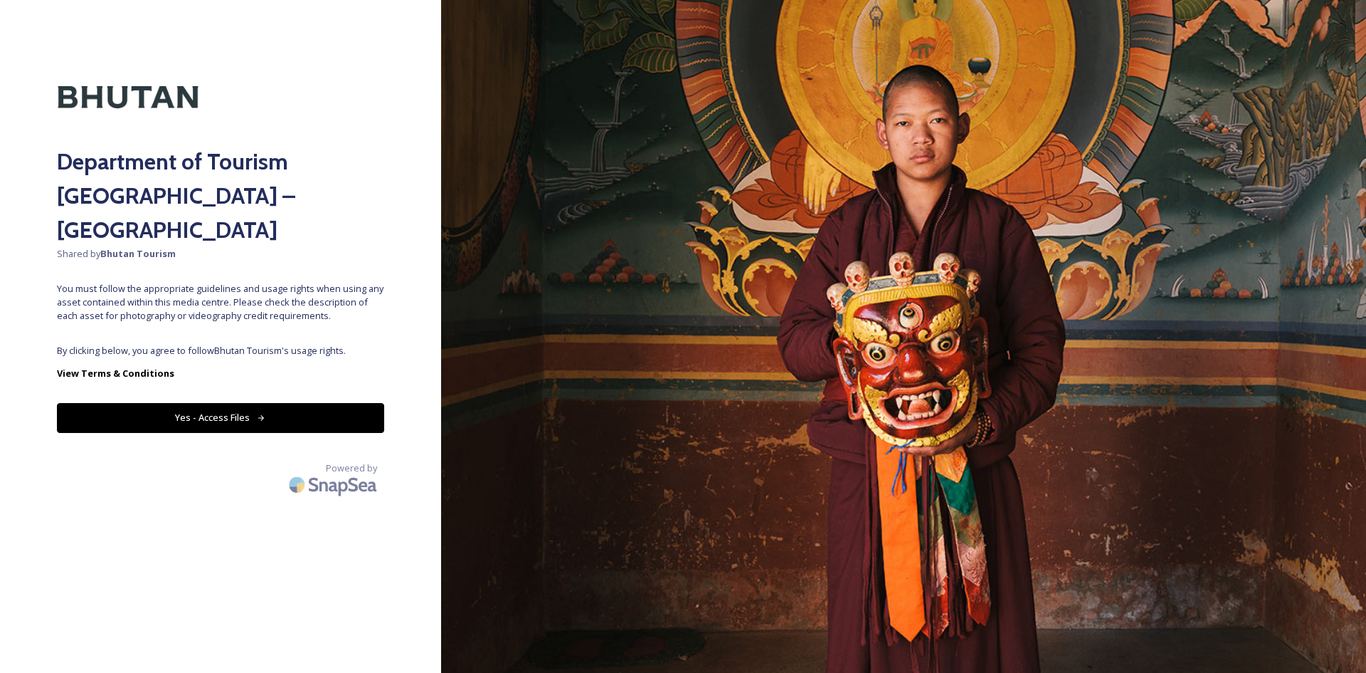
click at [284, 403] on button "Yes - Access Files" at bounding box center [220, 417] width 327 height 29
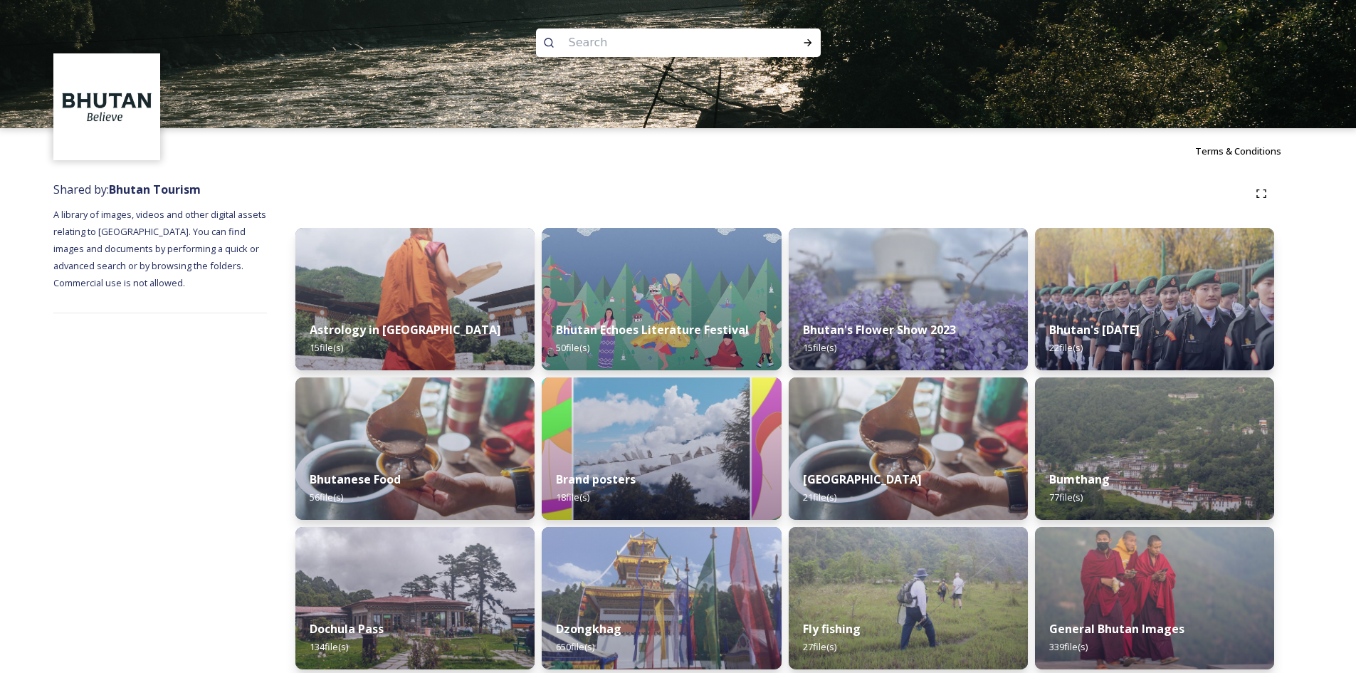
click at [633, 41] on input at bounding box center [658, 42] width 195 height 31
type input "Bells"
click at [806, 42] on icon at bounding box center [807, 42] width 11 height 11
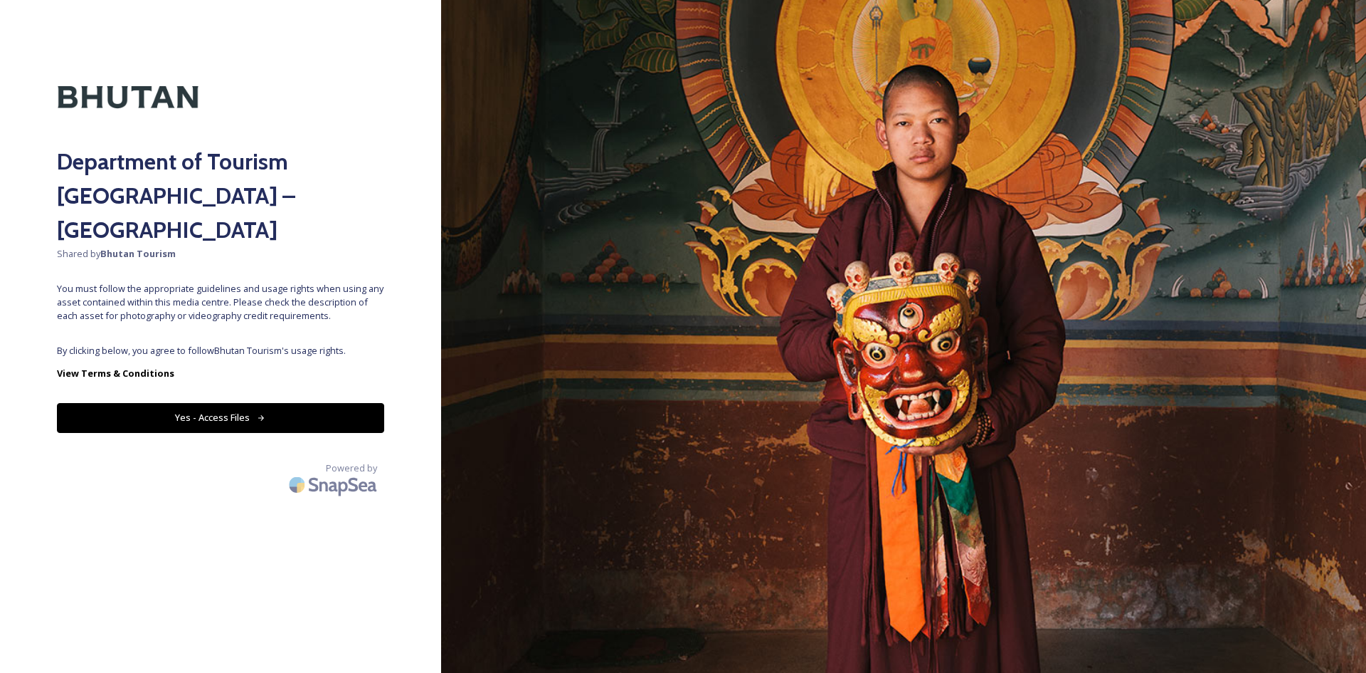
click at [295, 403] on button "Yes - Access Files" at bounding box center [220, 417] width 327 height 29
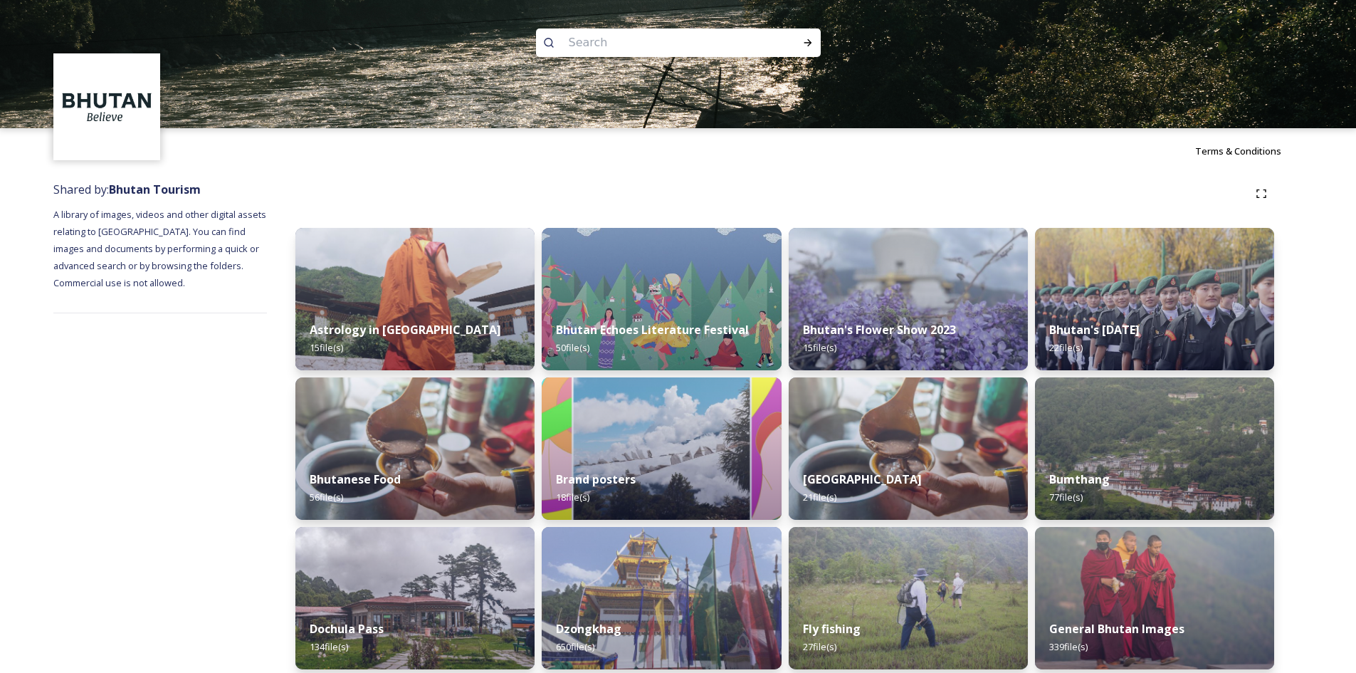
click at [631, 46] on input at bounding box center [658, 42] width 195 height 31
type input "festival"
click at [806, 47] on icon at bounding box center [807, 42] width 11 height 11
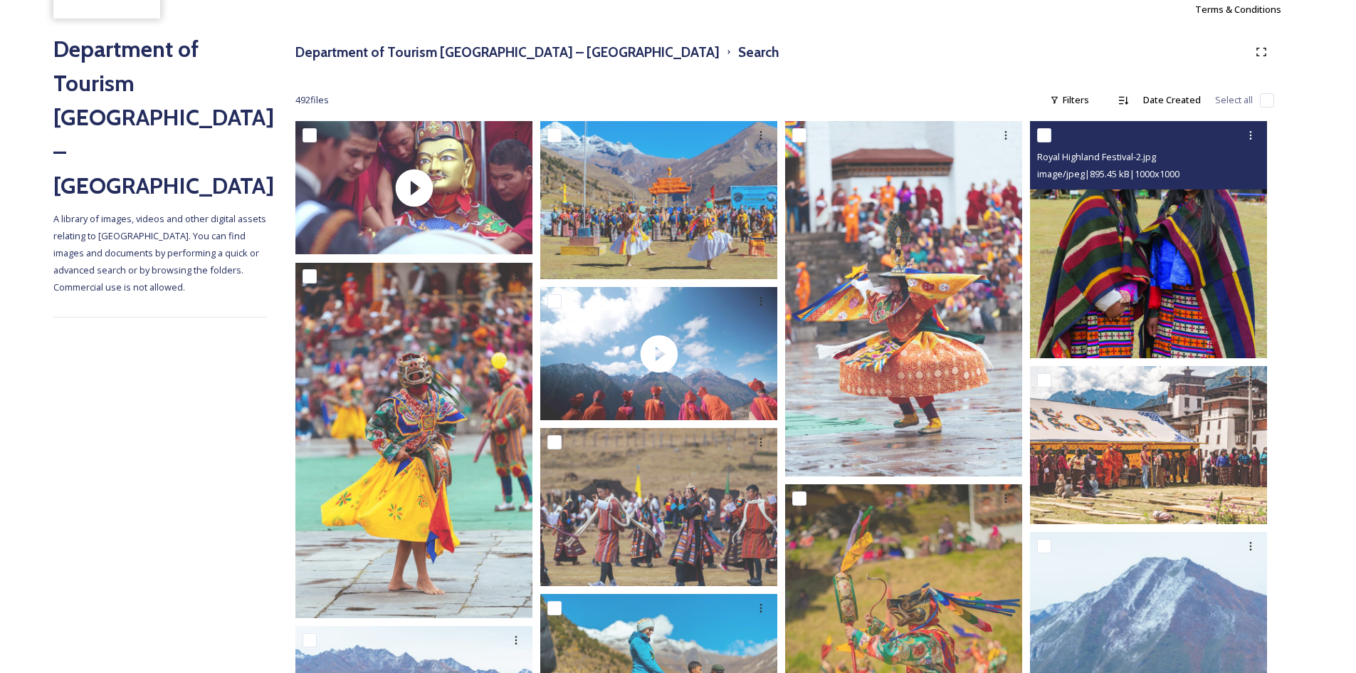
scroll to position [142, 0]
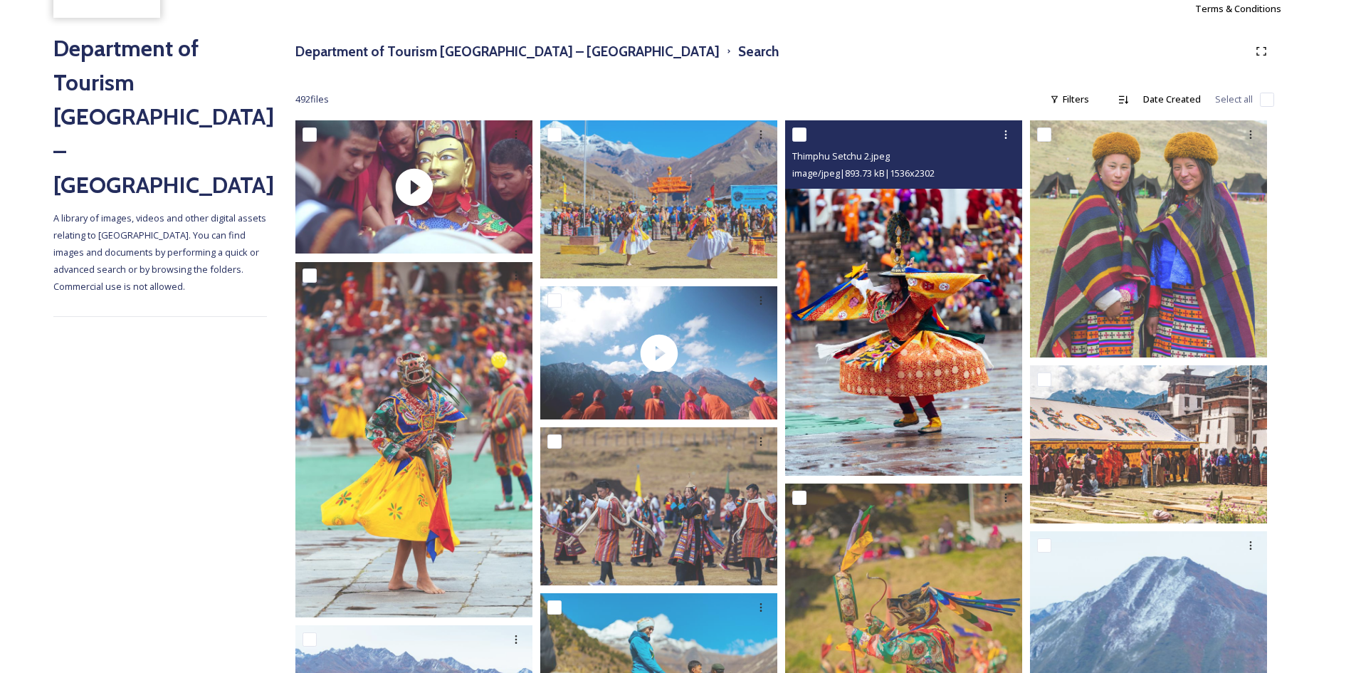
click at [974, 358] on img at bounding box center [903, 297] width 237 height 355
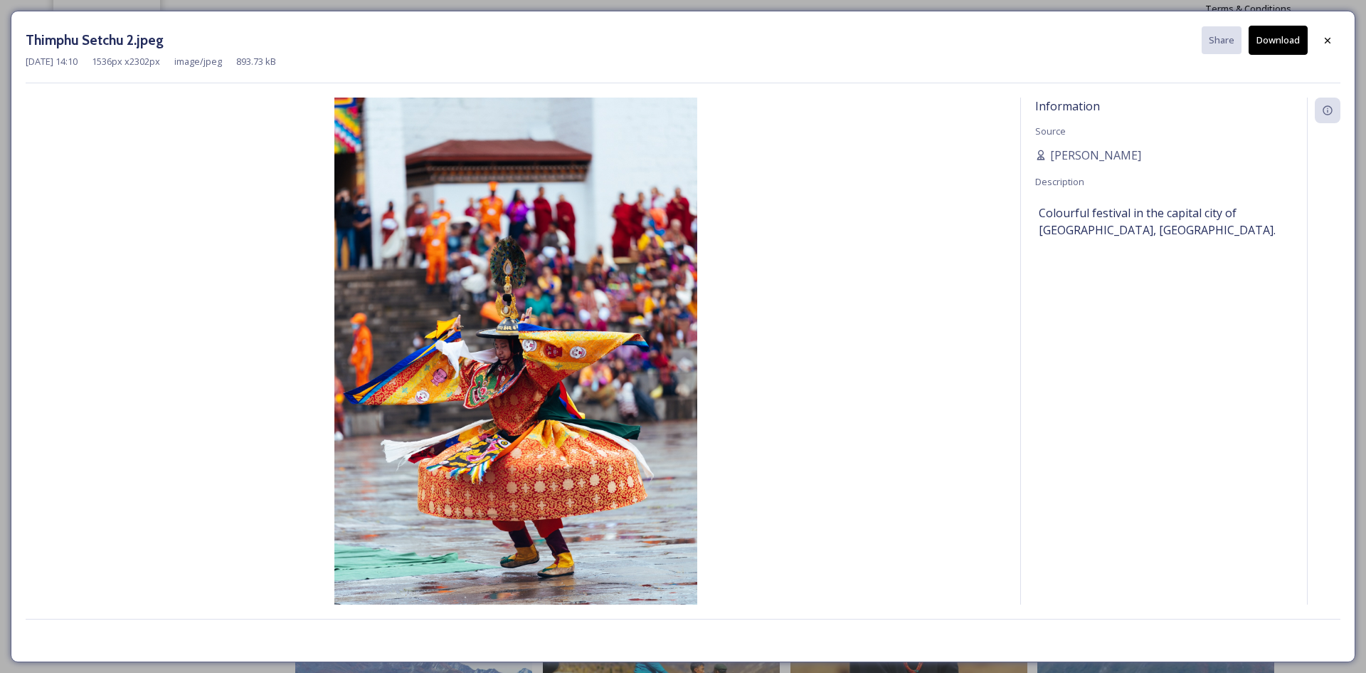
click at [1272, 43] on button "Download" at bounding box center [1278, 40] width 59 height 29
click at [1329, 38] on icon at bounding box center [1327, 40] width 11 height 11
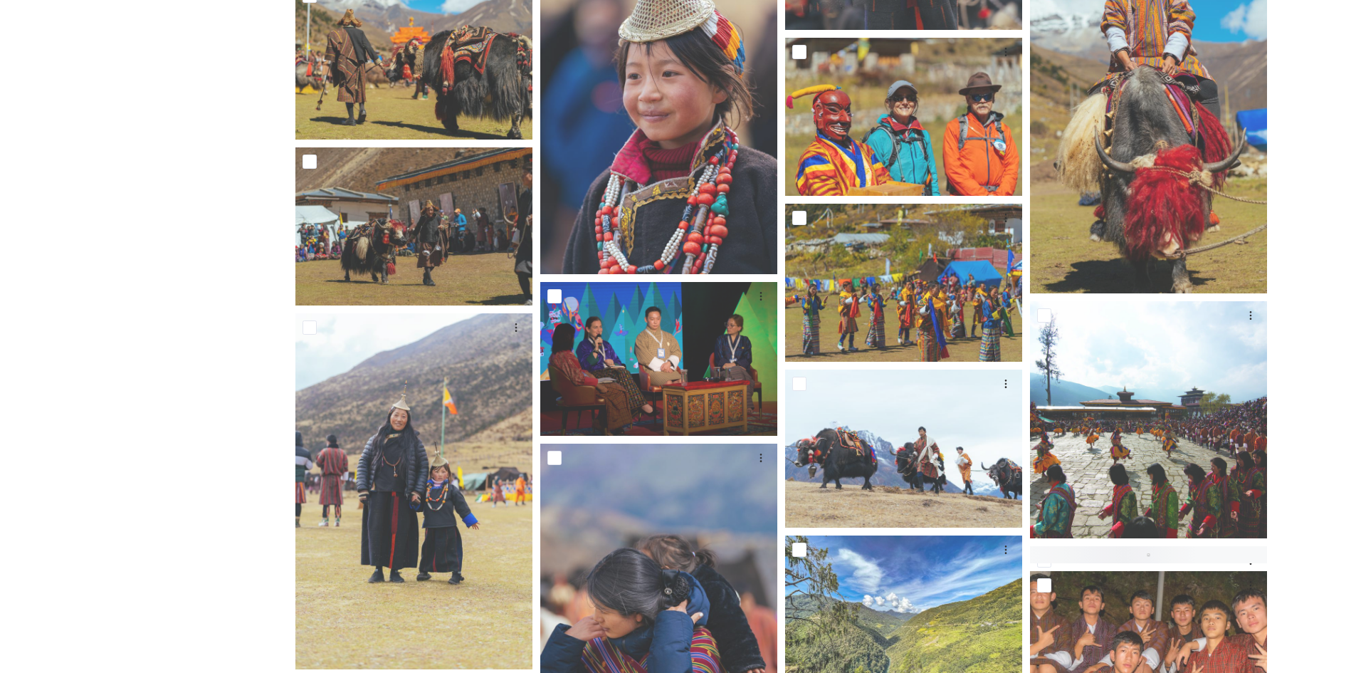
scroll to position [1423, 0]
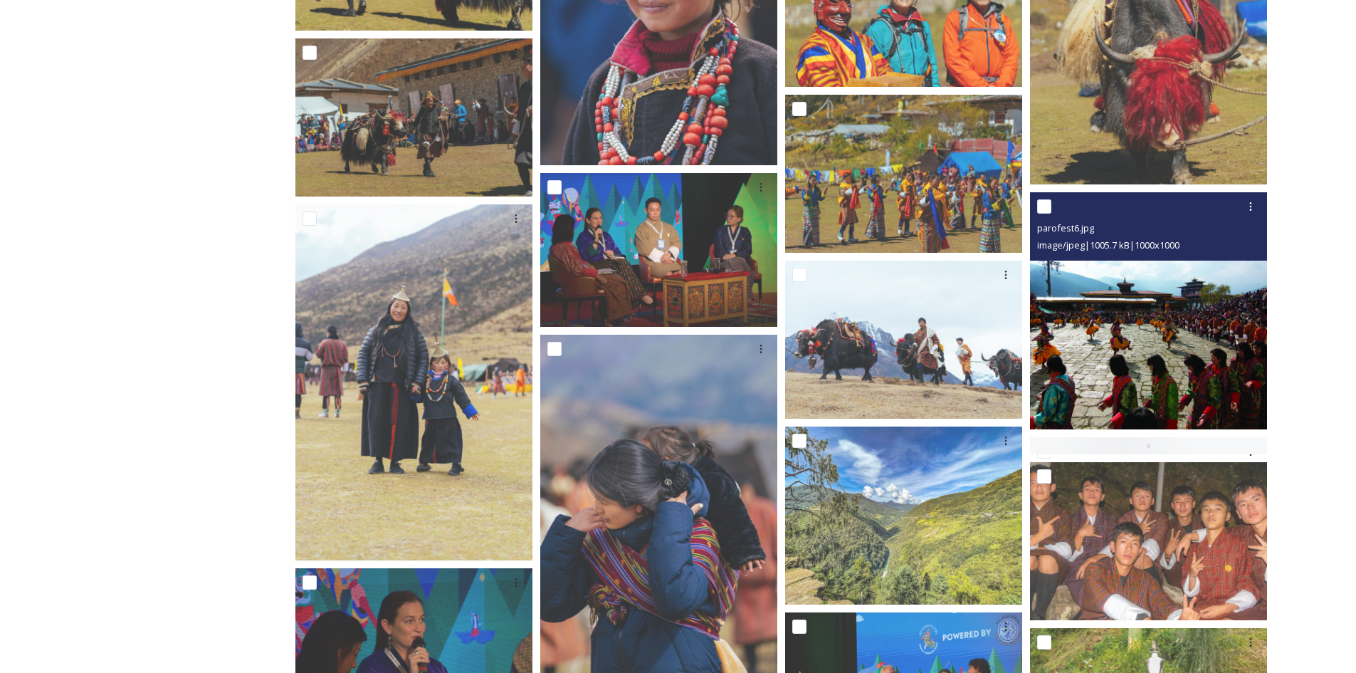
click at [1083, 327] on img at bounding box center [1148, 310] width 237 height 237
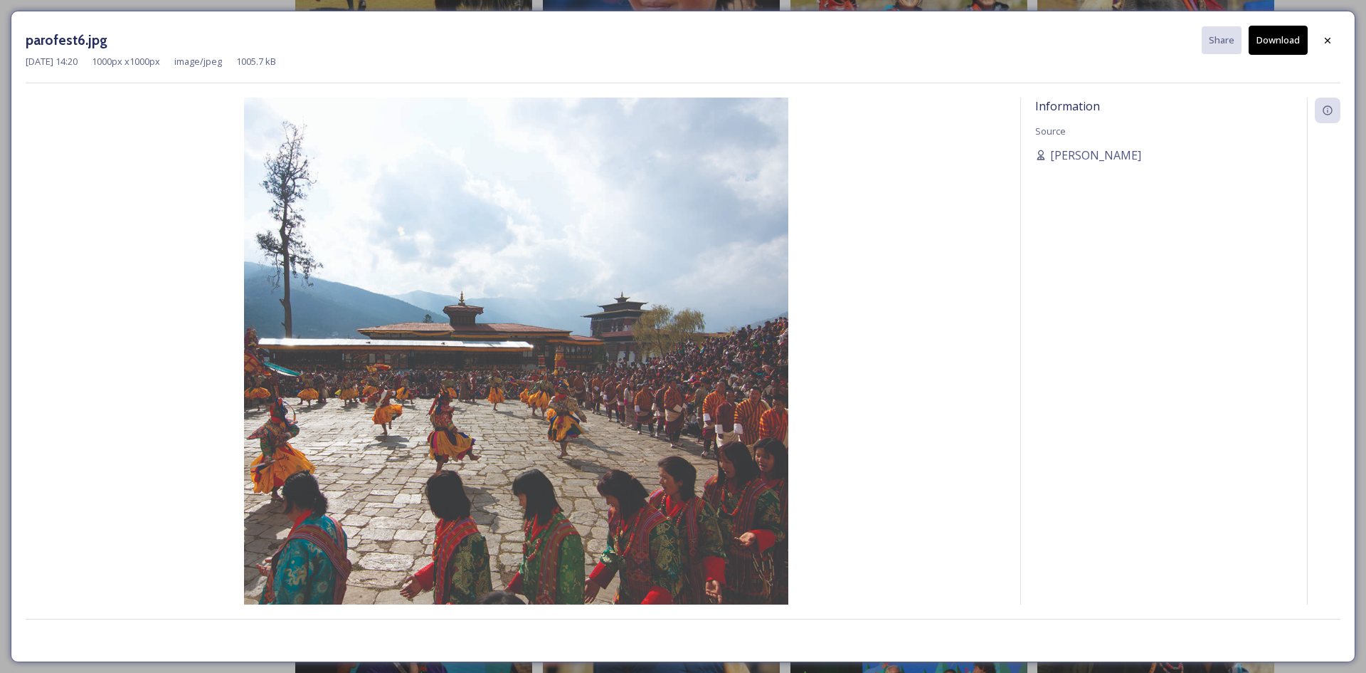
click at [1280, 43] on button "Download" at bounding box center [1278, 40] width 59 height 29
click at [1330, 41] on icon at bounding box center [1327, 39] width 11 height 11
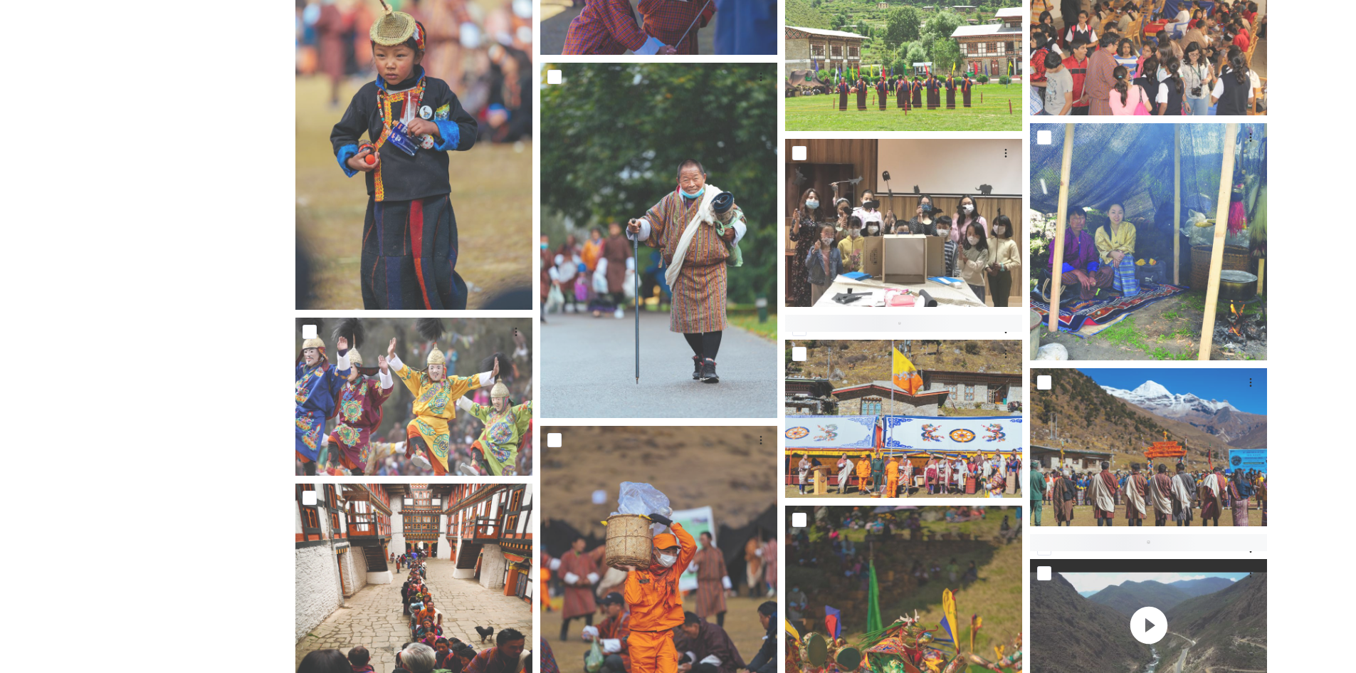
scroll to position [3274, 0]
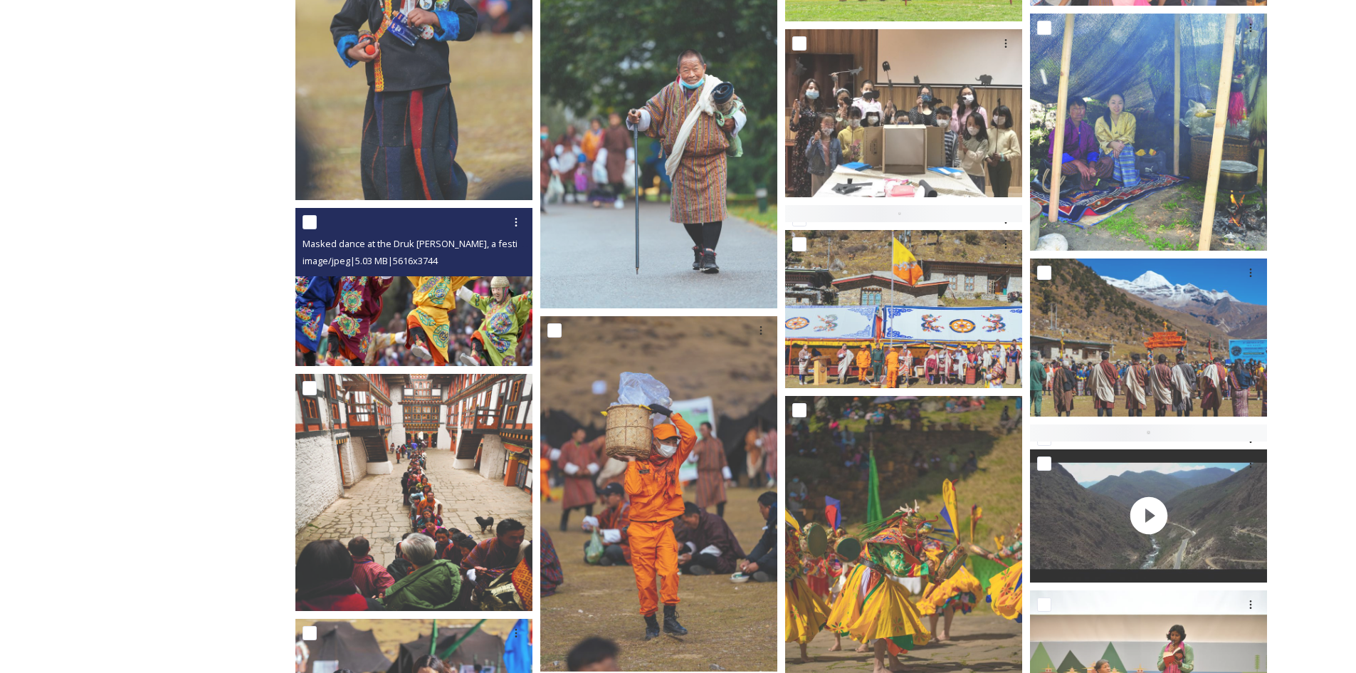
click at [453, 289] on img at bounding box center [413, 286] width 237 height 158
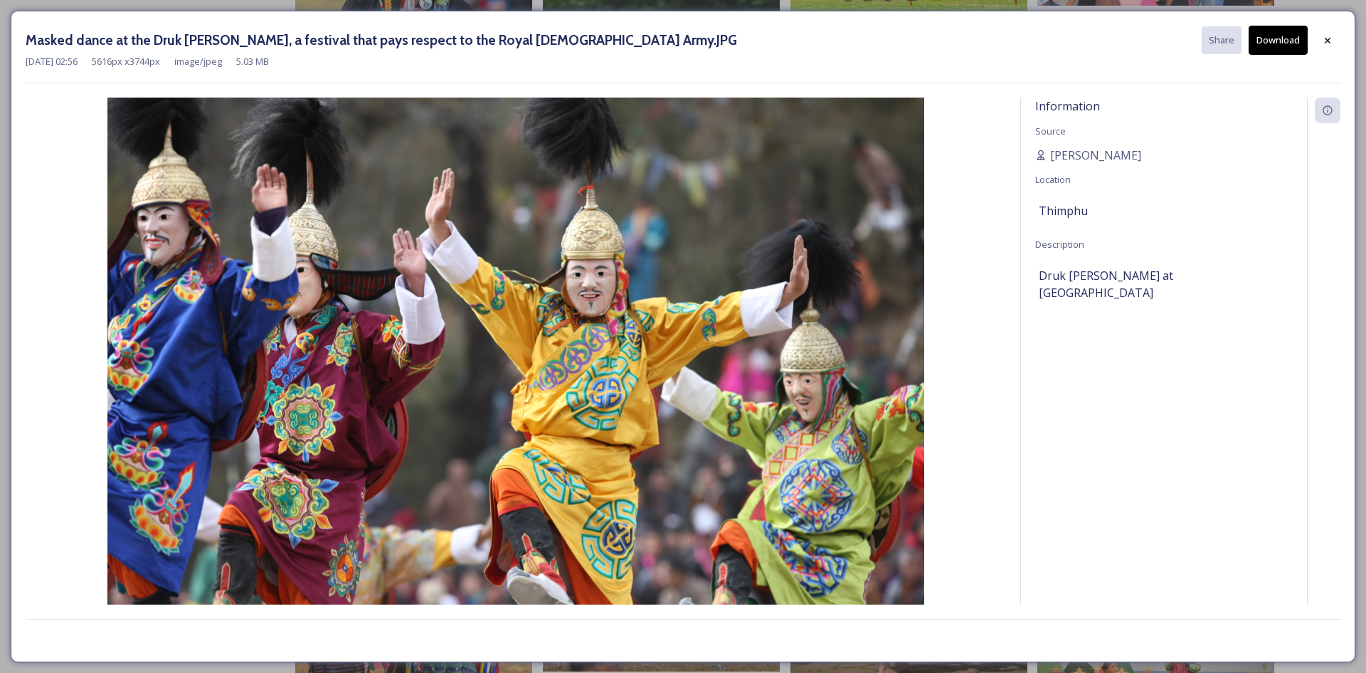
click at [1275, 48] on button "Download" at bounding box center [1278, 40] width 59 height 29
click at [1361, 330] on div "Masked dance at the Druk [PERSON_NAME], a festival that pays respect to the Roy…" at bounding box center [683, 336] width 1366 height 673
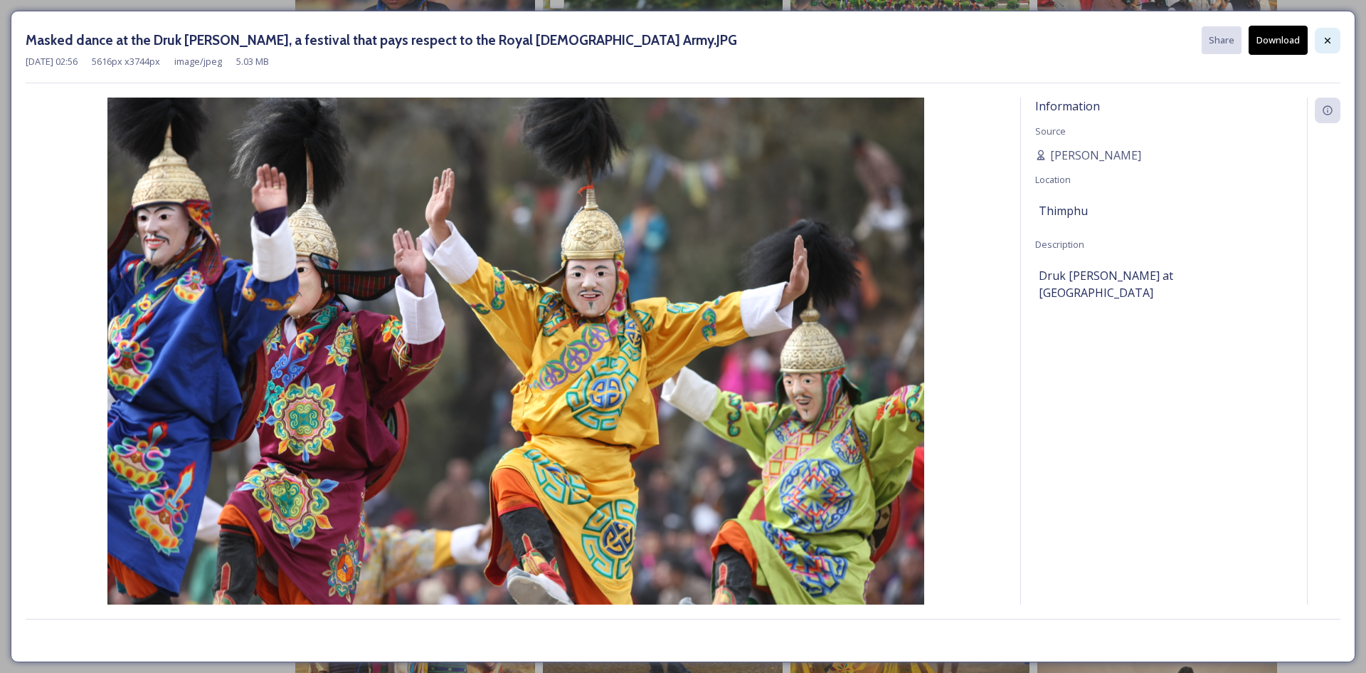
click at [1322, 41] on icon at bounding box center [1327, 40] width 11 height 11
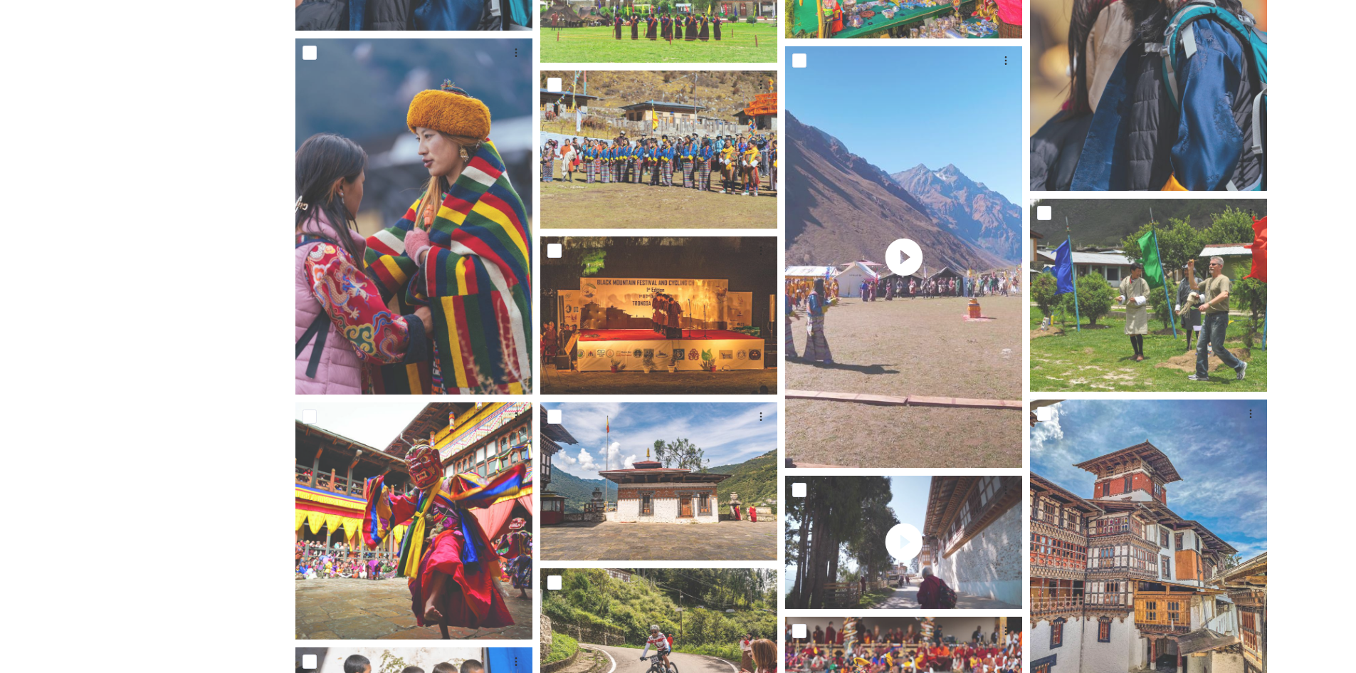
scroll to position [5836, 0]
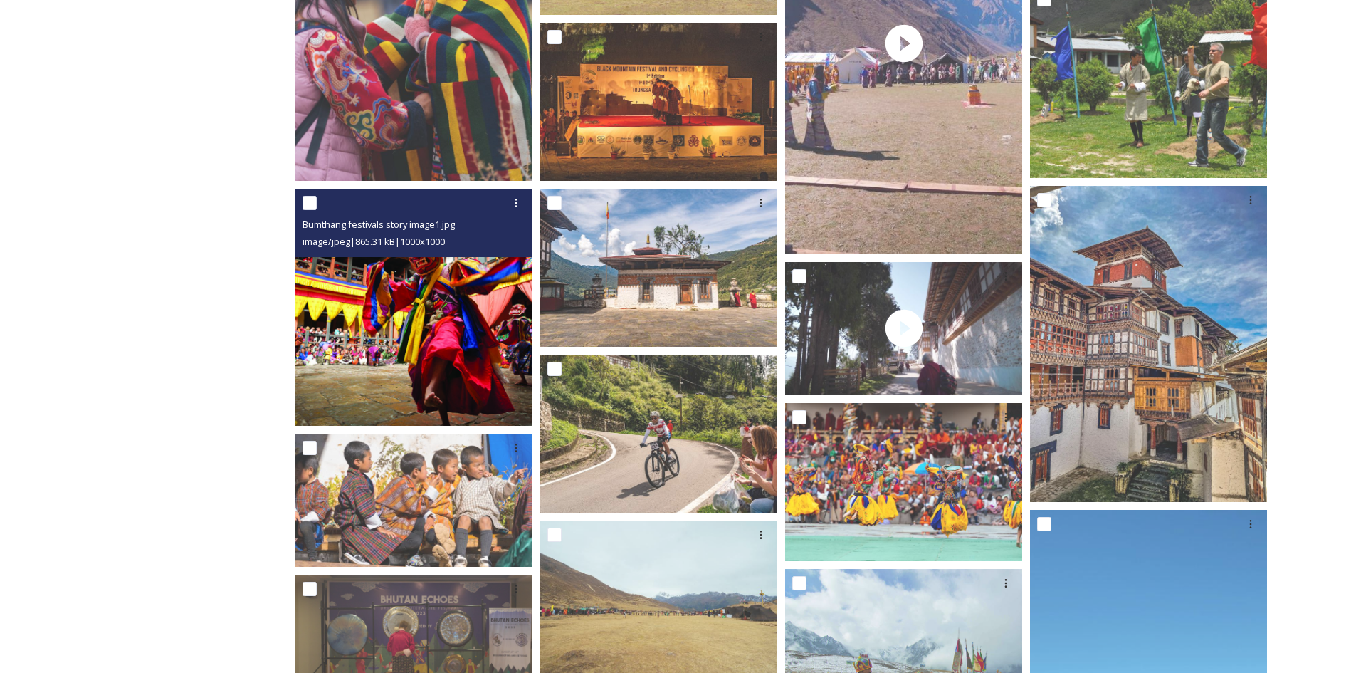
click at [434, 349] on img at bounding box center [413, 307] width 237 height 237
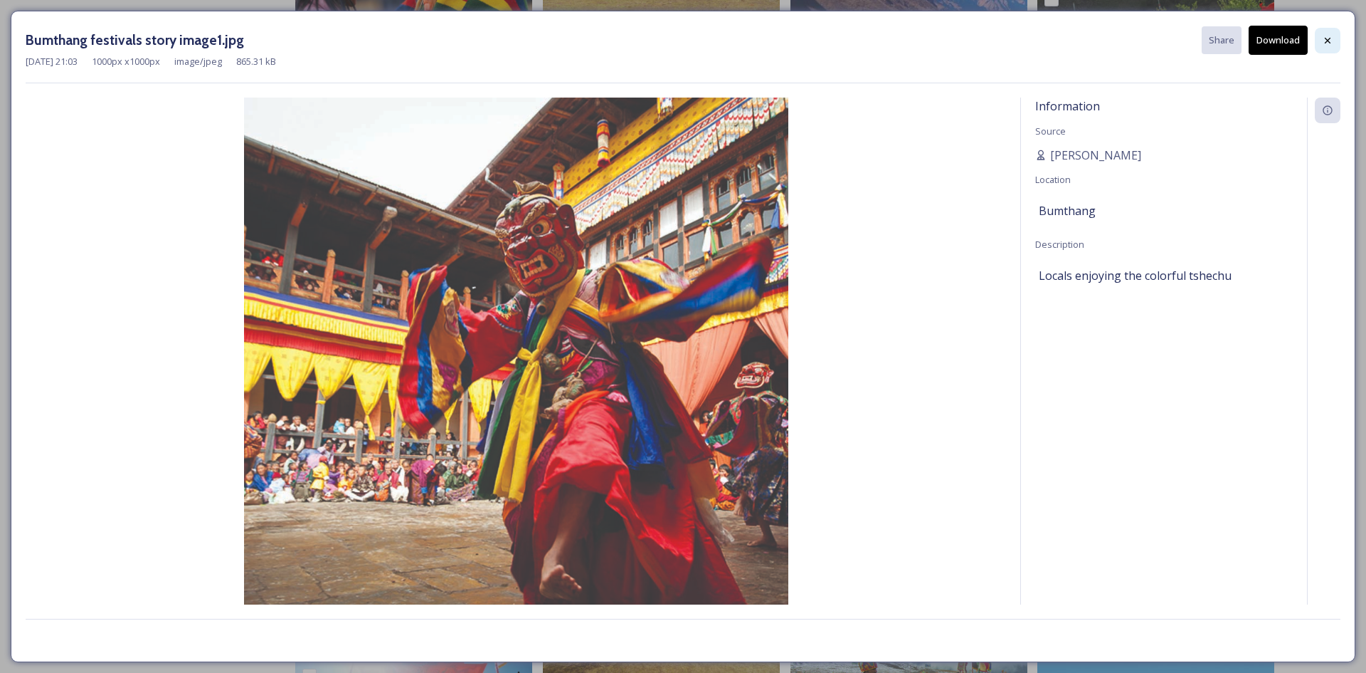
click at [1323, 38] on icon at bounding box center [1327, 40] width 11 height 11
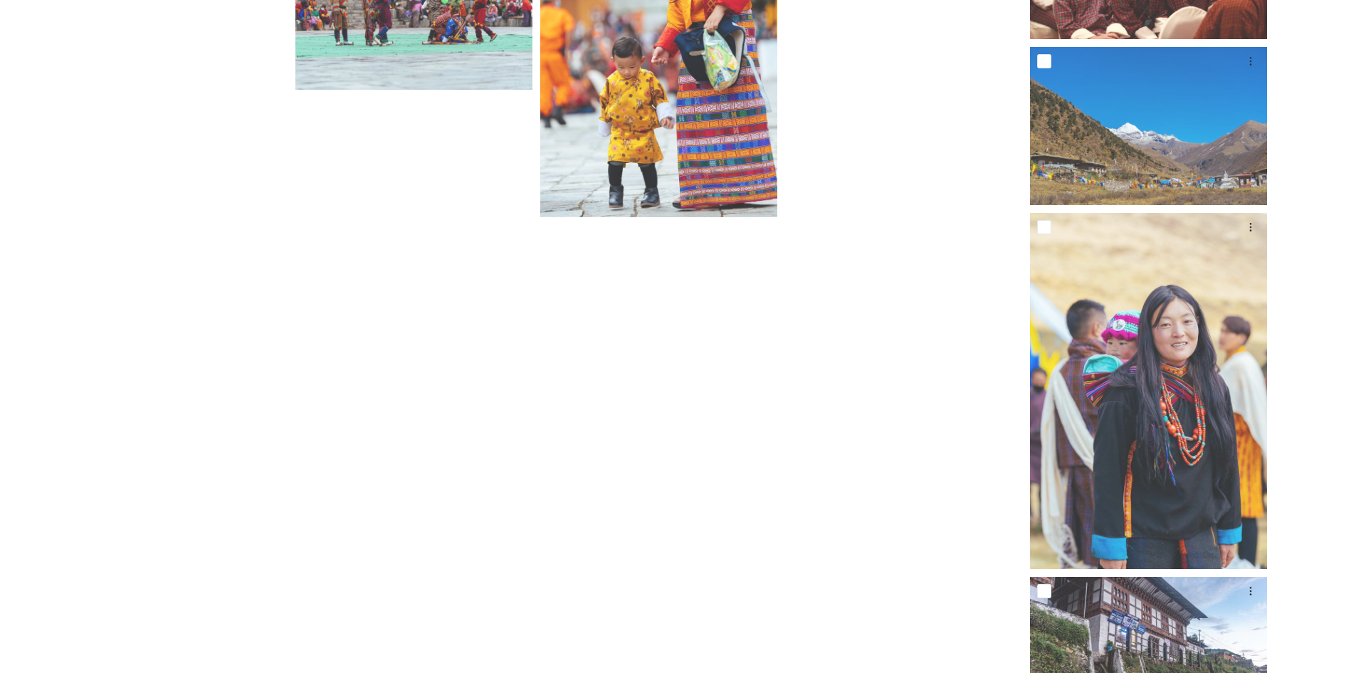
scroll to position [8082, 0]
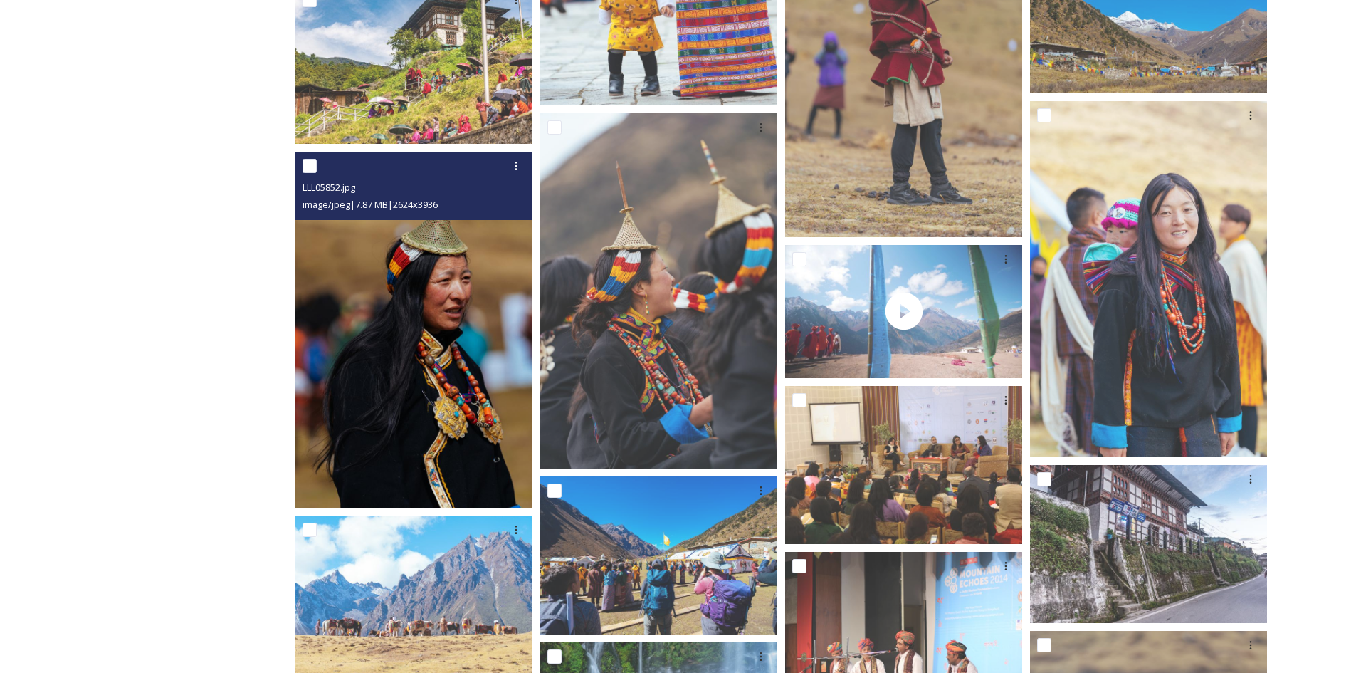
click at [413, 359] on img at bounding box center [413, 330] width 237 height 356
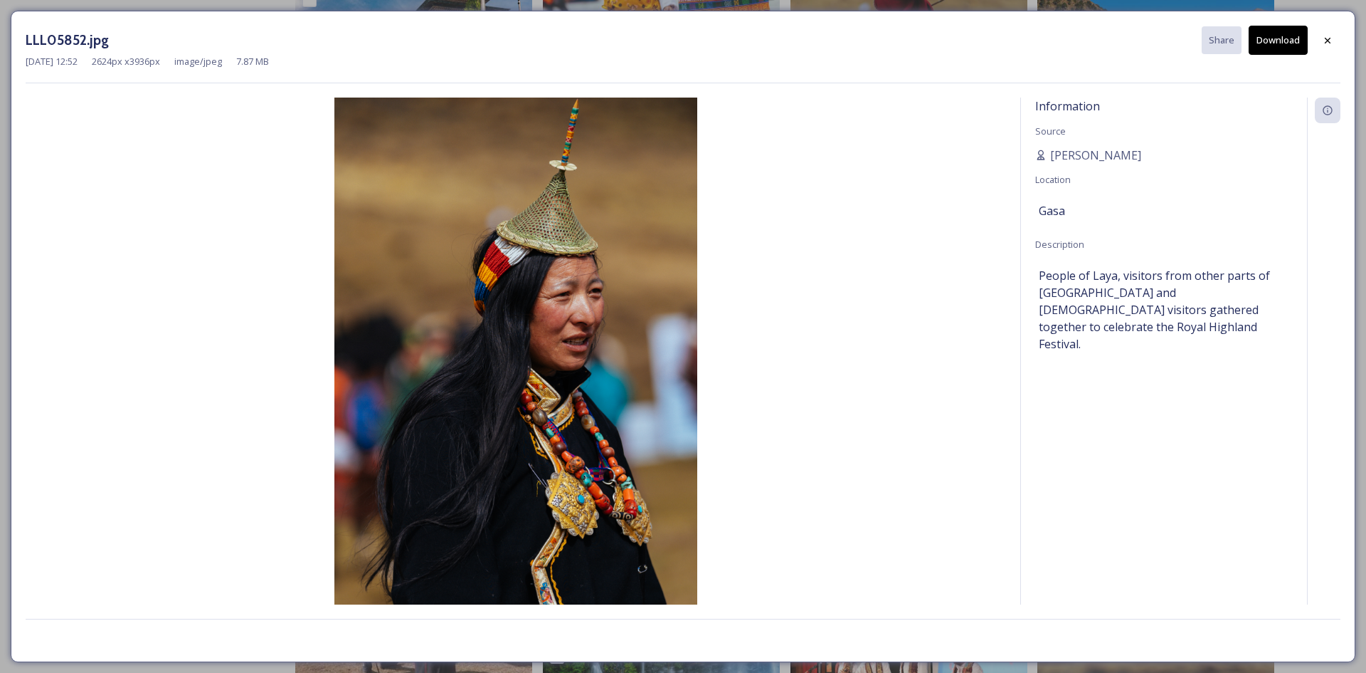
click at [1269, 36] on button "Download" at bounding box center [1278, 40] width 59 height 29
click at [1363, 221] on div "LLL05852.jpg Share Download [DATE] 12:52 2624 px x 3936 px image/jpeg 7.87 MB I…" at bounding box center [683, 336] width 1366 height 673
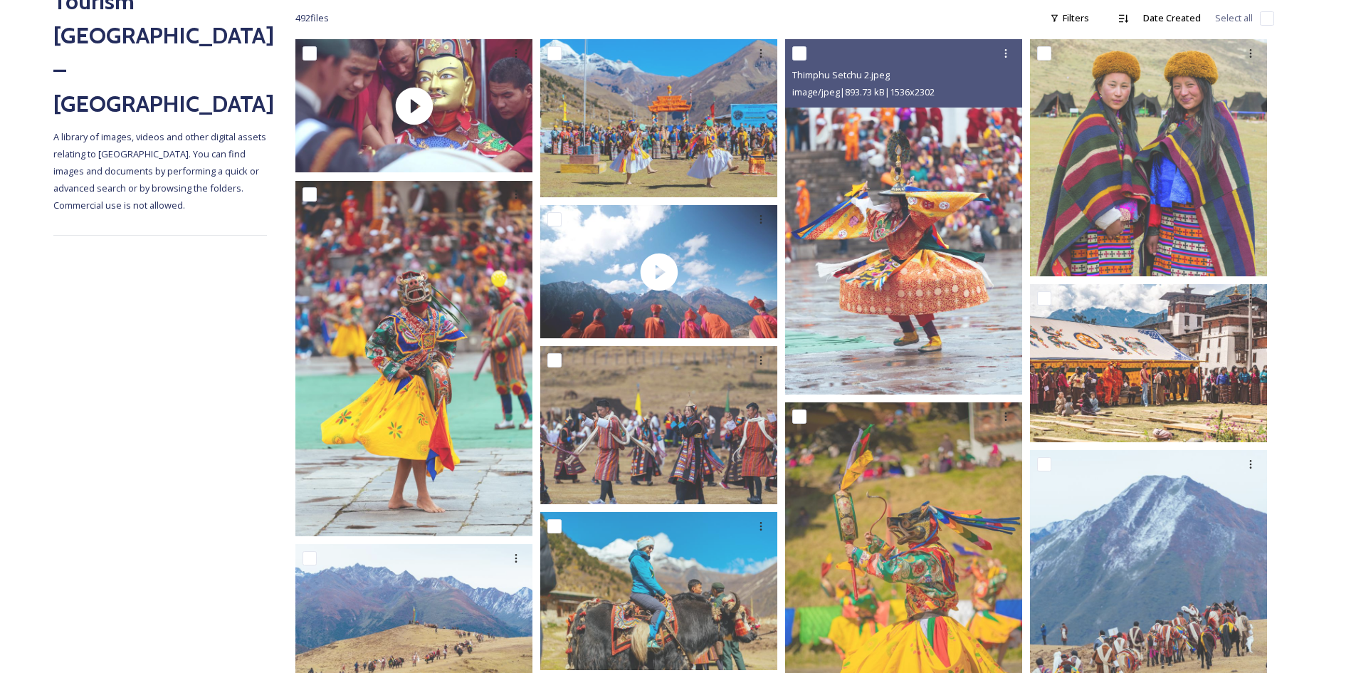
scroll to position [81, 0]
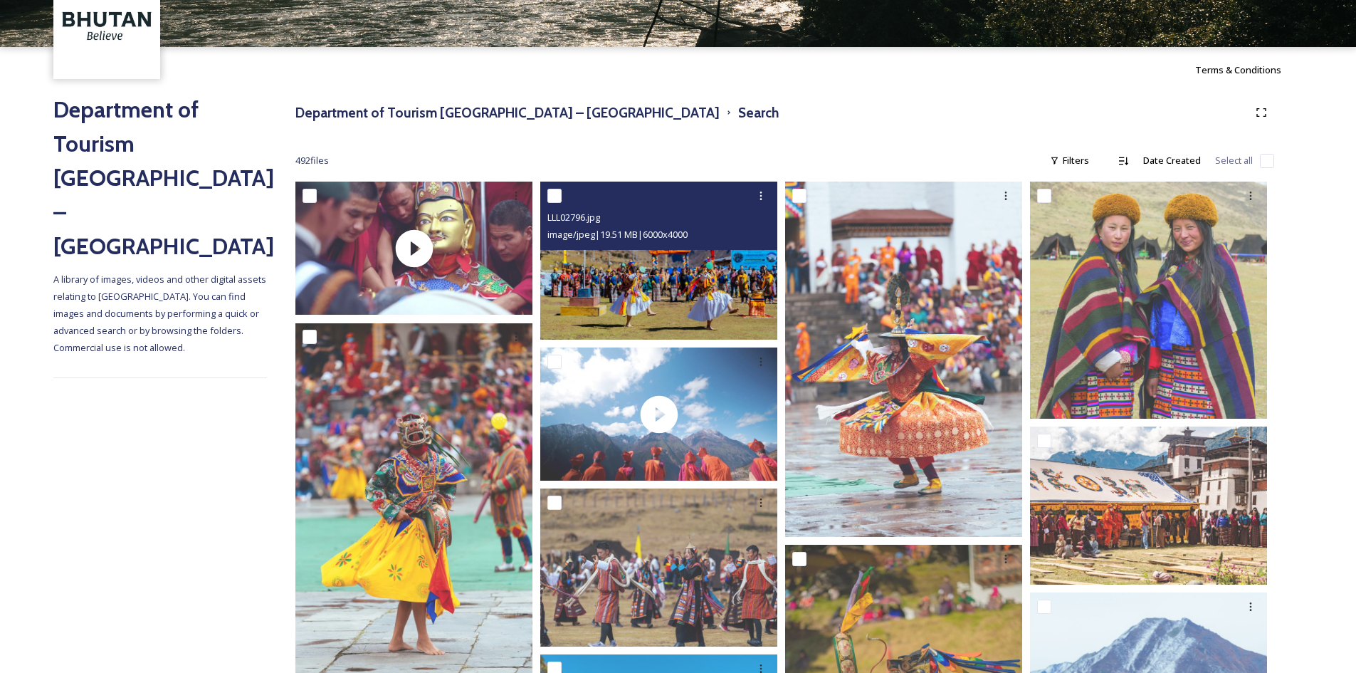
click at [730, 290] on img at bounding box center [658, 260] width 237 height 158
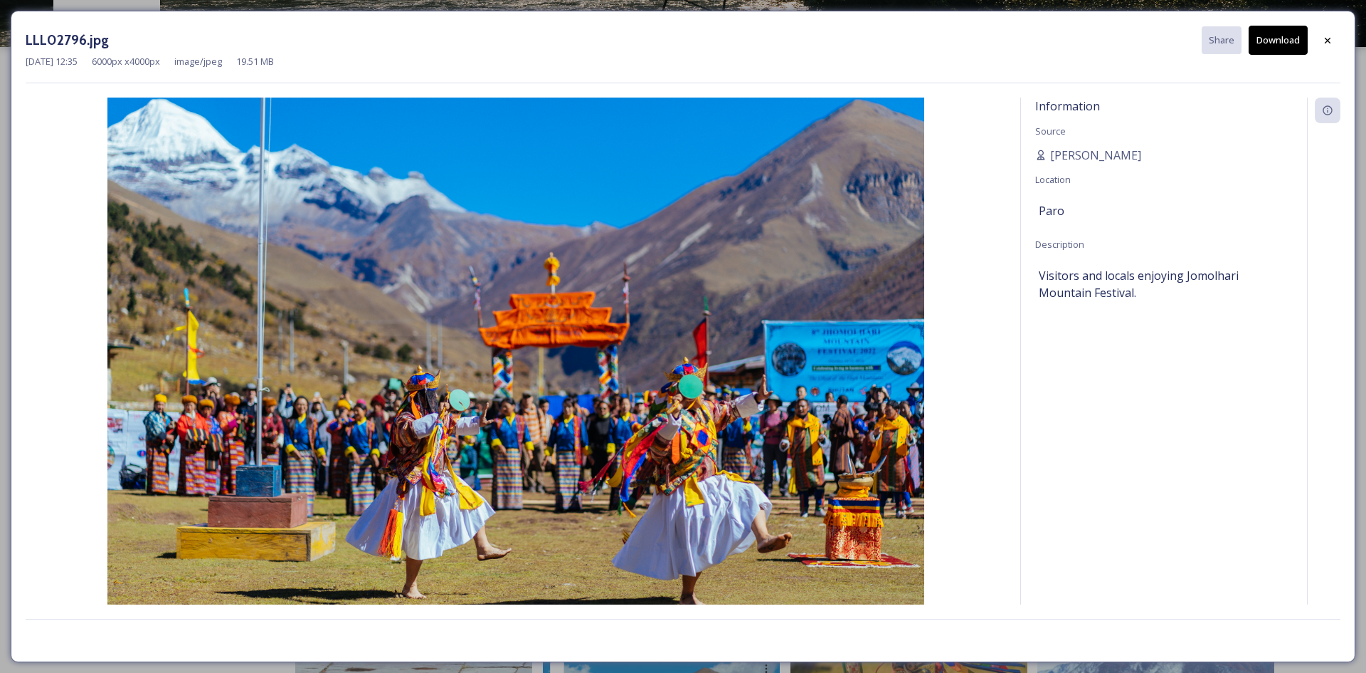
click at [1265, 41] on button "Download" at bounding box center [1278, 40] width 59 height 29
click at [1358, 192] on div "LLL02796.jpg Share Download [DATE] 12:35 6000 px x 4000 px image/jpeg 19.51 MB …" at bounding box center [683, 336] width 1366 height 673
click at [1329, 47] on div at bounding box center [1328, 41] width 26 height 26
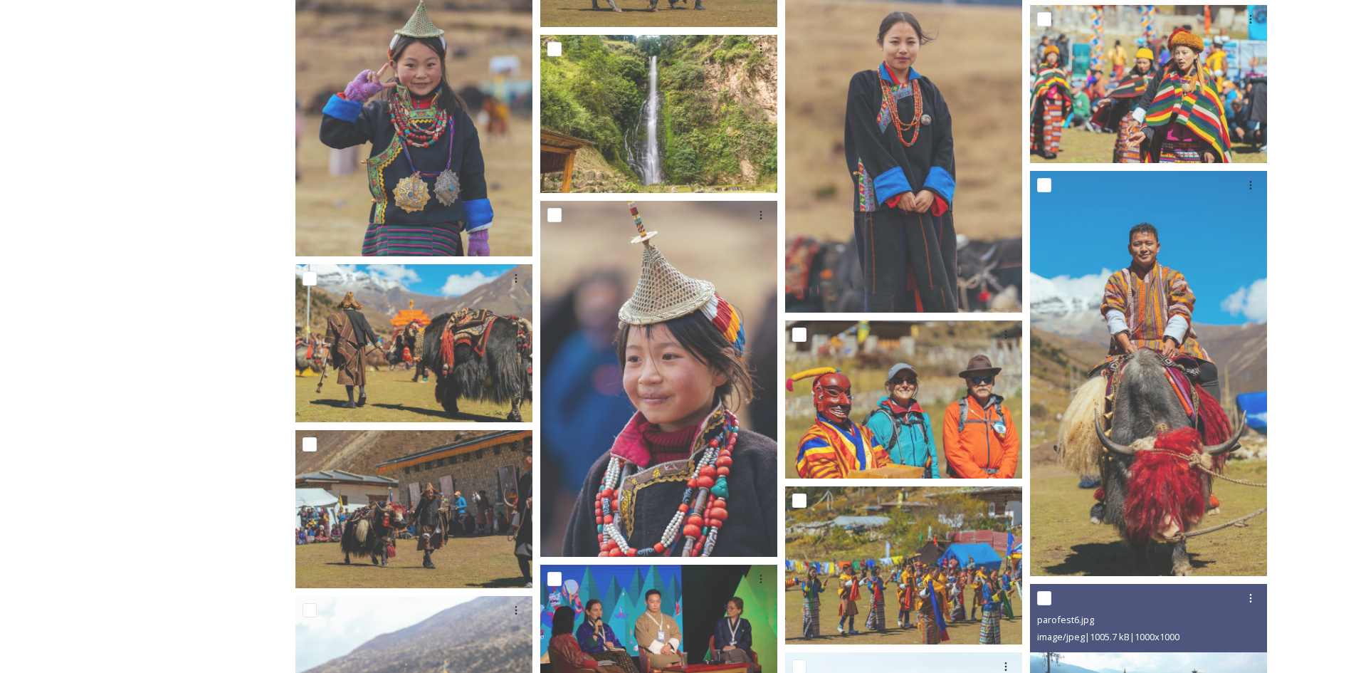
scroll to position [1220, 0]
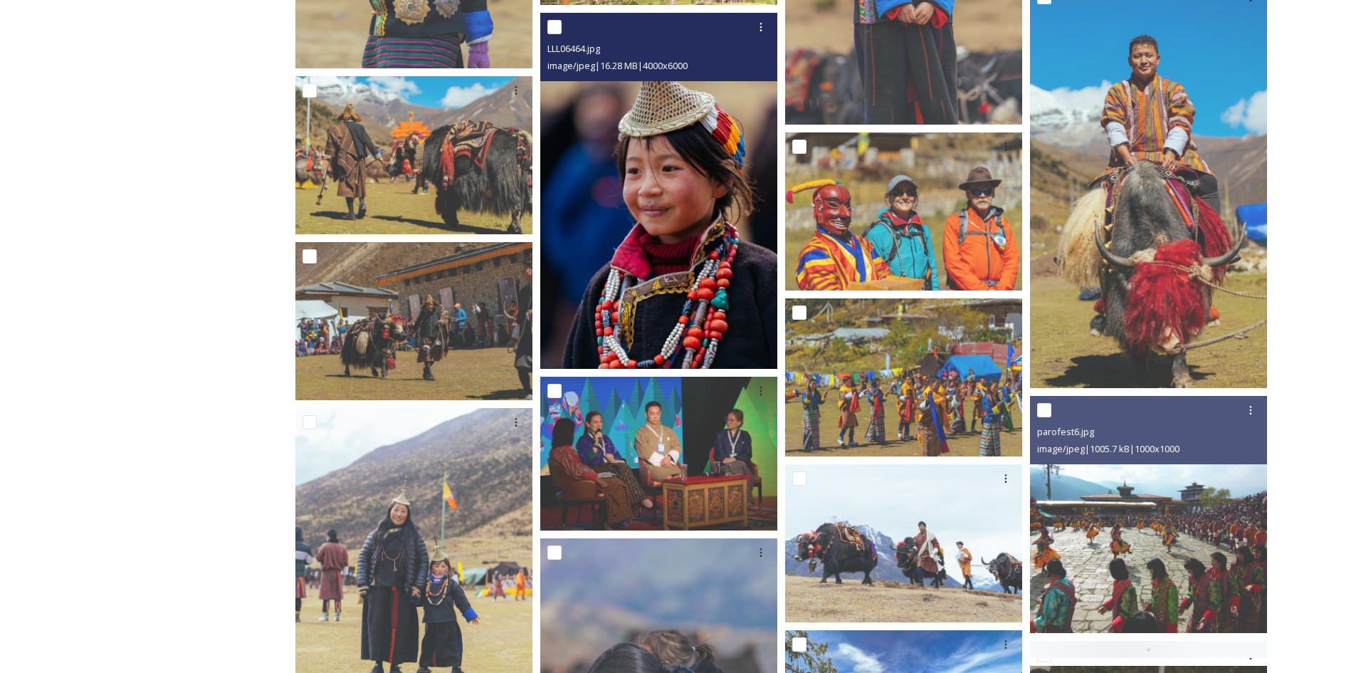
click at [727, 147] on img at bounding box center [658, 191] width 237 height 356
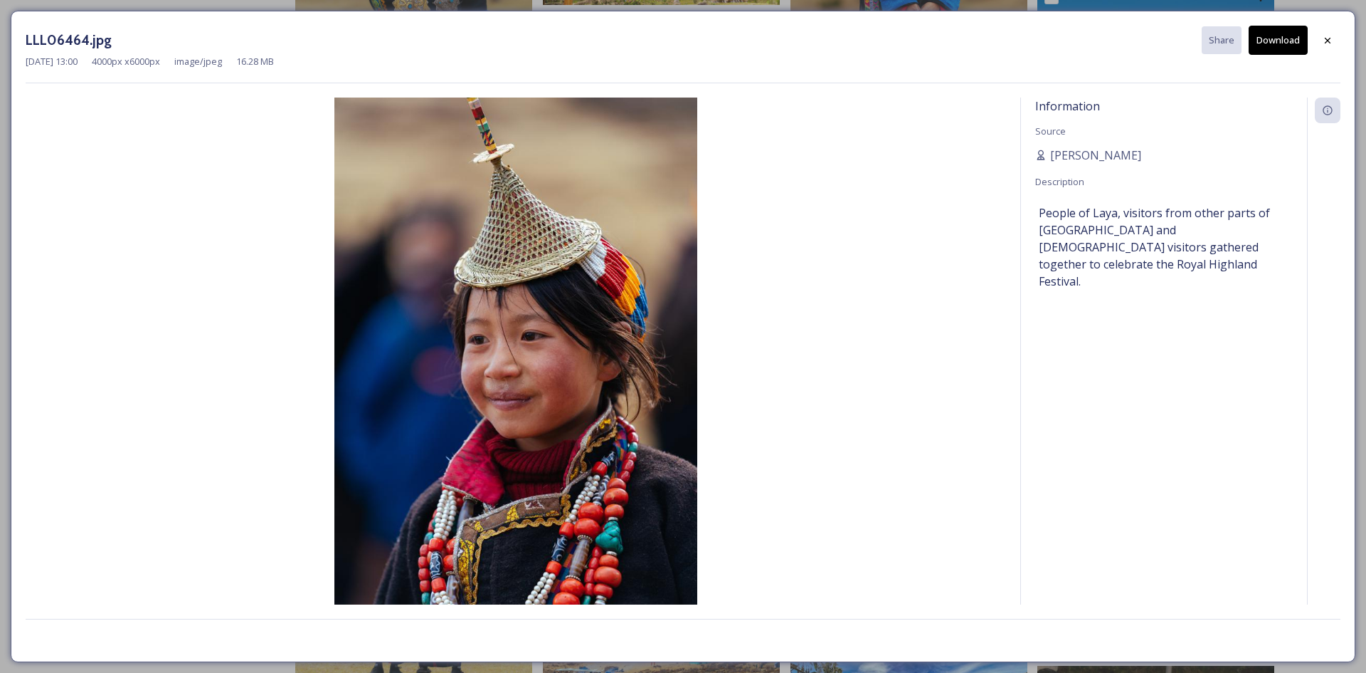
click at [1287, 39] on button "Download" at bounding box center [1278, 40] width 59 height 29
click at [1327, 39] on icon at bounding box center [1328, 40] width 6 height 6
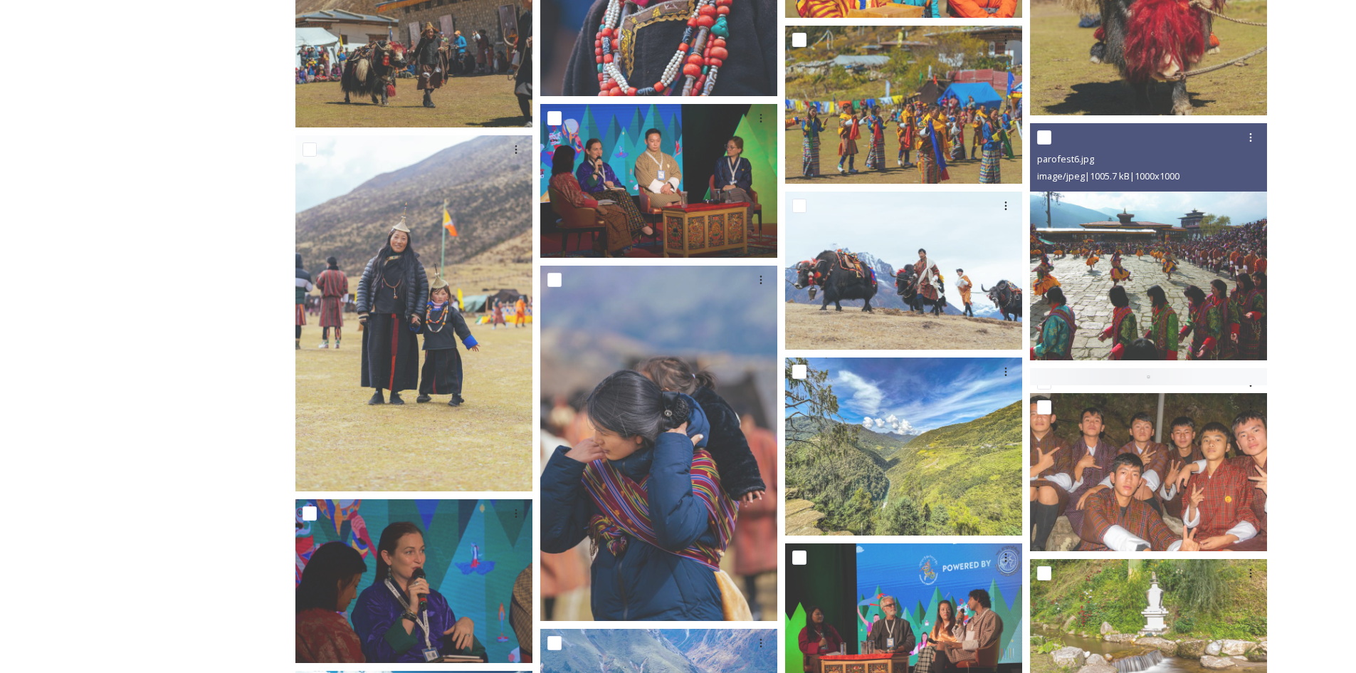
scroll to position [1504, 0]
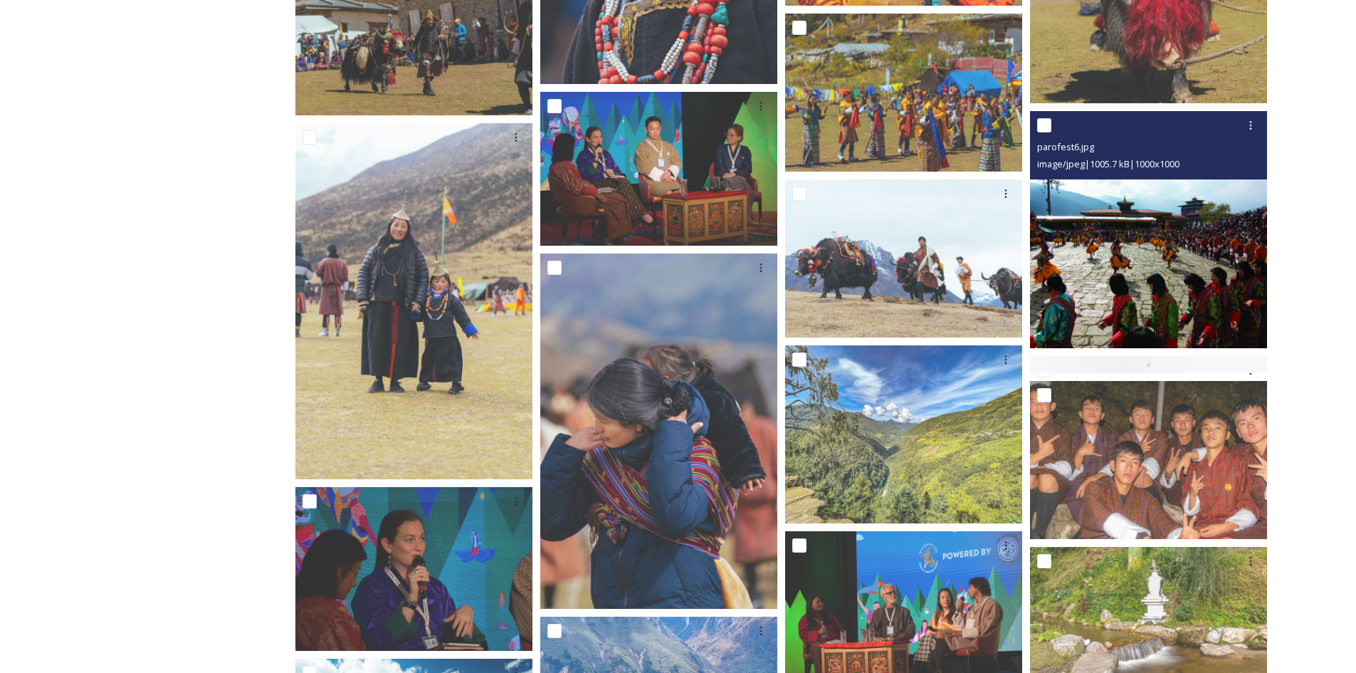
click at [1162, 297] on img at bounding box center [1148, 229] width 237 height 237
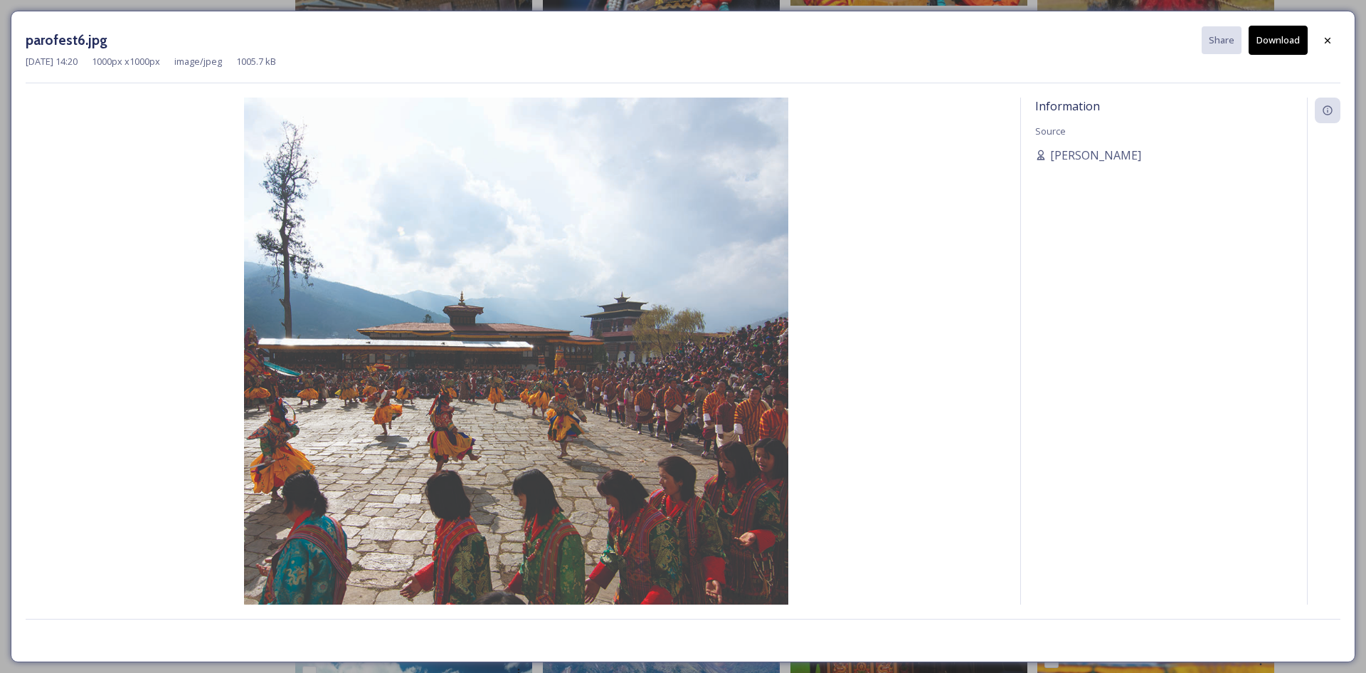
click at [1282, 42] on button "Download" at bounding box center [1278, 40] width 59 height 29
click at [1329, 41] on icon at bounding box center [1327, 40] width 11 height 11
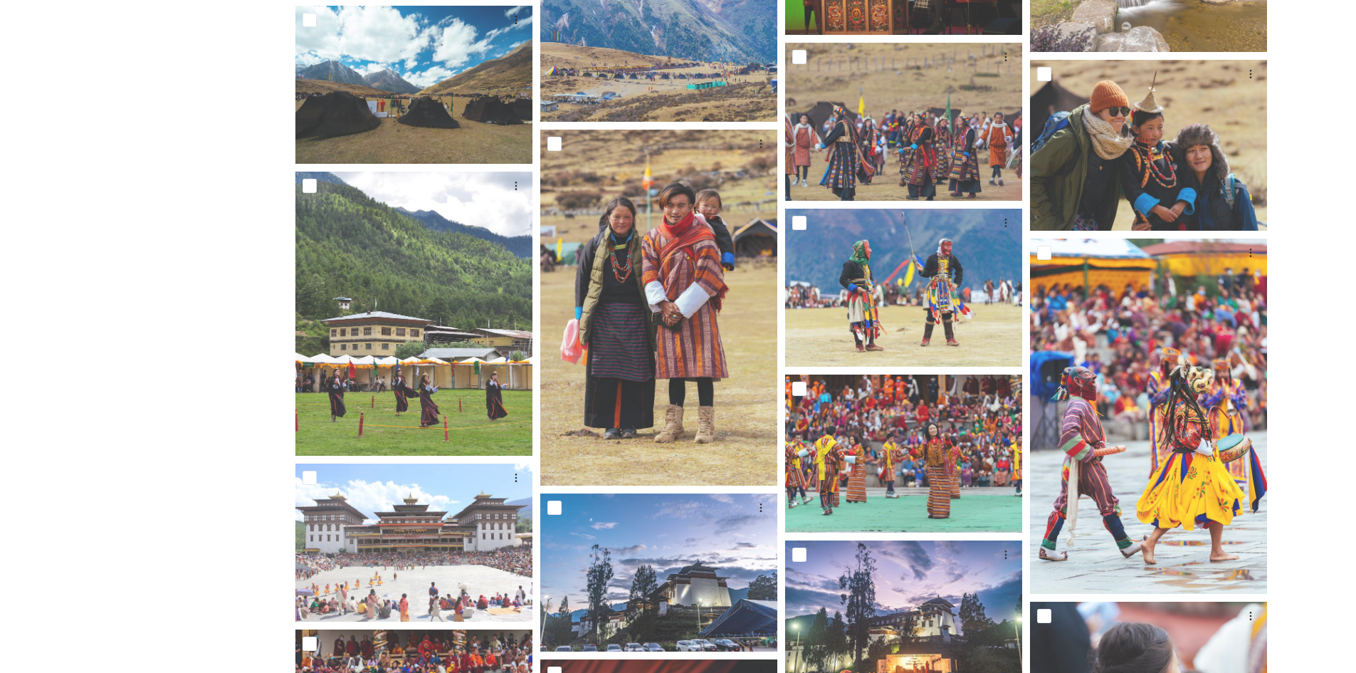
scroll to position [2287, 0]
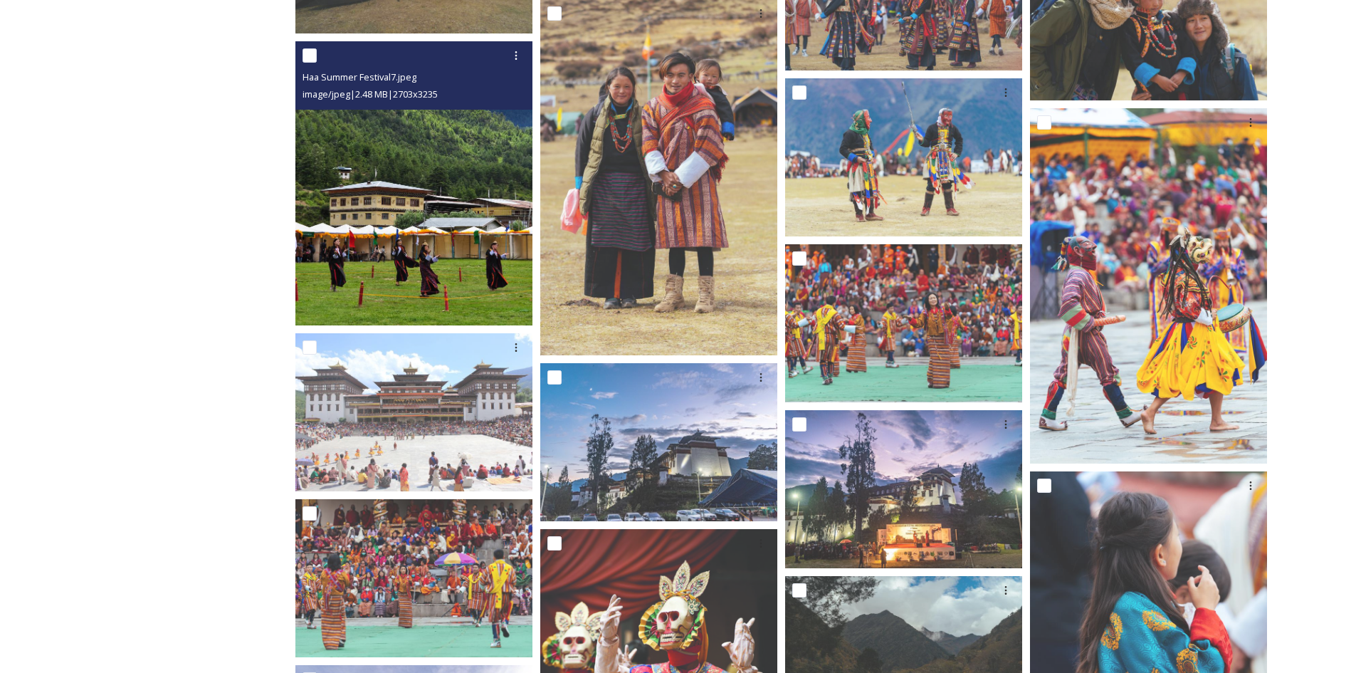
click at [426, 295] on img at bounding box center [413, 183] width 237 height 284
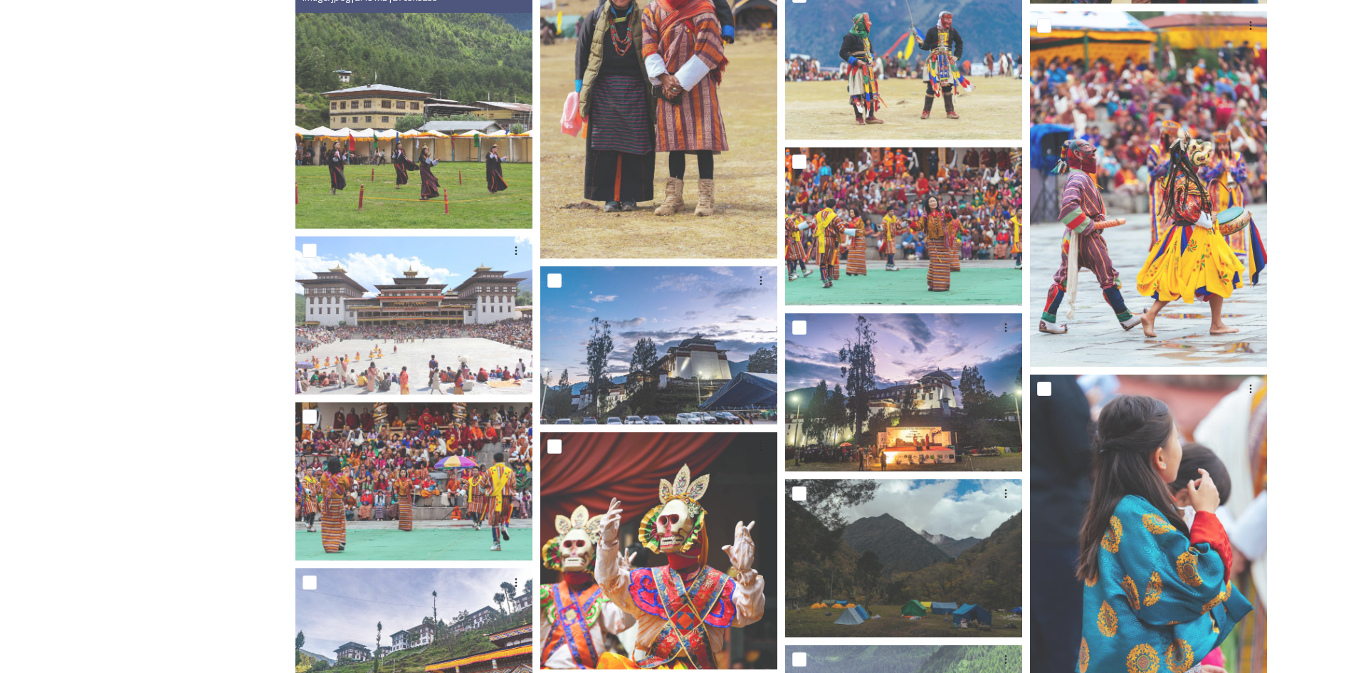
scroll to position [2572, 0]
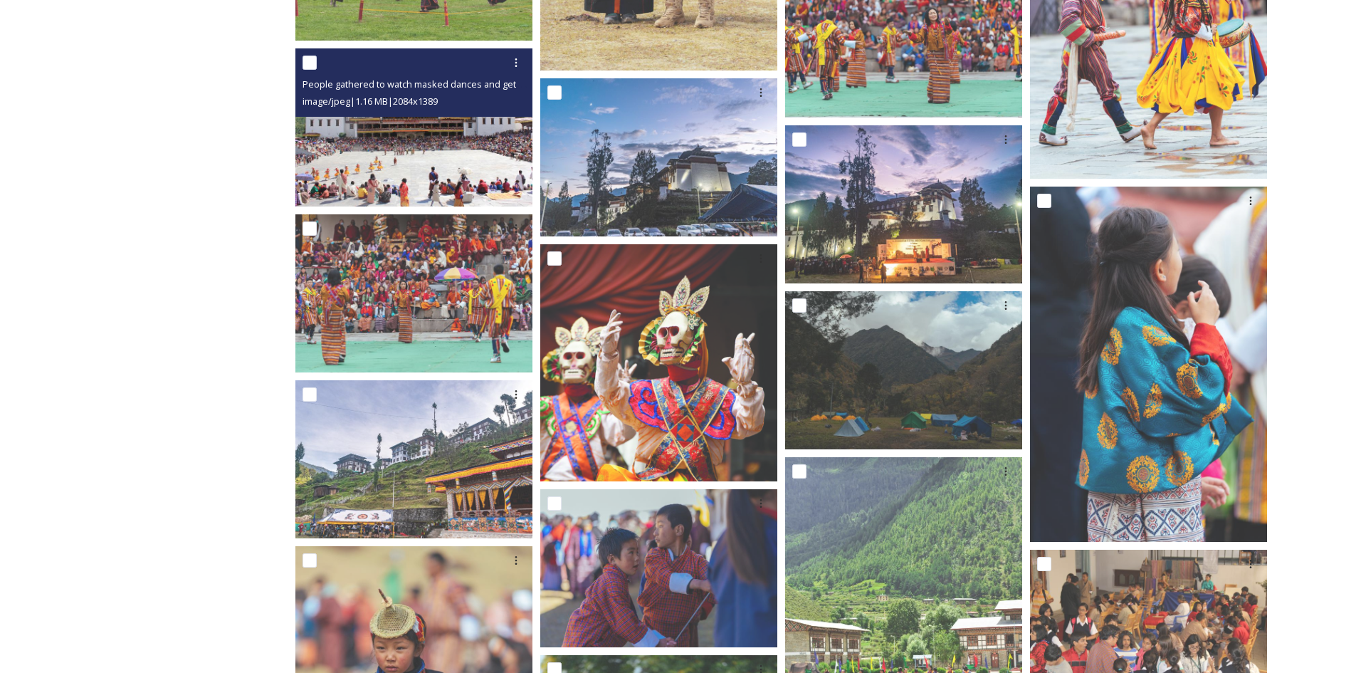
click at [385, 167] on img at bounding box center [413, 127] width 237 height 158
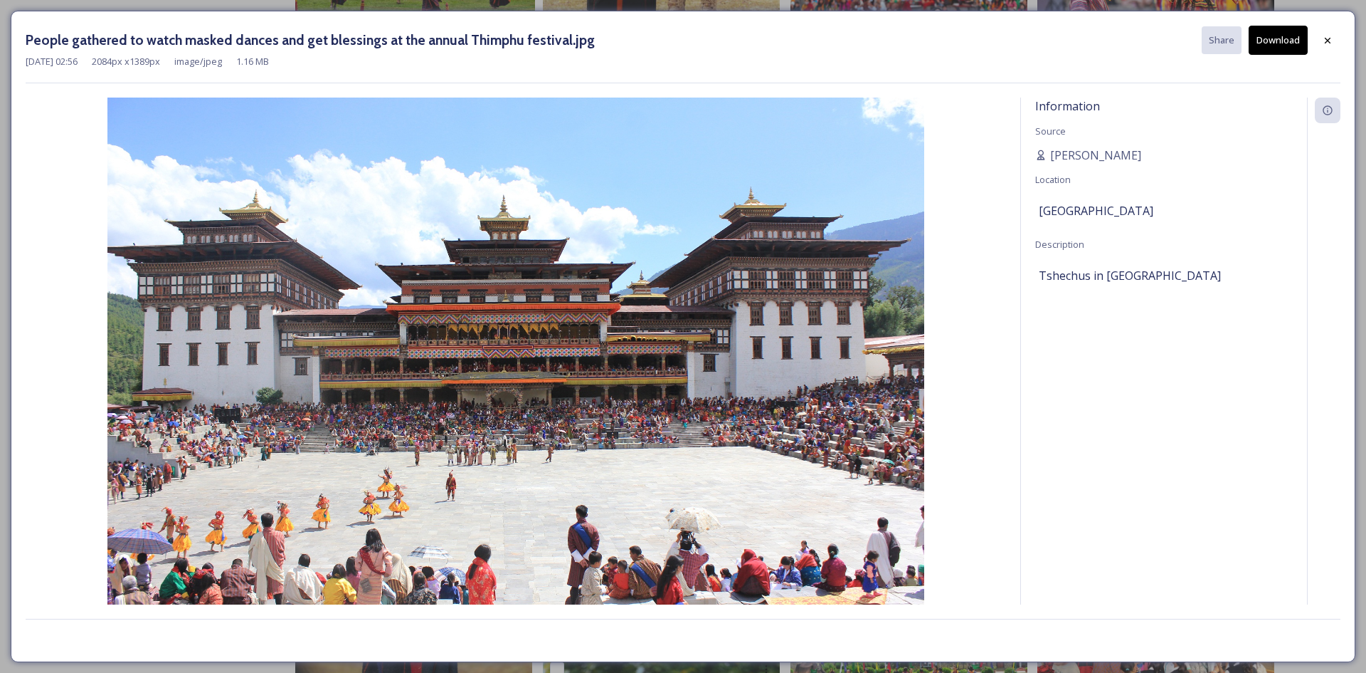
click at [1270, 38] on button "Download" at bounding box center [1278, 40] width 59 height 29
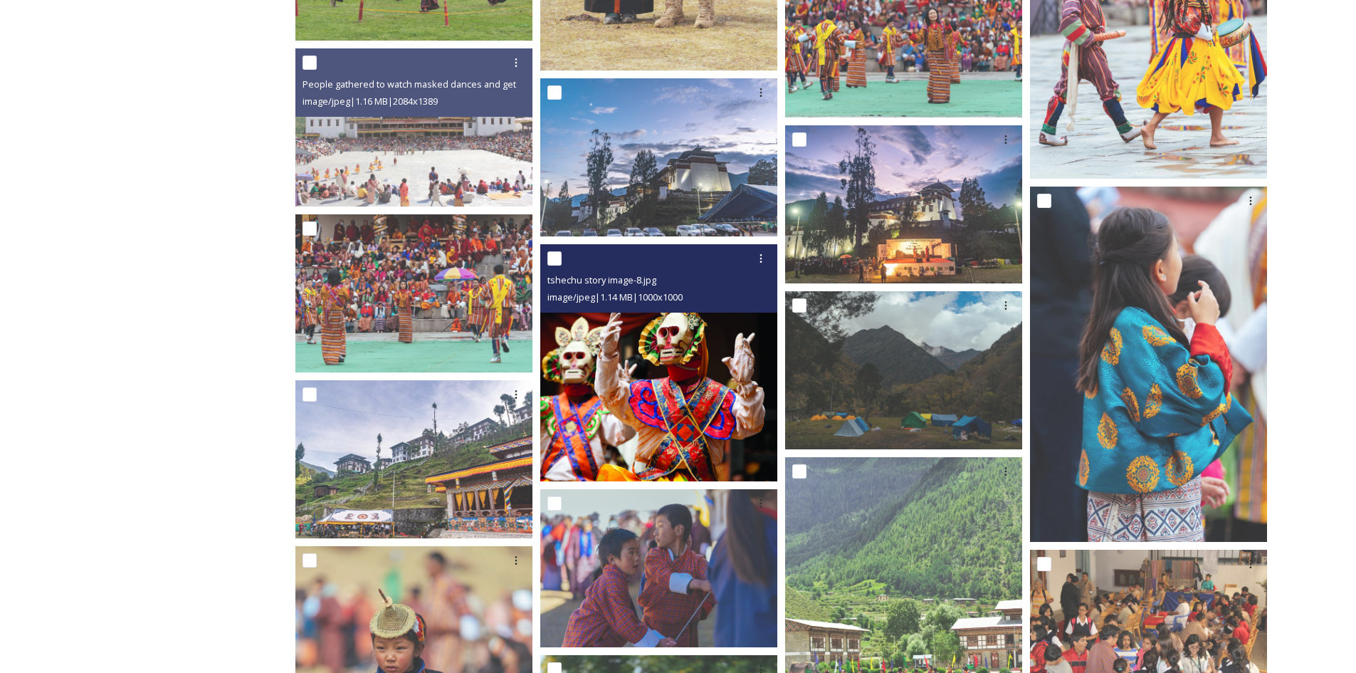
click at [692, 412] on img at bounding box center [658, 362] width 237 height 237
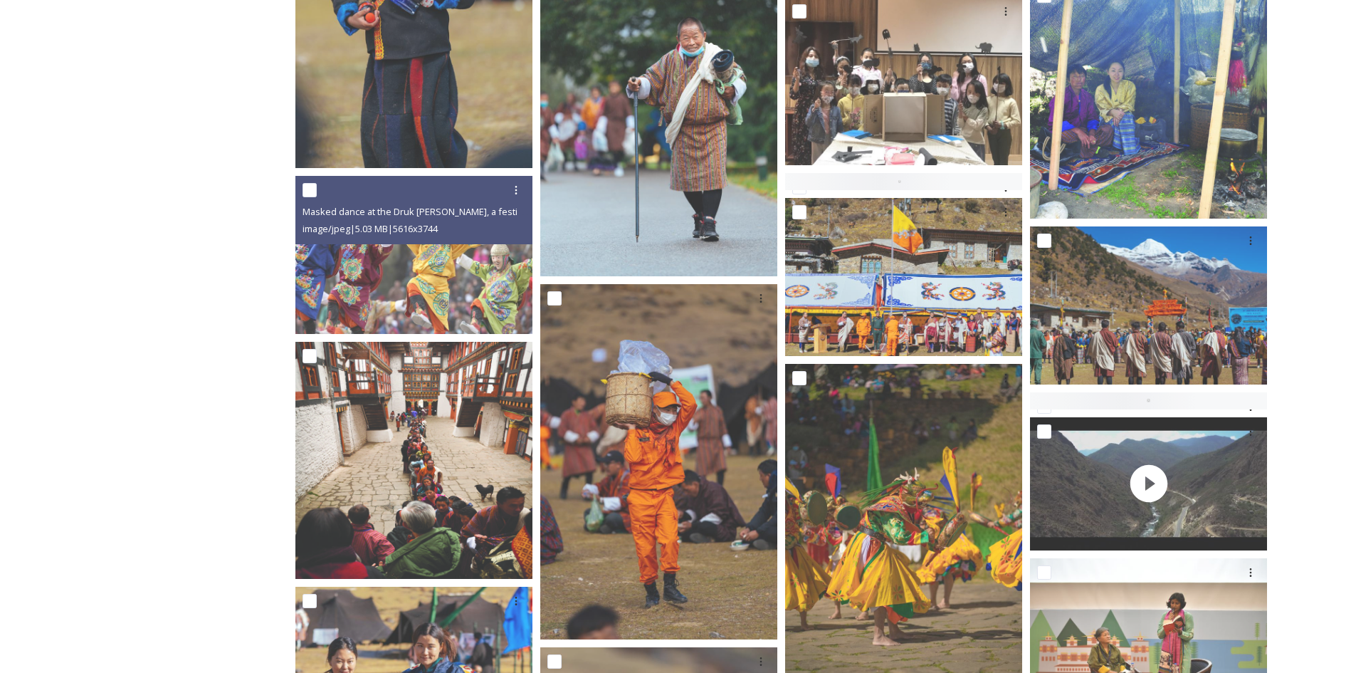
scroll to position [3426, 0]
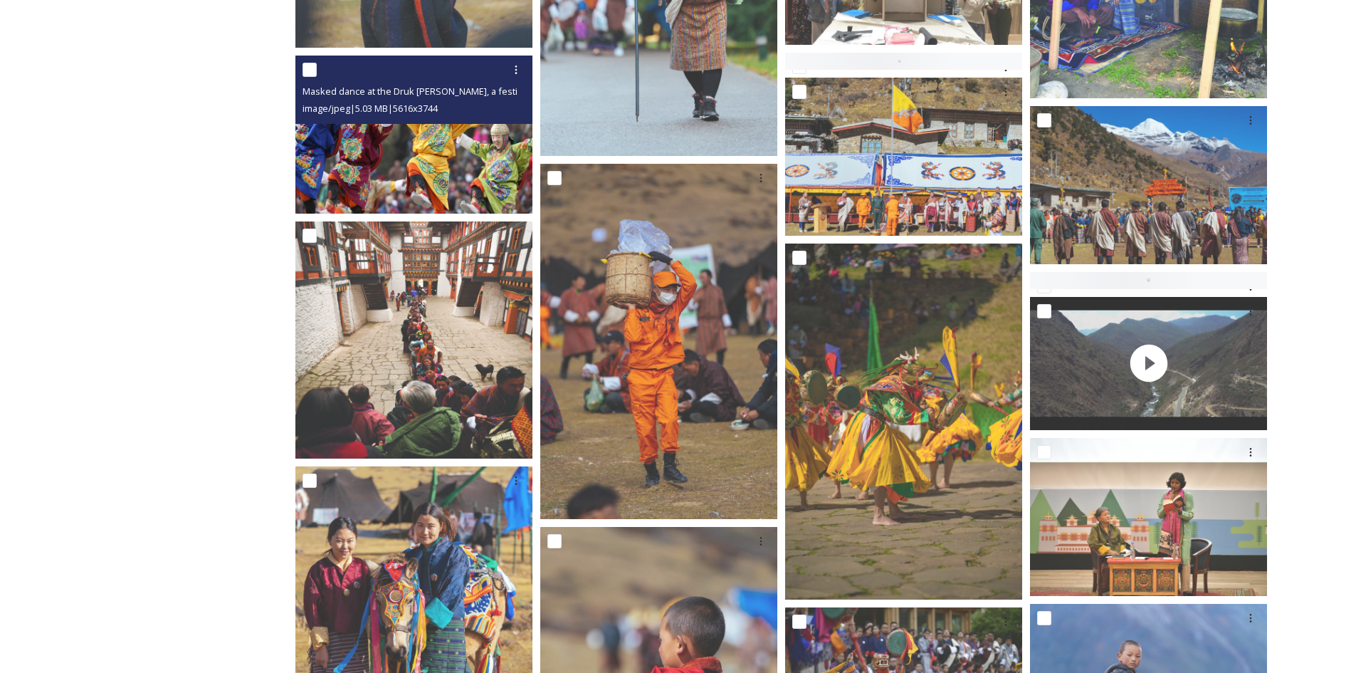
click at [452, 169] on img at bounding box center [413, 134] width 237 height 158
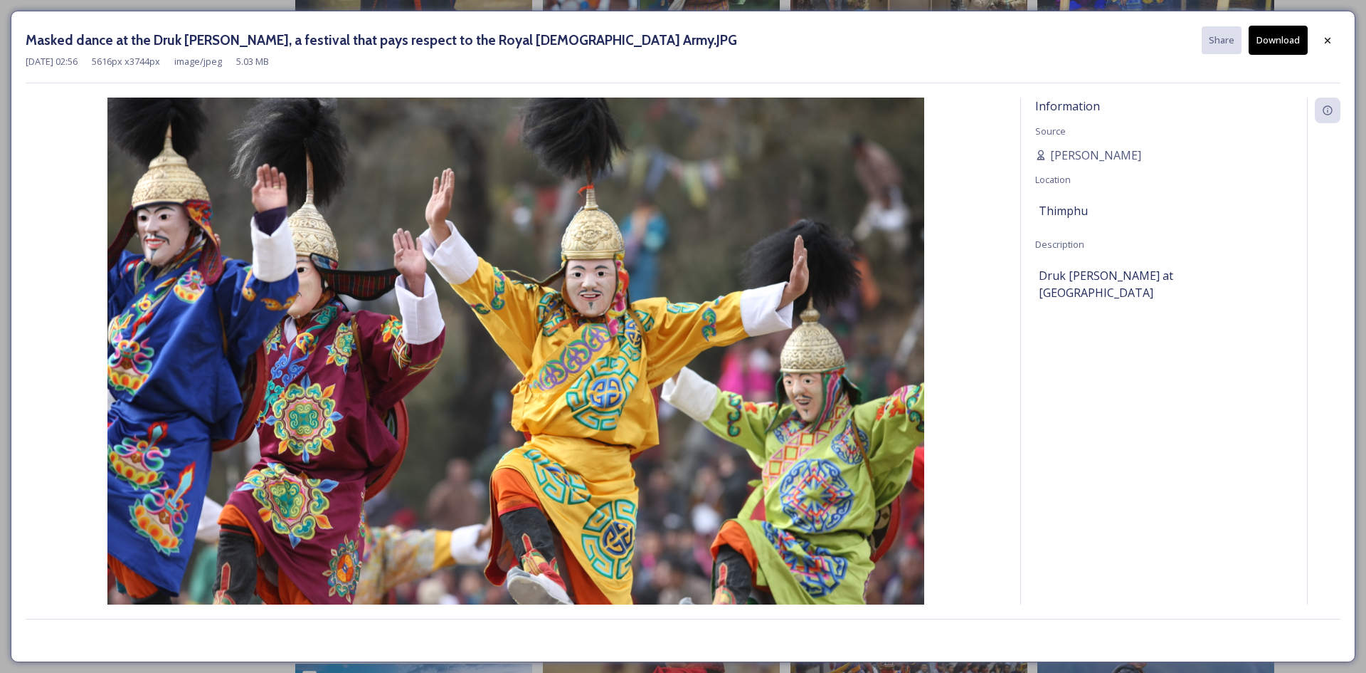
click at [1266, 45] on button "Download" at bounding box center [1278, 40] width 59 height 29
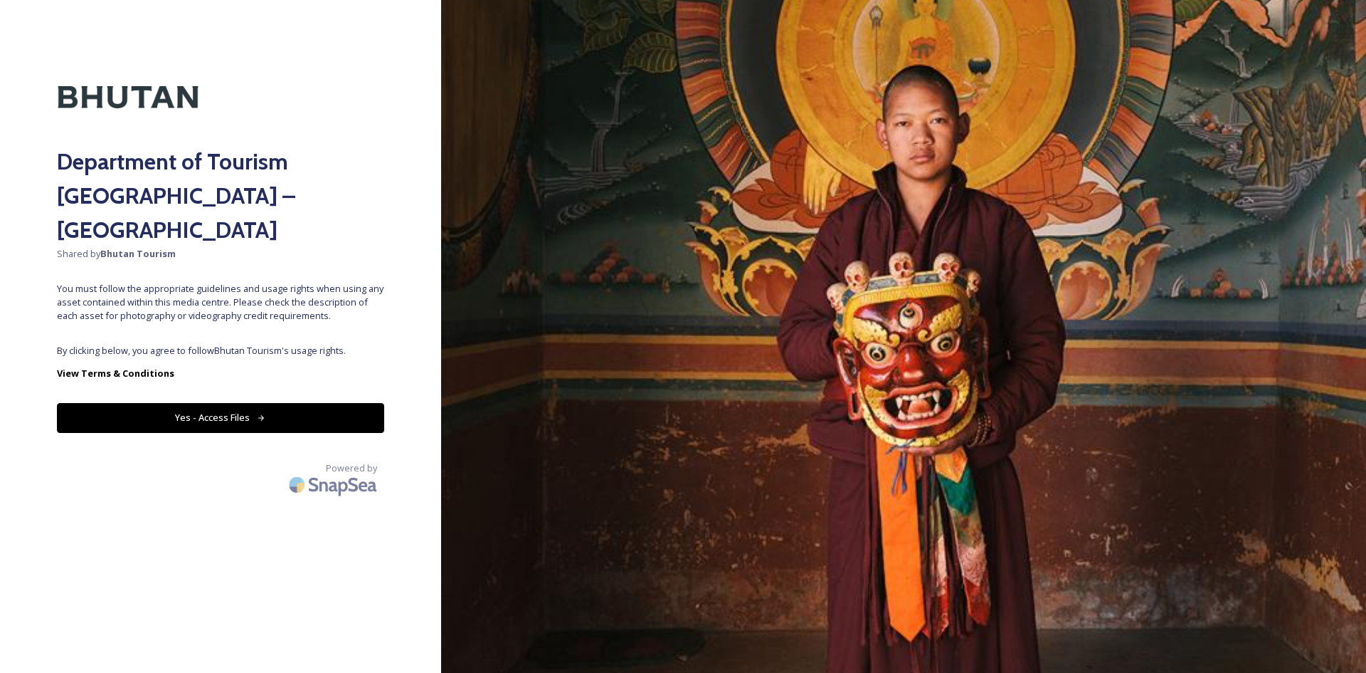
click at [285, 403] on button "Yes - Access Files" at bounding box center [220, 417] width 327 height 29
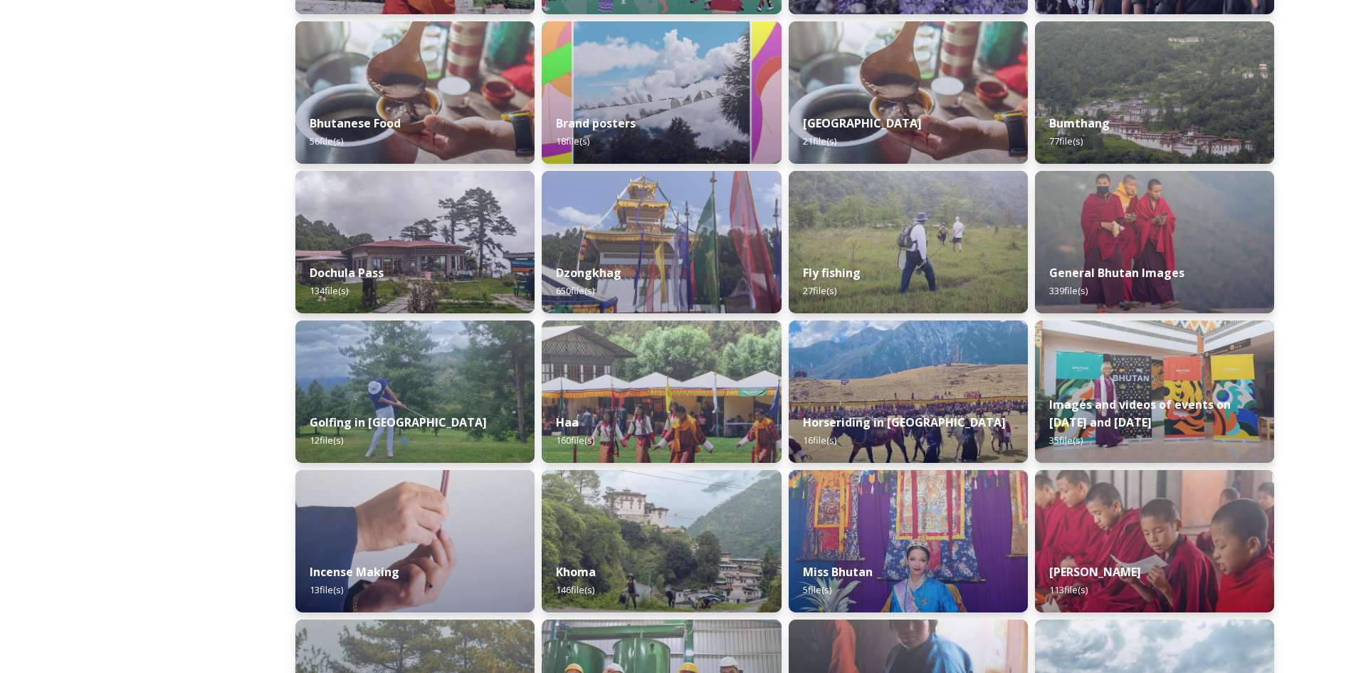
scroll to position [640, 0]
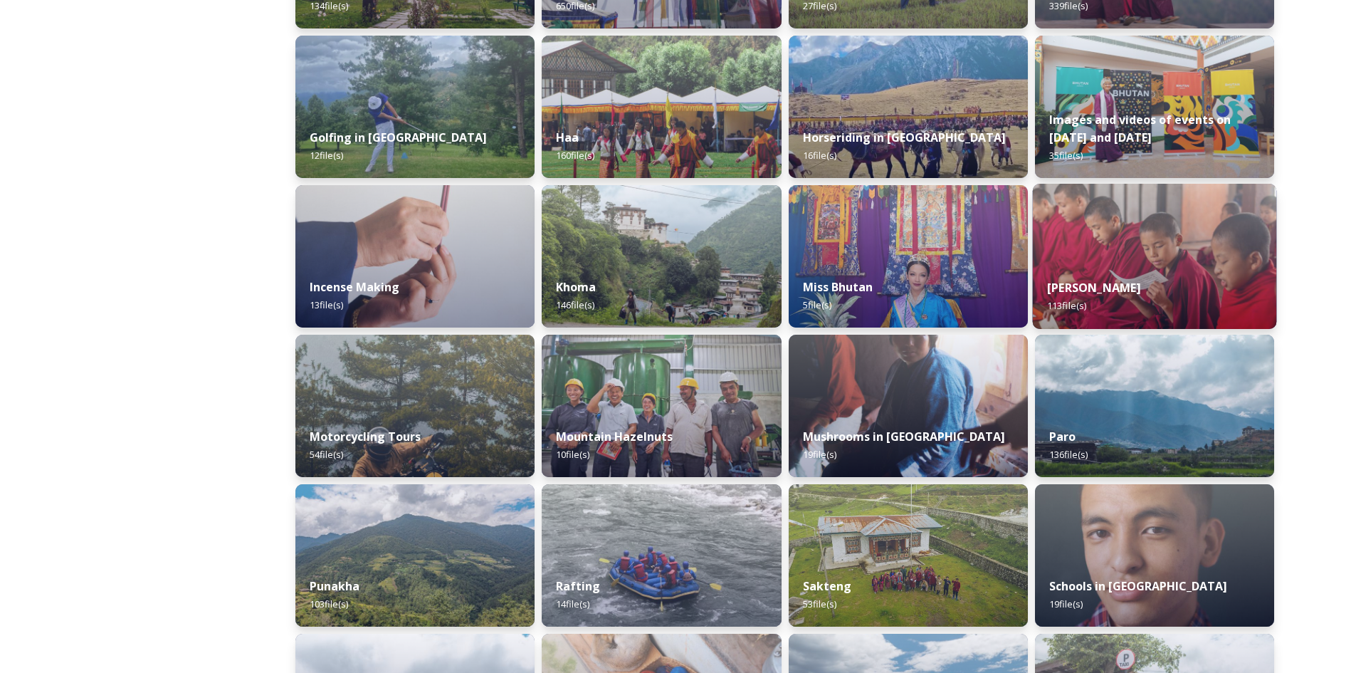
click at [1190, 270] on div "[PERSON_NAME] 113 file(s)" at bounding box center [1154, 296] width 244 height 65
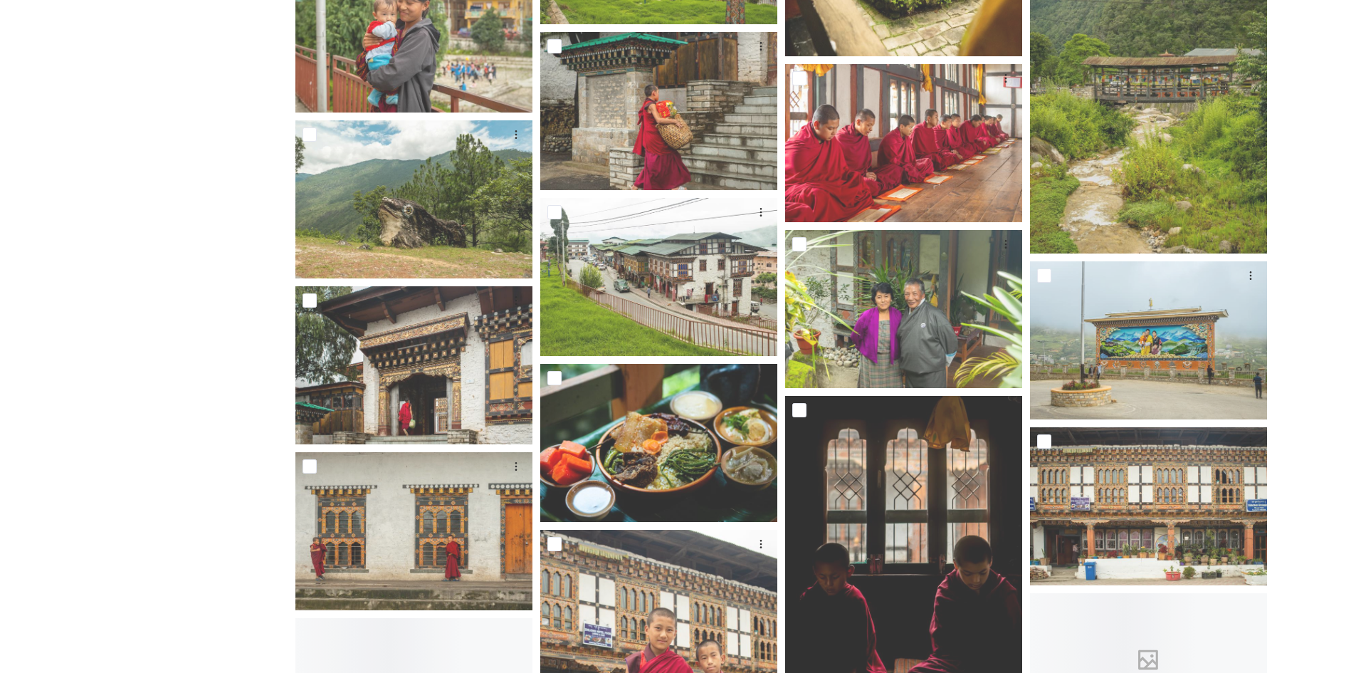
scroll to position [1210, 0]
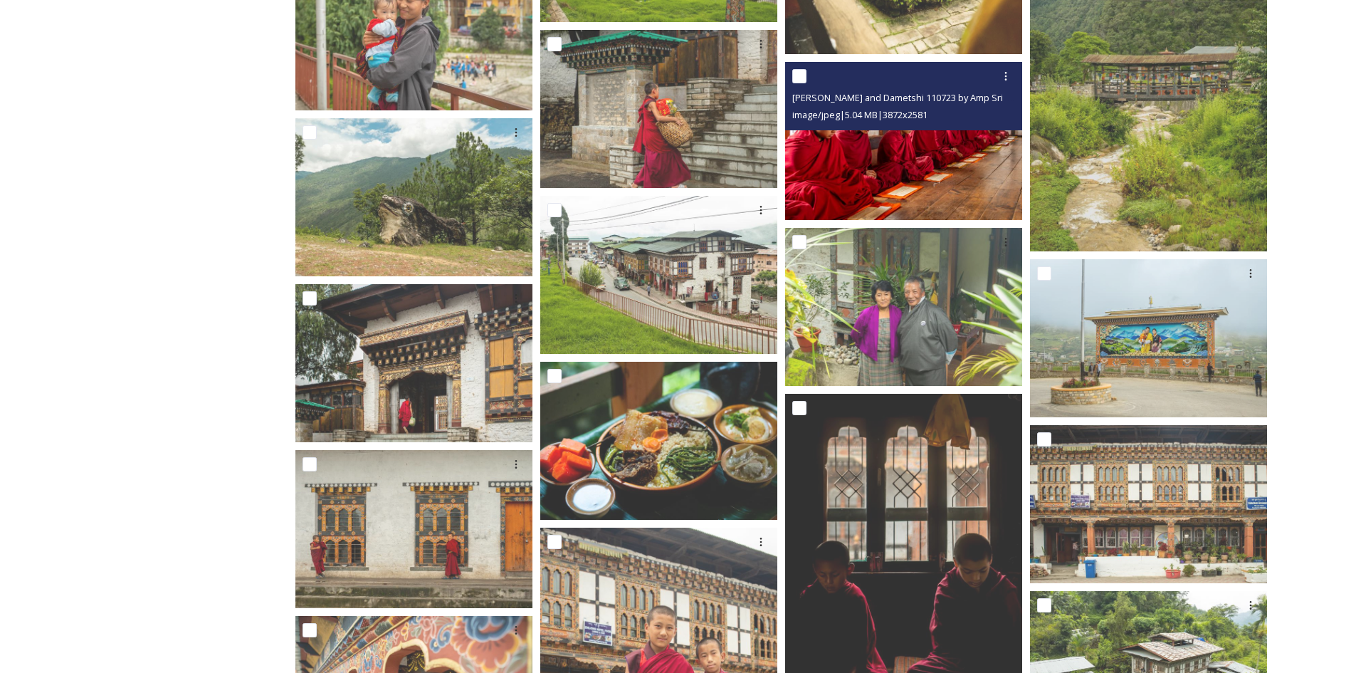
click at [929, 172] on img at bounding box center [903, 141] width 237 height 158
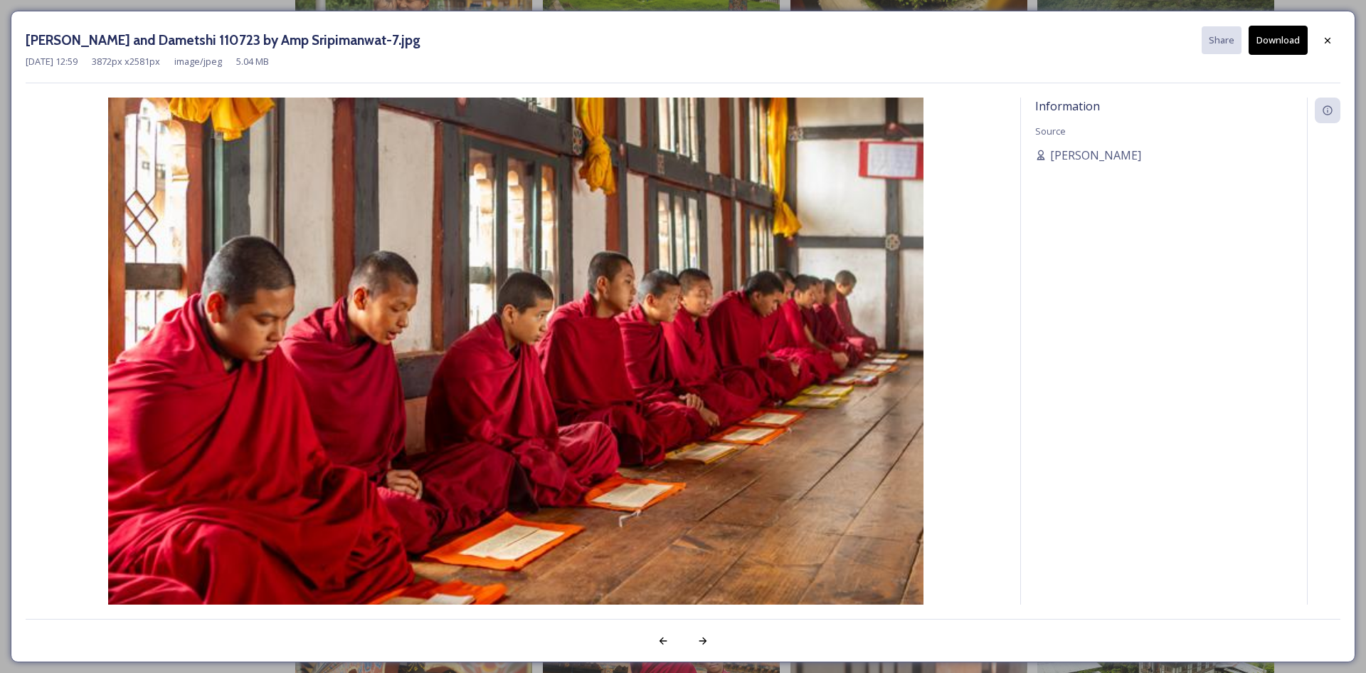
click at [1266, 38] on button "Download" at bounding box center [1278, 40] width 59 height 29
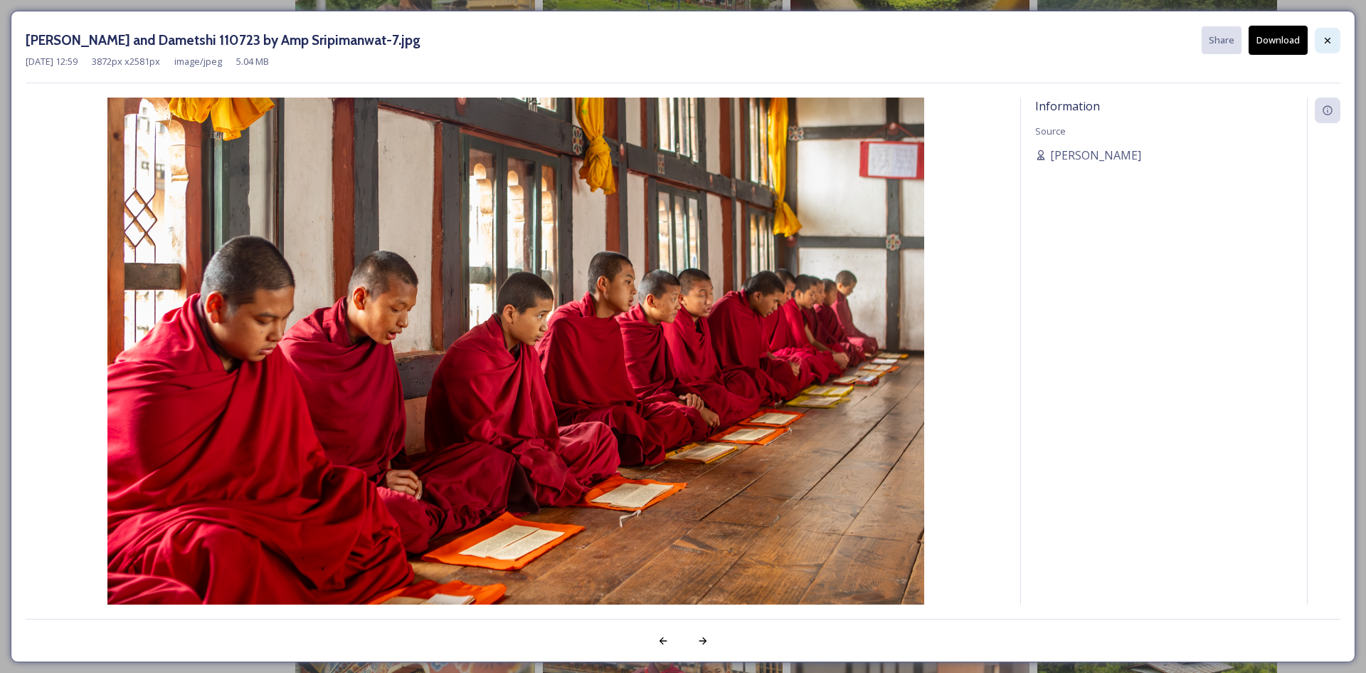
click at [1329, 41] on icon at bounding box center [1328, 40] width 6 height 6
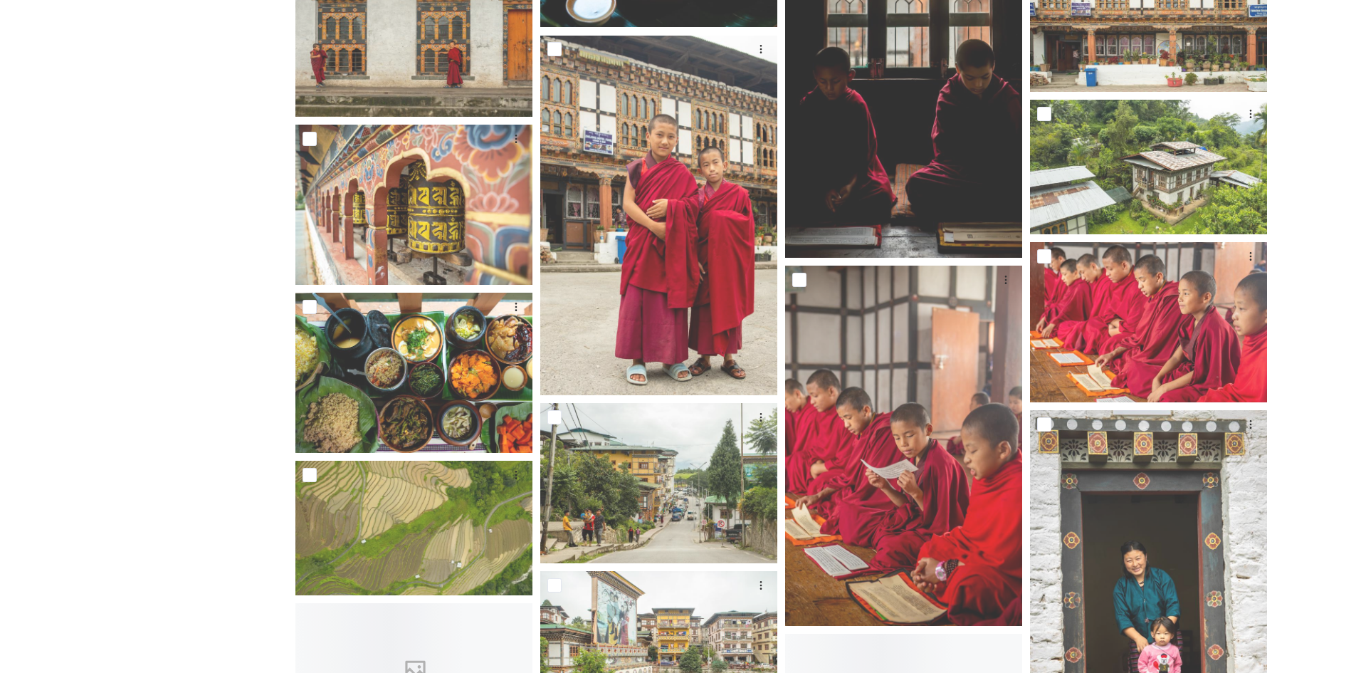
scroll to position [1850, 0]
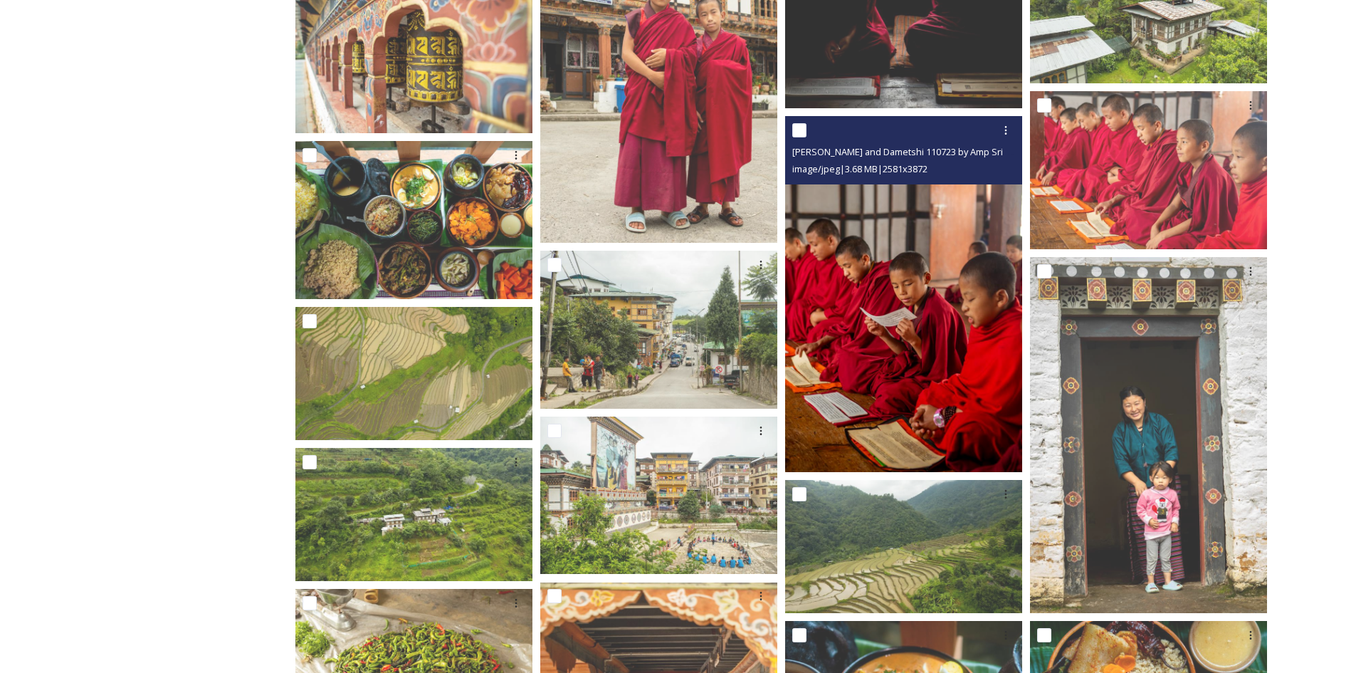
click at [925, 342] on img at bounding box center [903, 294] width 237 height 356
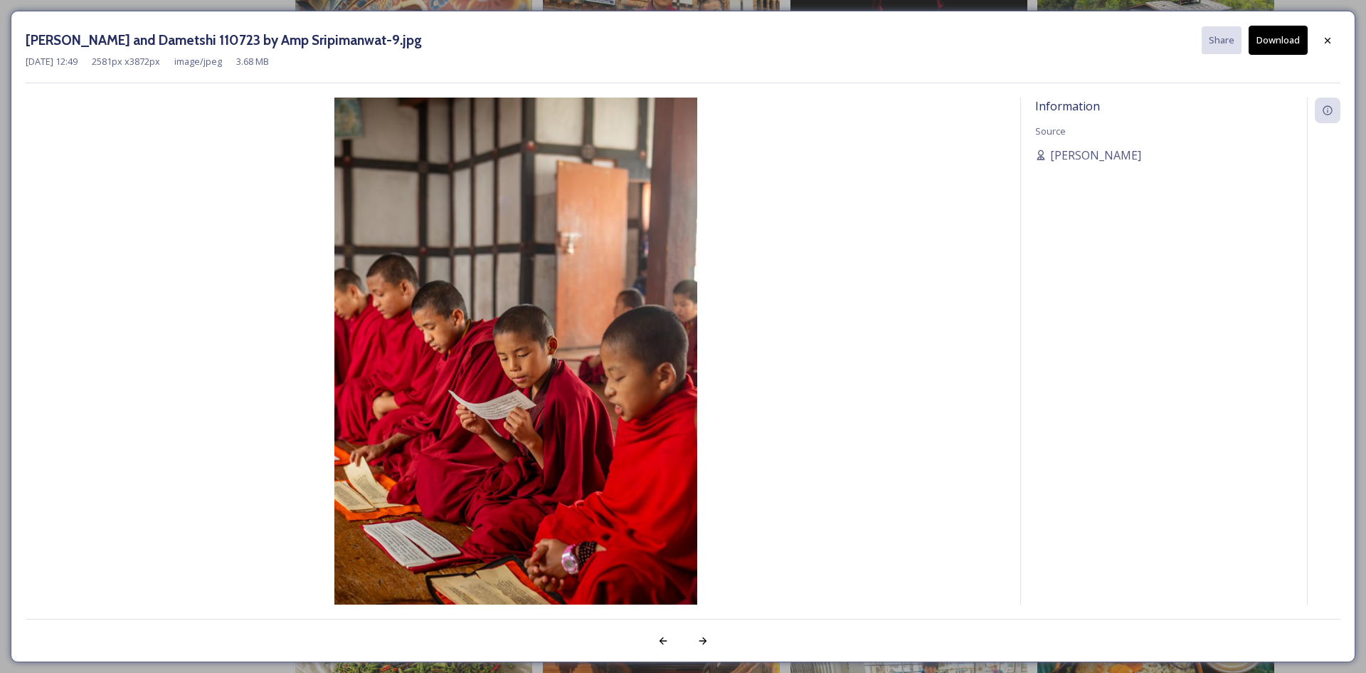
click at [1262, 44] on button "Download" at bounding box center [1278, 40] width 59 height 29
click at [1324, 41] on icon at bounding box center [1327, 40] width 11 height 11
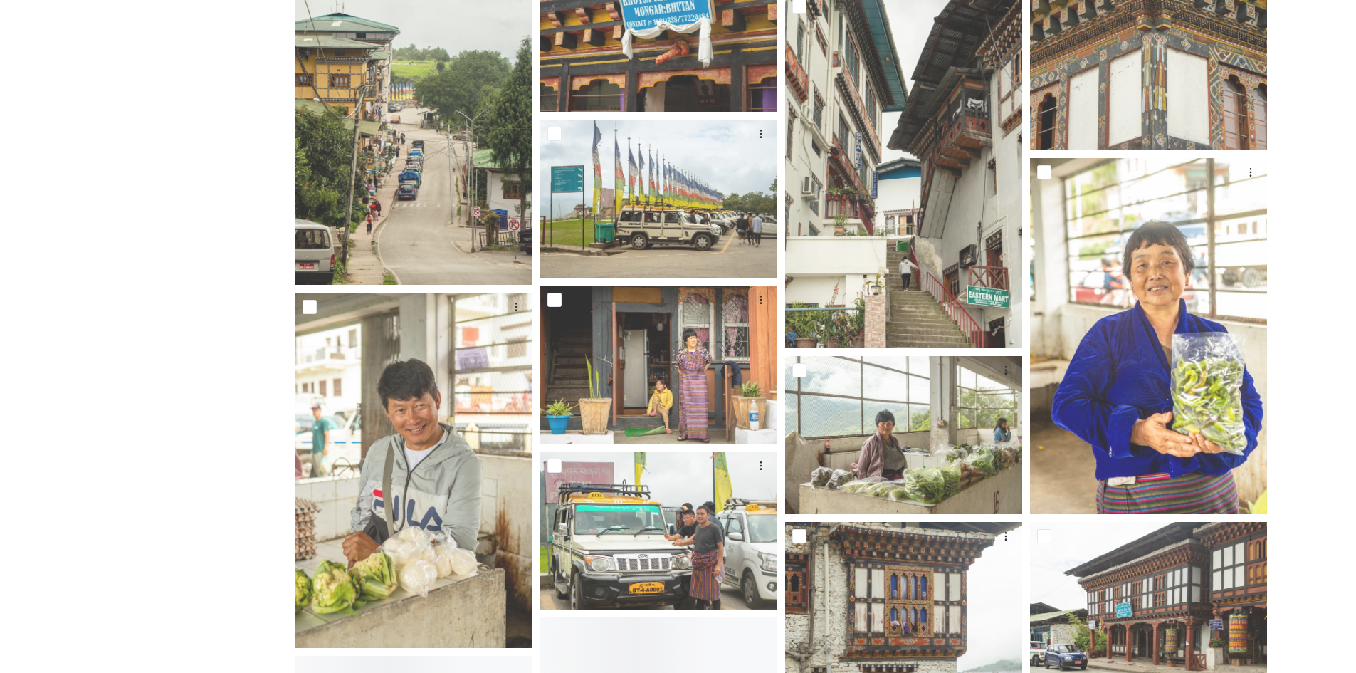
scroll to position [3914, 0]
